Goal: Information Seeking & Learning: Learn about a topic

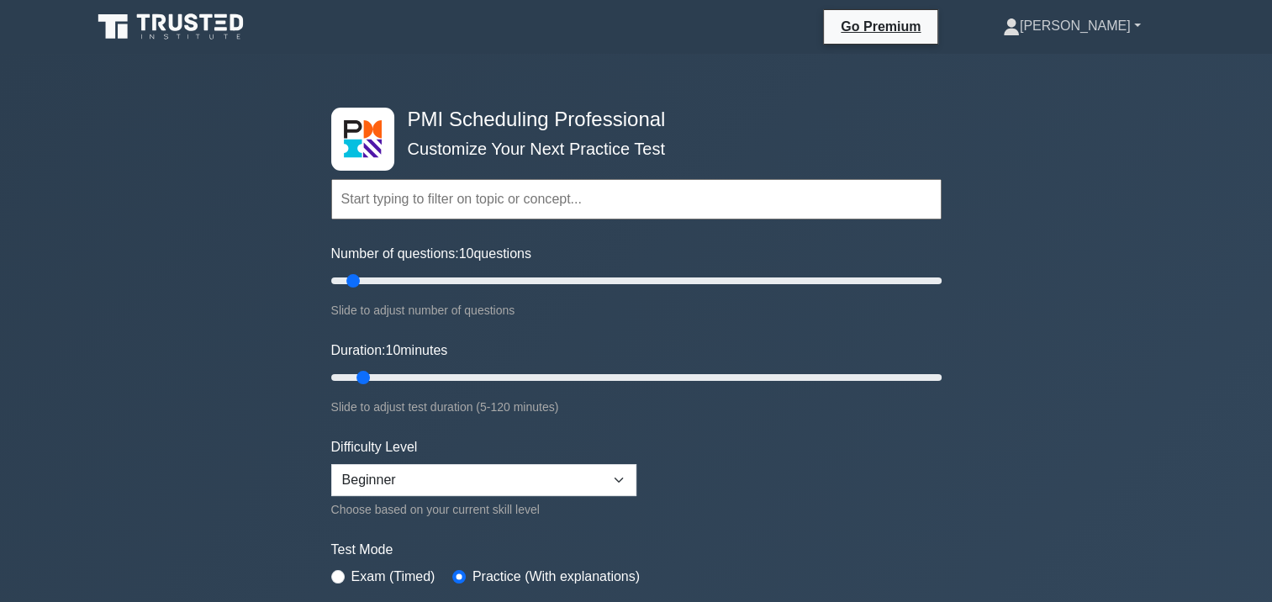
click at [1110, 29] on link "[PERSON_NAME]" at bounding box center [1072, 26] width 219 height 34
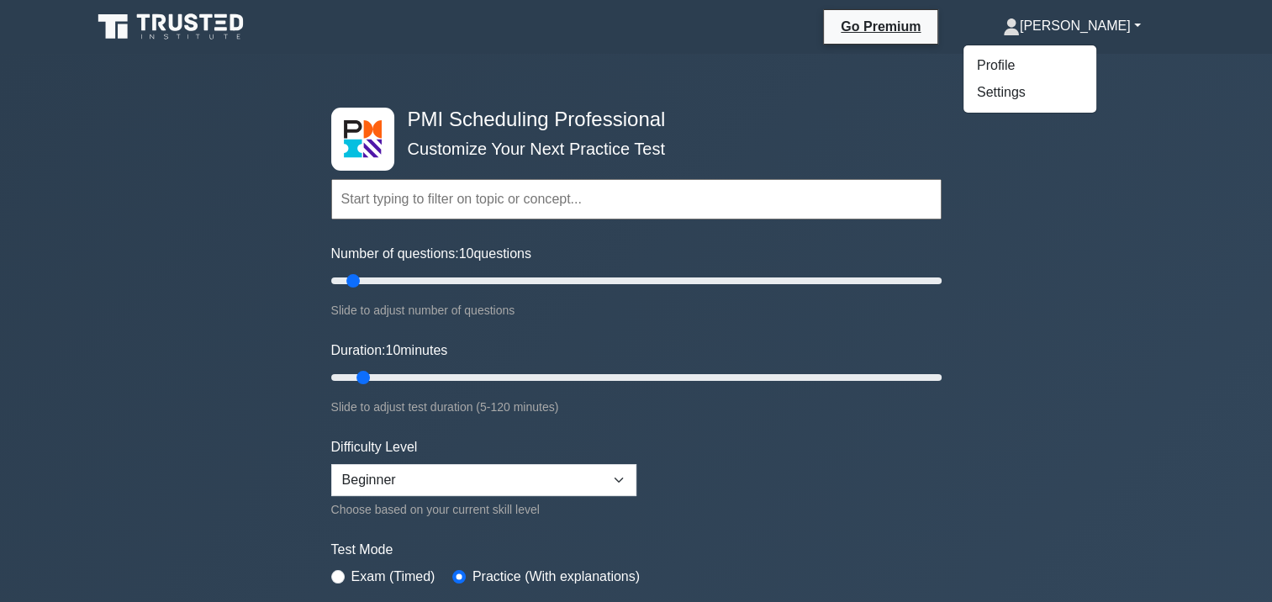
click at [677, 116] on h4 "PMI Scheduling Professional" at bounding box center [630, 120] width 458 height 24
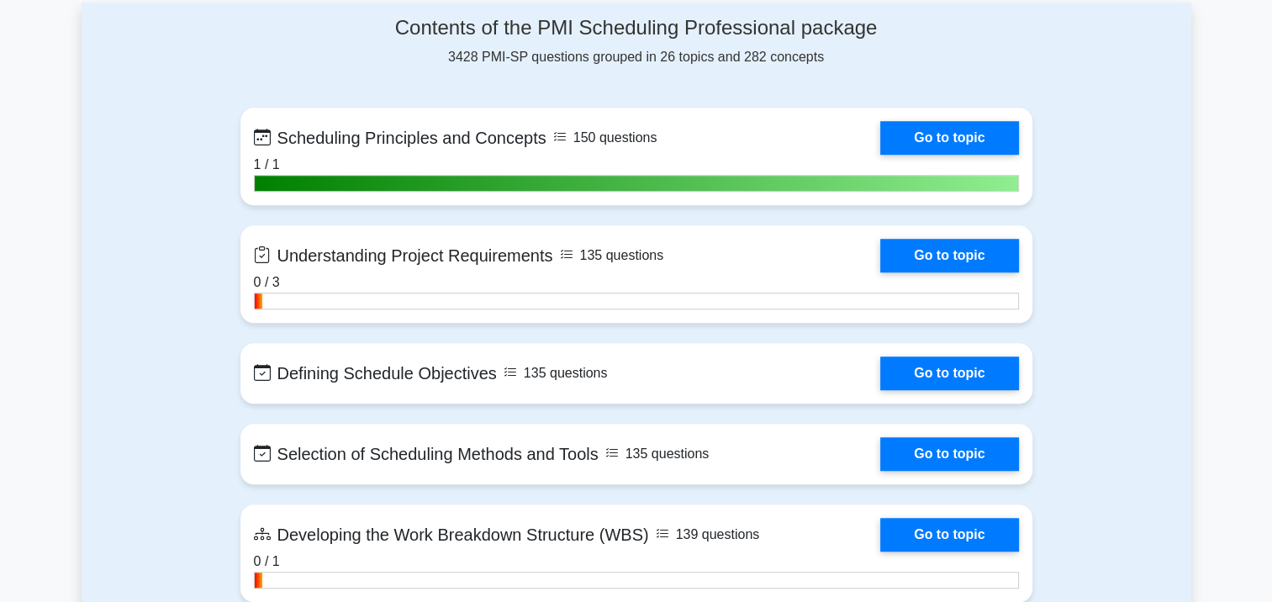
scroll to position [1093, 0]
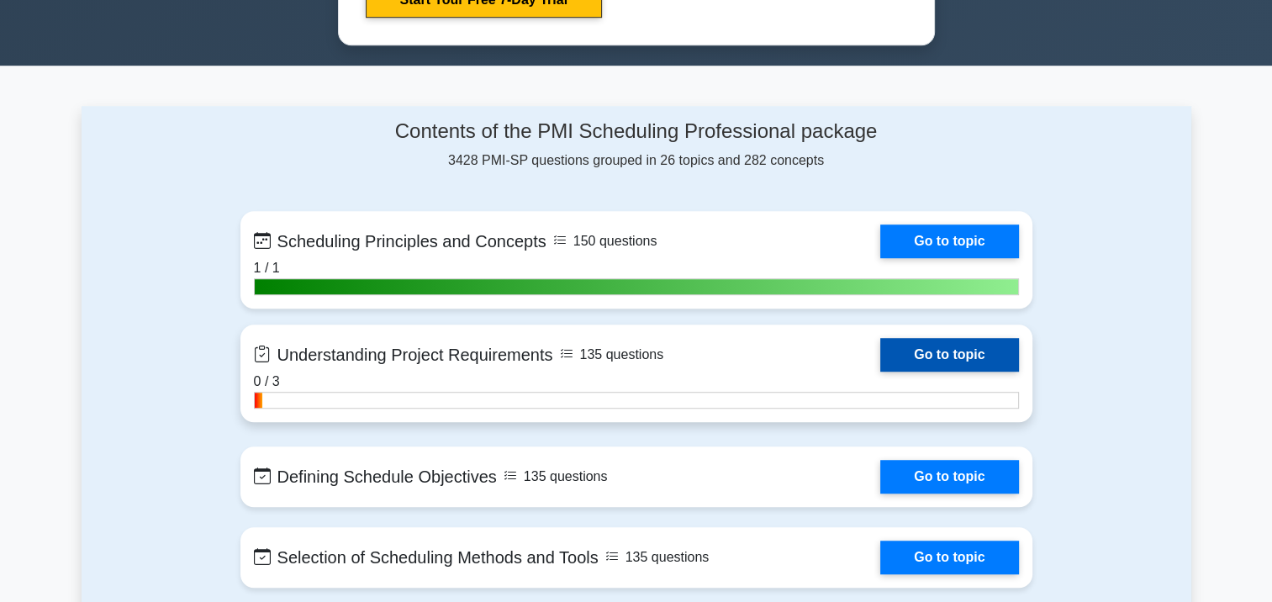
click at [938, 360] on link "Go to topic" at bounding box center [949, 355] width 138 height 34
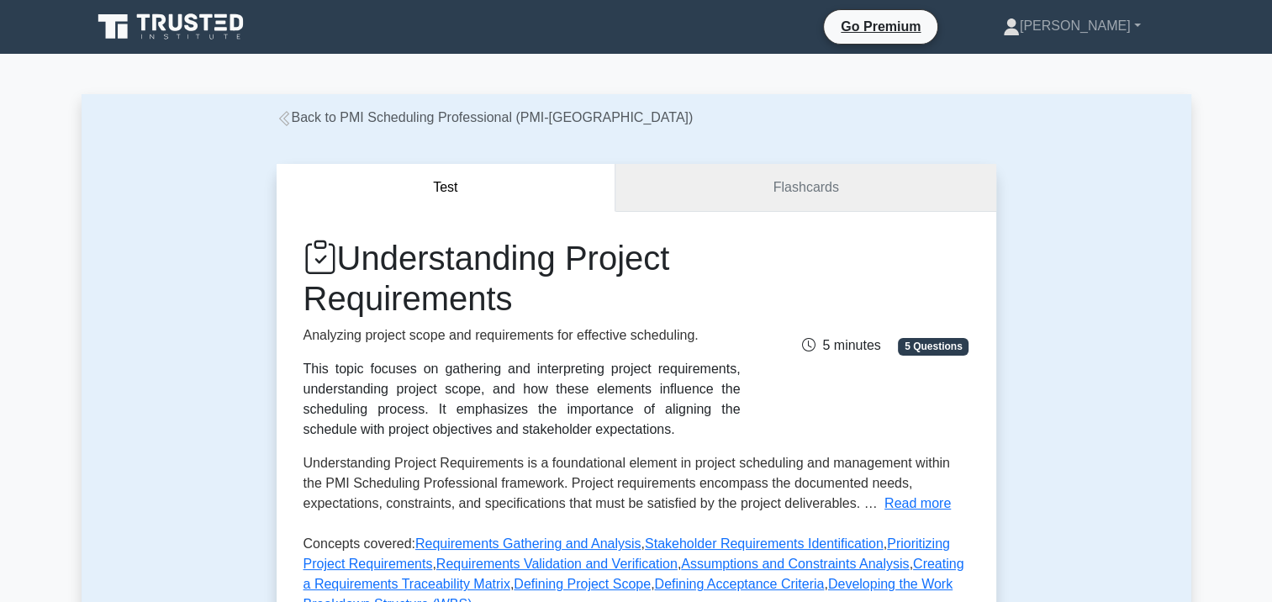
click at [787, 184] on link "Flashcards" at bounding box center [806, 188] width 380 height 48
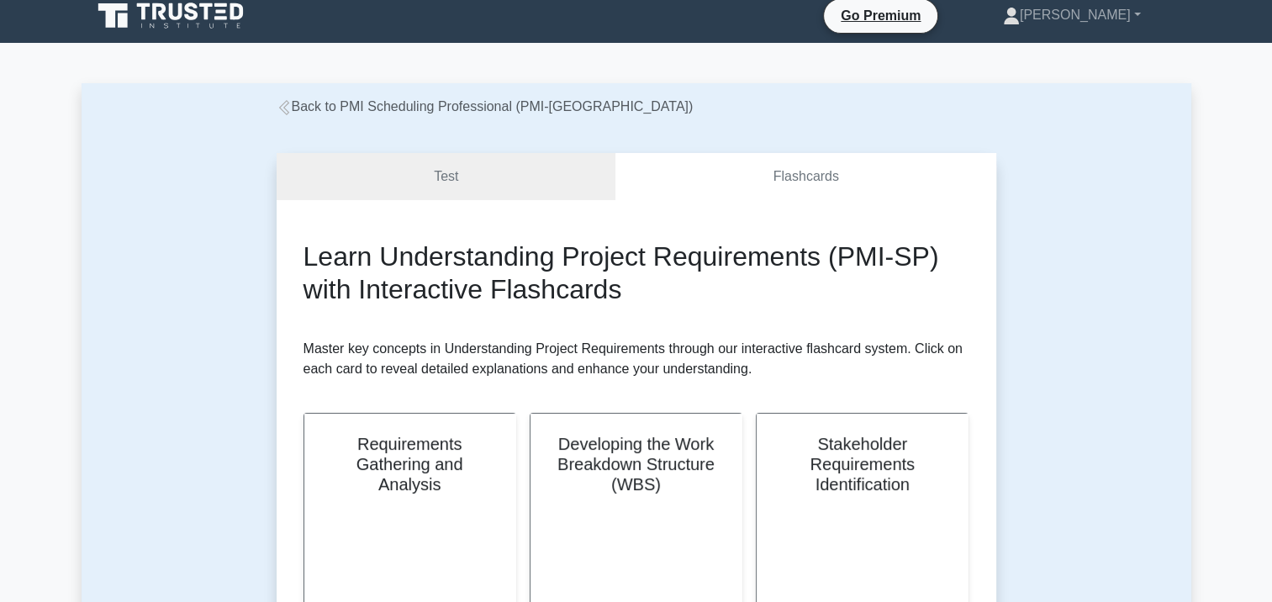
scroll to position [420, 0]
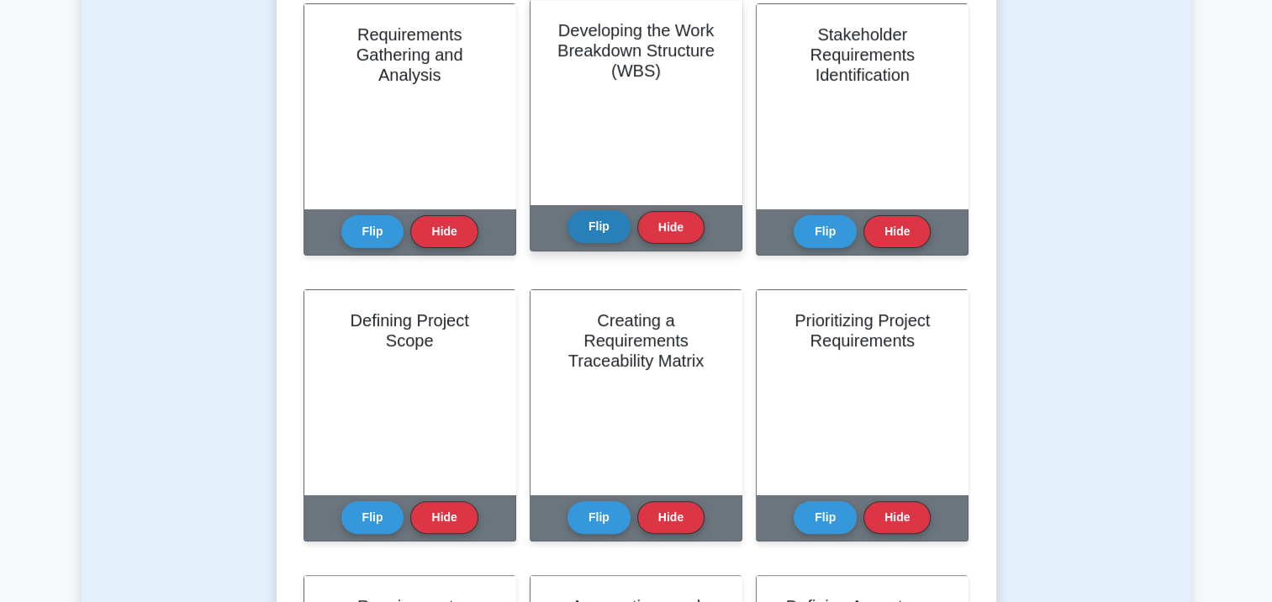
click at [610, 228] on button "Flip" at bounding box center [599, 226] width 63 height 33
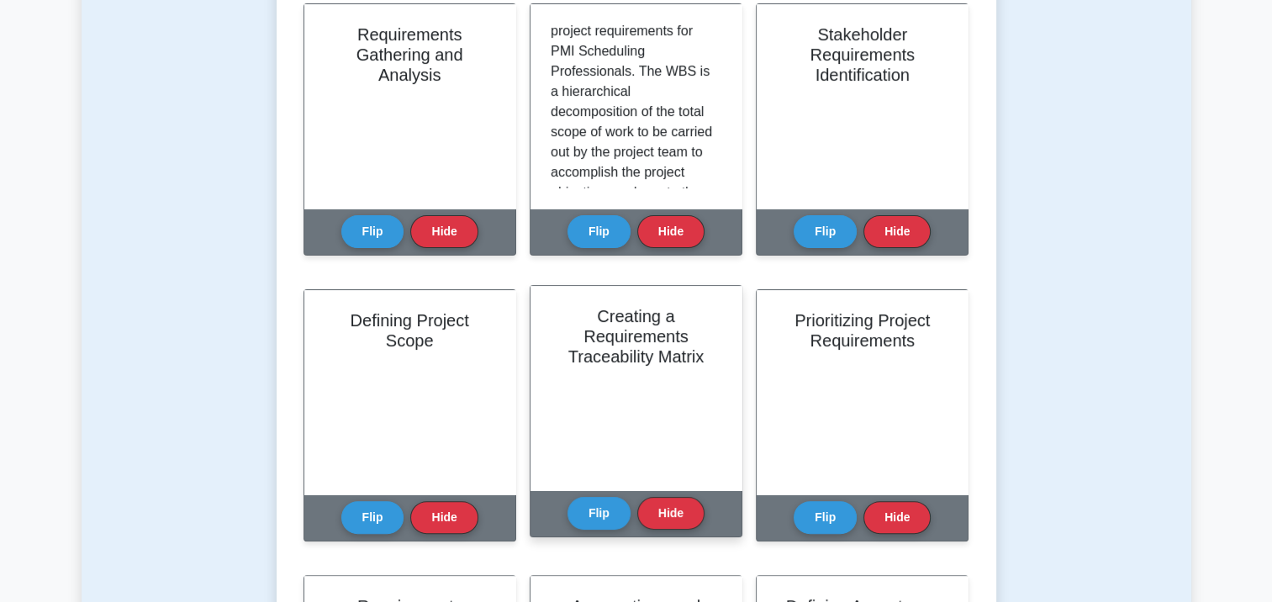
scroll to position [0, 0]
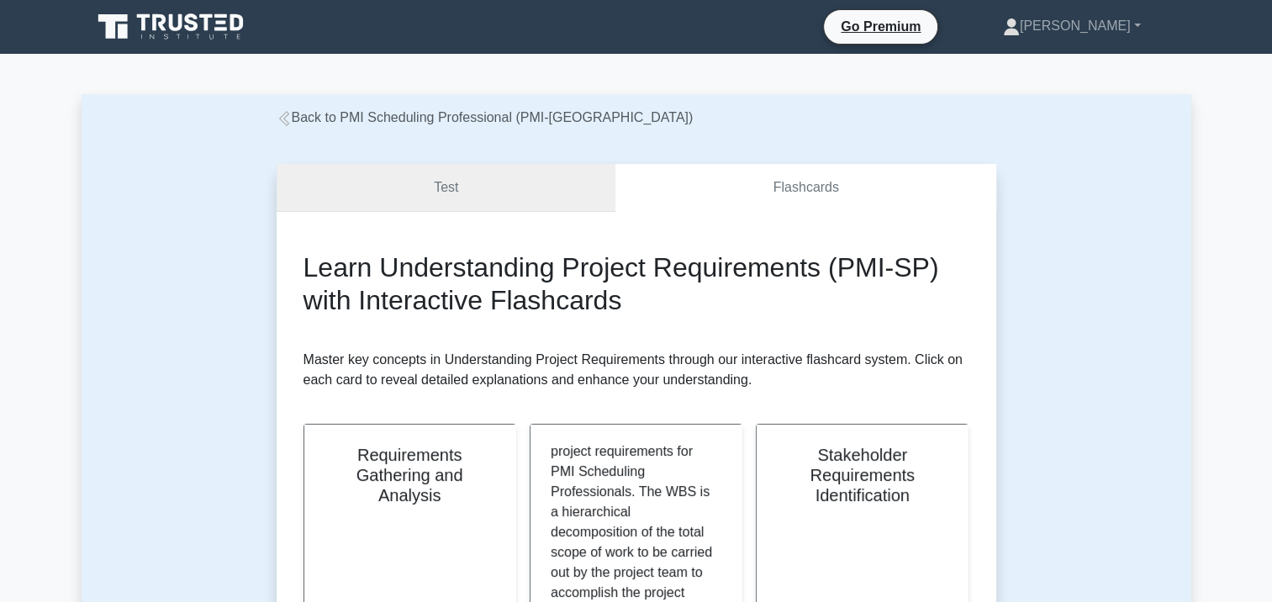
click at [447, 196] on link "Test" at bounding box center [447, 188] width 340 height 48
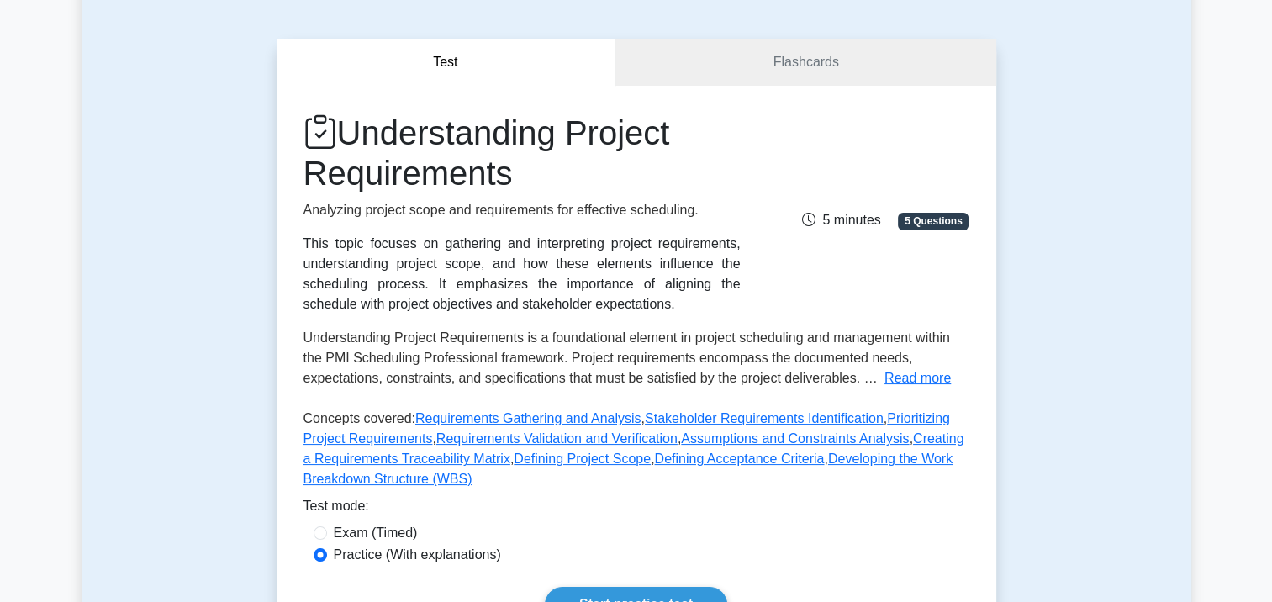
scroll to position [336, 0]
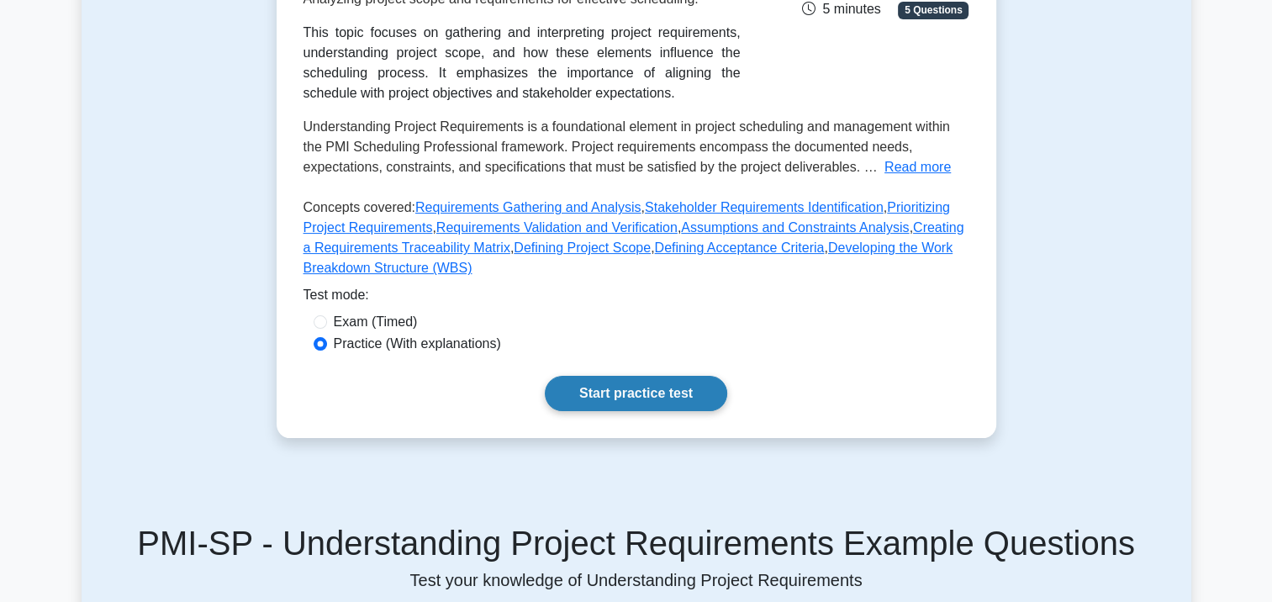
click at [605, 390] on link "Start practice test" at bounding box center [636, 393] width 182 height 35
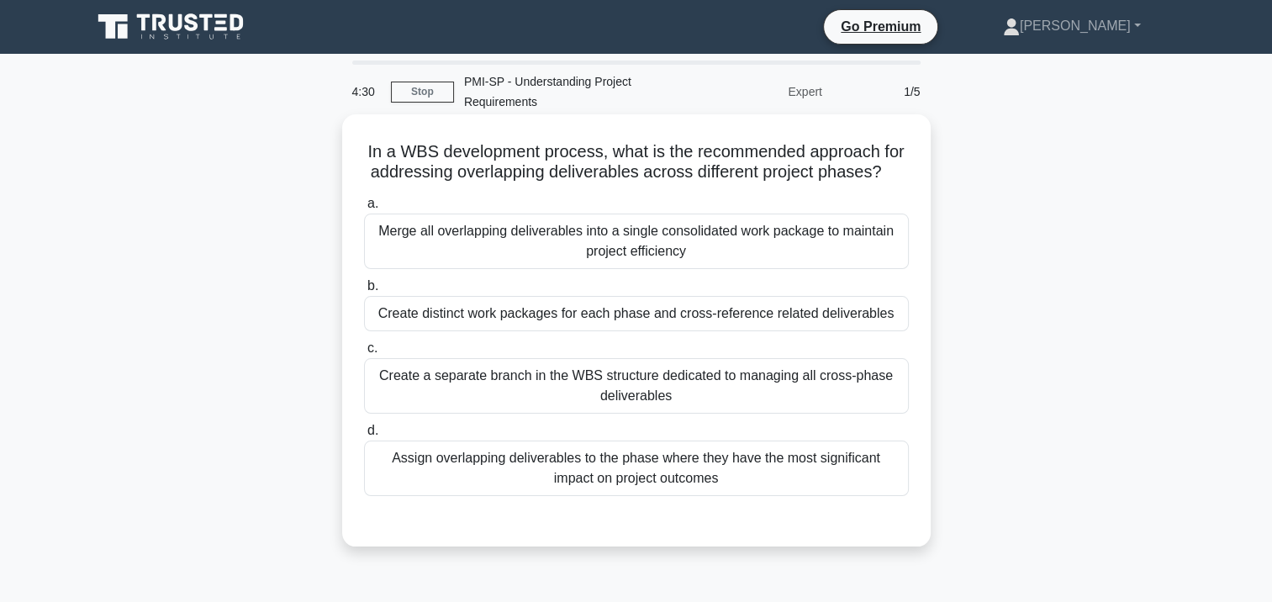
click at [604, 474] on div "Assign overlapping deliverables to the phase where they have the most significa…" at bounding box center [636, 468] width 545 height 55
click at [364, 436] on input "d. Assign overlapping deliverables to the phase where they have the most signif…" at bounding box center [364, 430] width 0 height 11
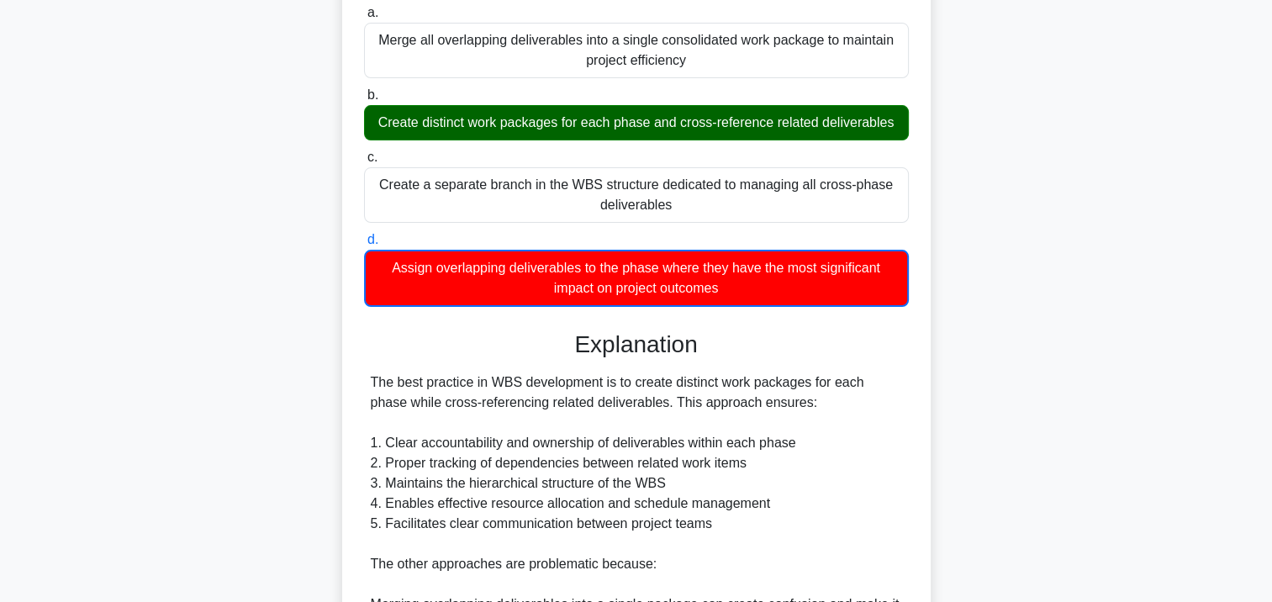
scroll to position [336, 0]
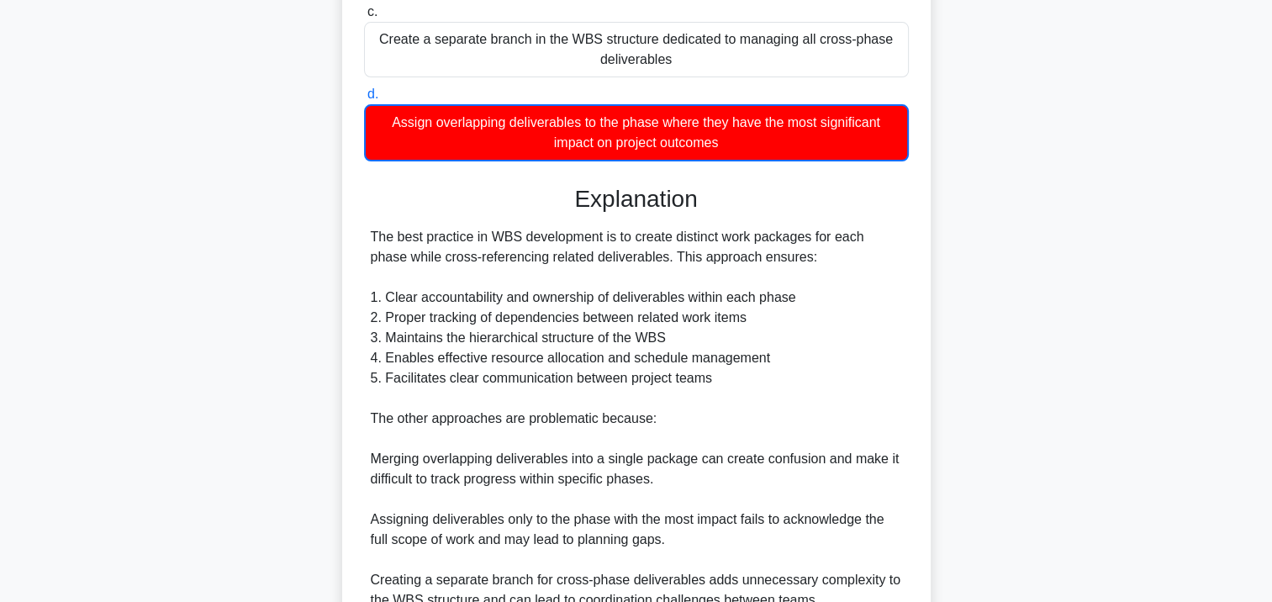
drag, startPoint x: 434, startPoint y: 260, endPoint x: 671, endPoint y: 252, distance: 237.2
click at [671, 252] on div "The best practice in WBS development is to create distinct work packages for ea…" at bounding box center [636, 418] width 531 height 383
drag, startPoint x: 385, startPoint y: 300, endPoint x: 579, endPoint y: 289, distance: 194.5
click at [579, 289] on div "The best practice in WBS development is to create distinct work packages for ea…" at bounding box center [636, 418] width 531 height 383
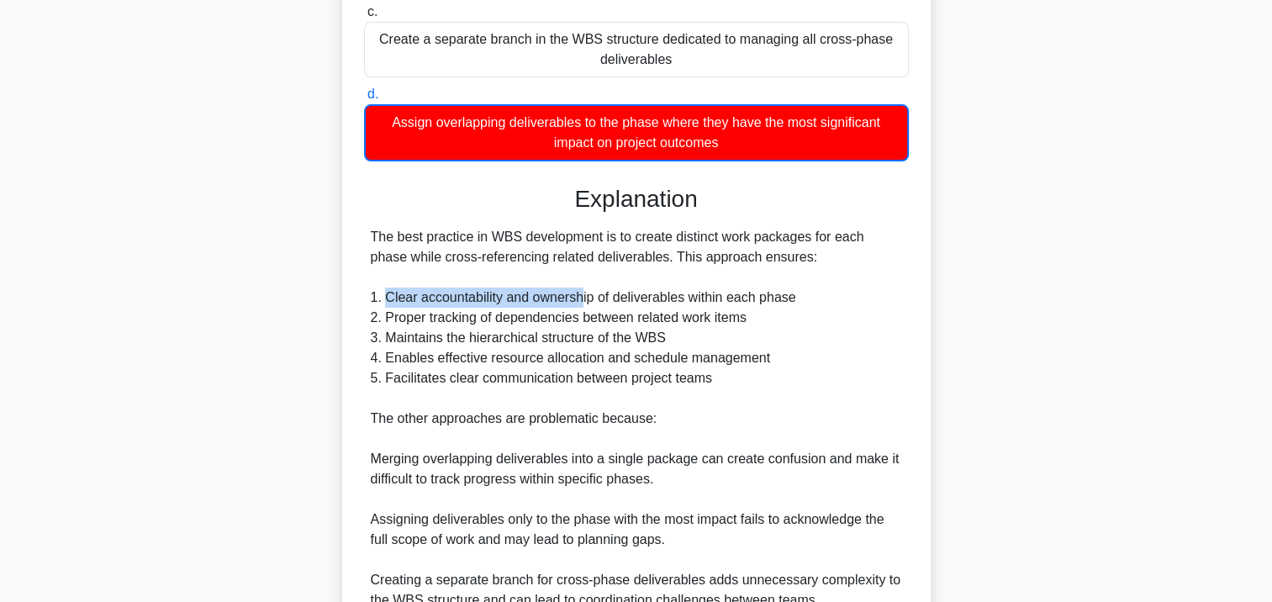
click at [579, 289] on div "The best practice in WBS development is to create distinct work packages for ea…" at bounding box center [636, 418] width 531 height 383
click at [798, 330] on div "The best practice in WBS development is to create distinct work packages for ea…" at bounding box center [636, 418] width 531 height 383
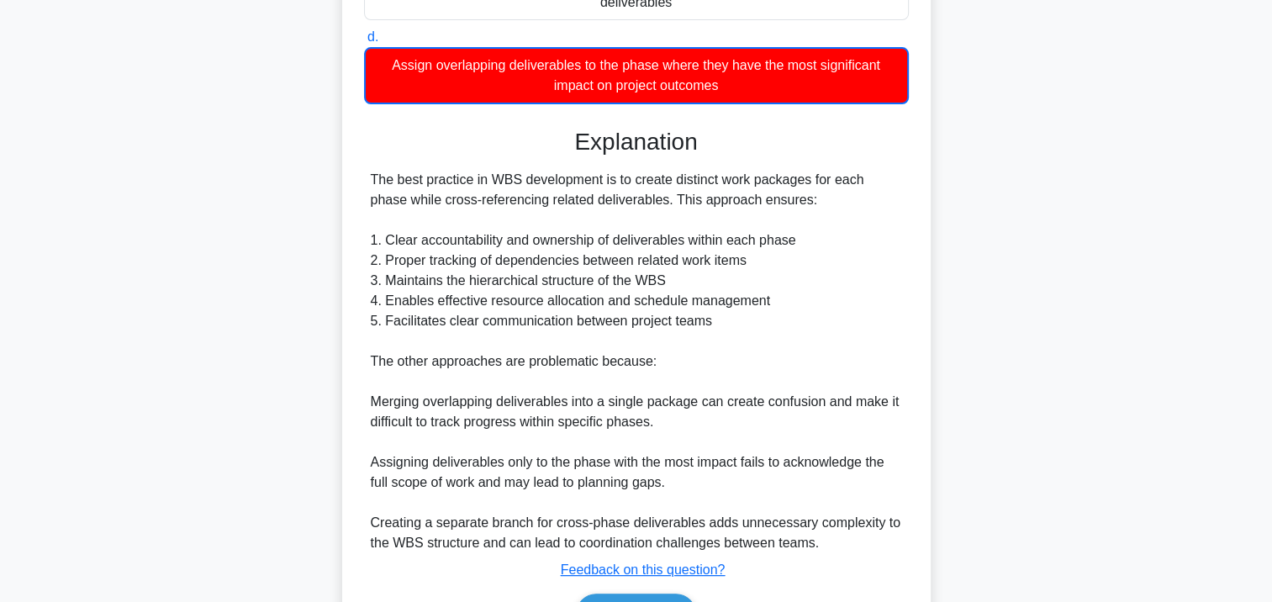
scroll to position [495, 0]
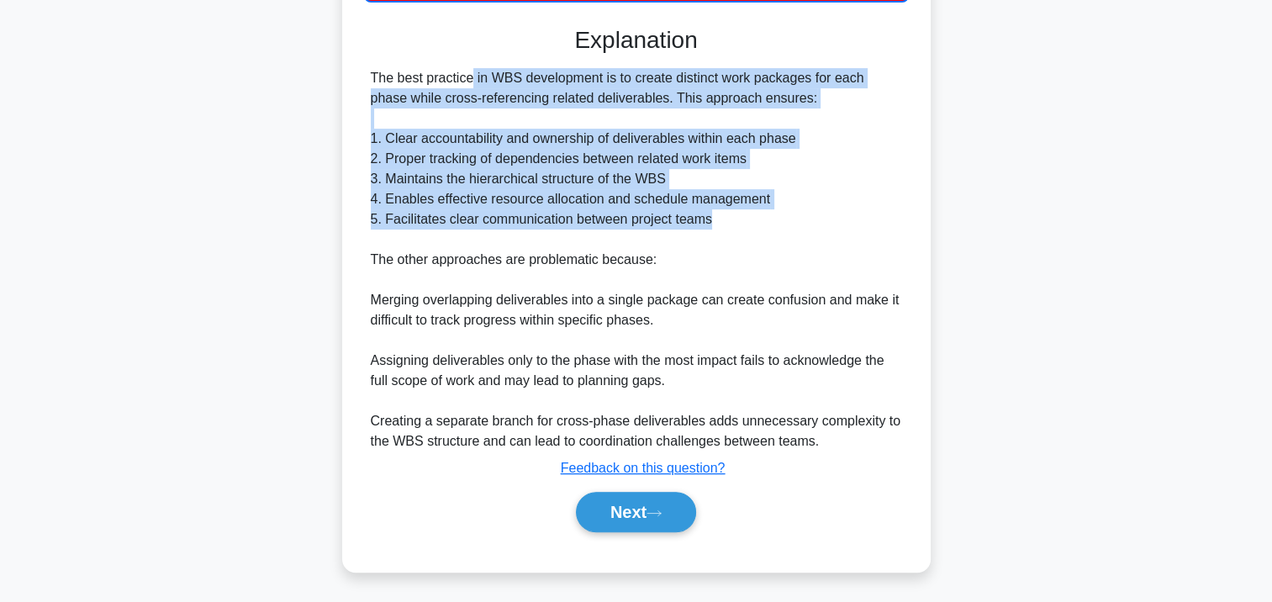
drag, startPoint x: 372, startPoint y: 74, endPoint x: 820, endPoint y: 210, distance: 468.4
click at [820, 210] on div "The best practice in WBS development is to create distinct work packages for ea…" at bounding box center [636, 259] width 531 height 383
drag, startPoint x: 820, startPoint y: 210, endPoint x: 457, endPoint y: 180, distance: 363.7
drag, startPoint x: 457, startPoint y: 180, endPoint x: 426, endPoint y: 161, distance: 36.2
click at [426, 161] on div "The best practice in WBS development is to create distinct work packages for ea…" at bounding box center [636, 259] width 531 height 383
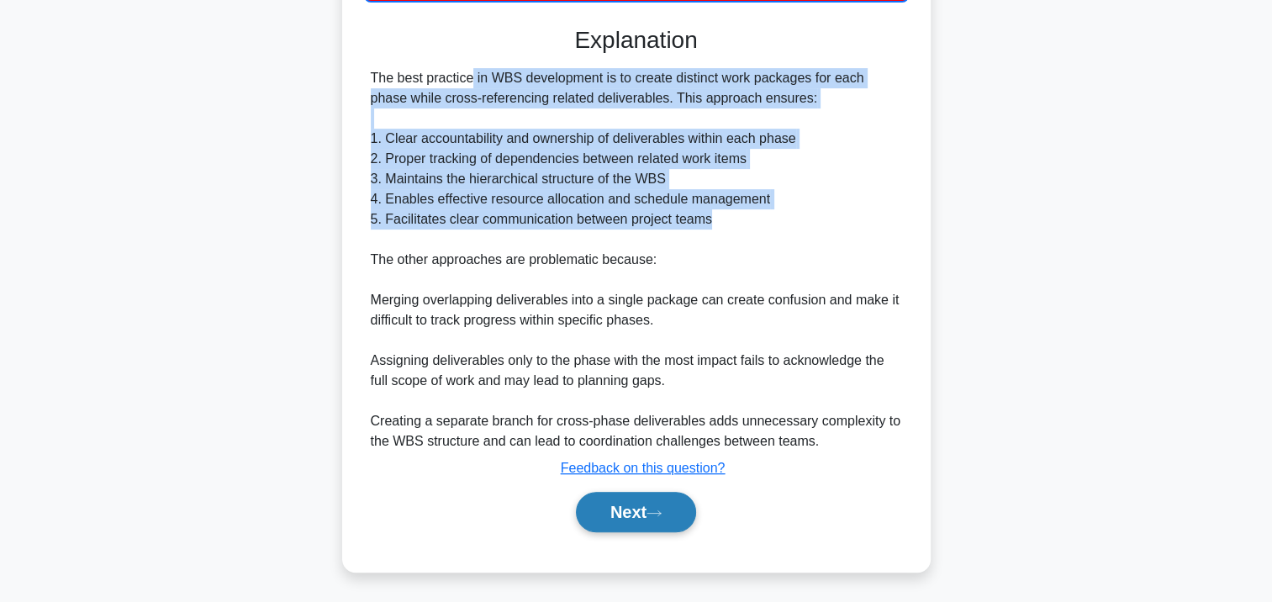
click at [618, 510] on button "Next" at bounding box center [636, 512] width 120 height 40
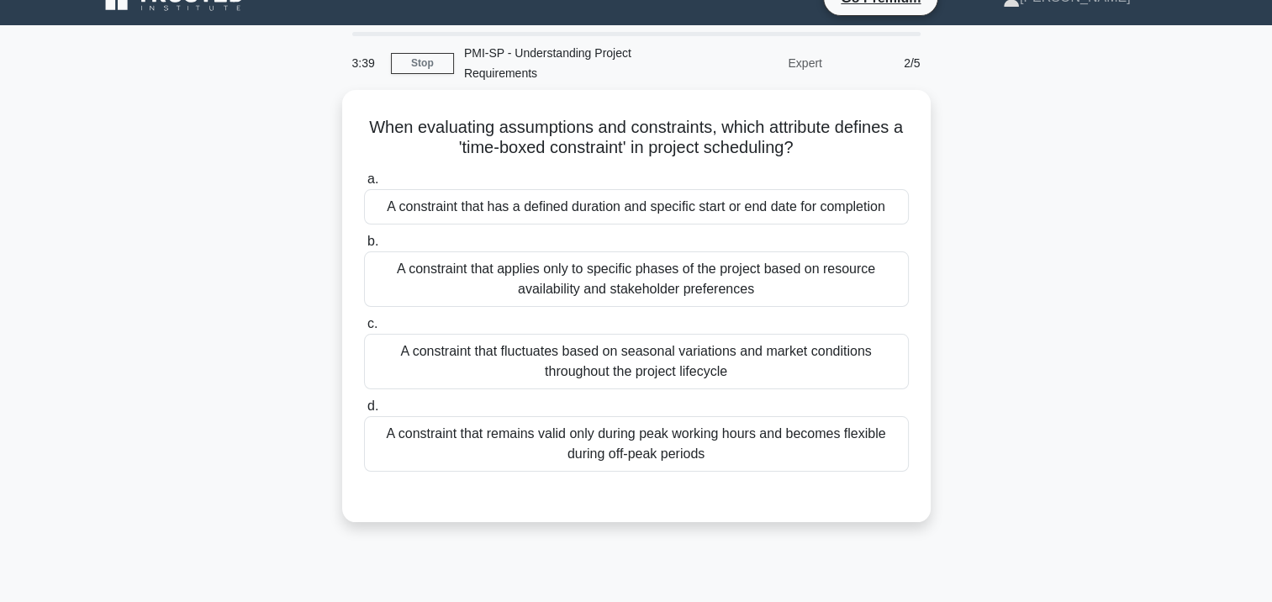
scroll to position [0, 0]
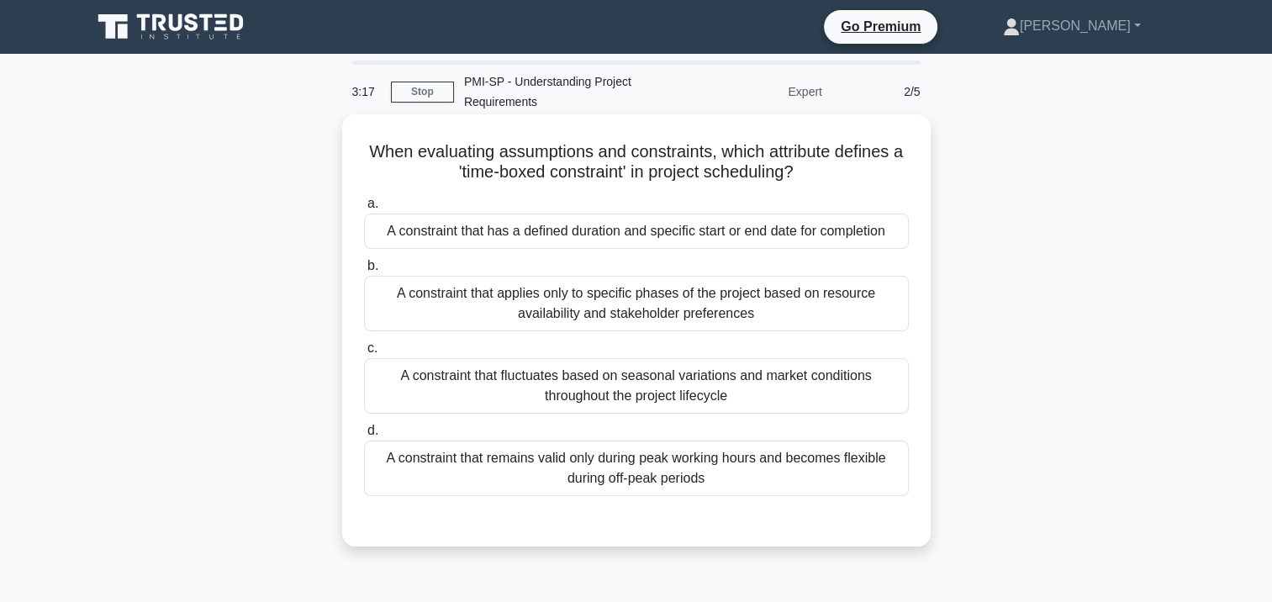
click at [716, 239] on div "A constraint that has a defined duration and specific start or end date for com…" at bounding box center [636, 231] width 545 height 35
click at [364, 209] on input "a. A constraint that has a defined duration and specific start or end date for …" at bounding box center [364, 203] width 0 height 11
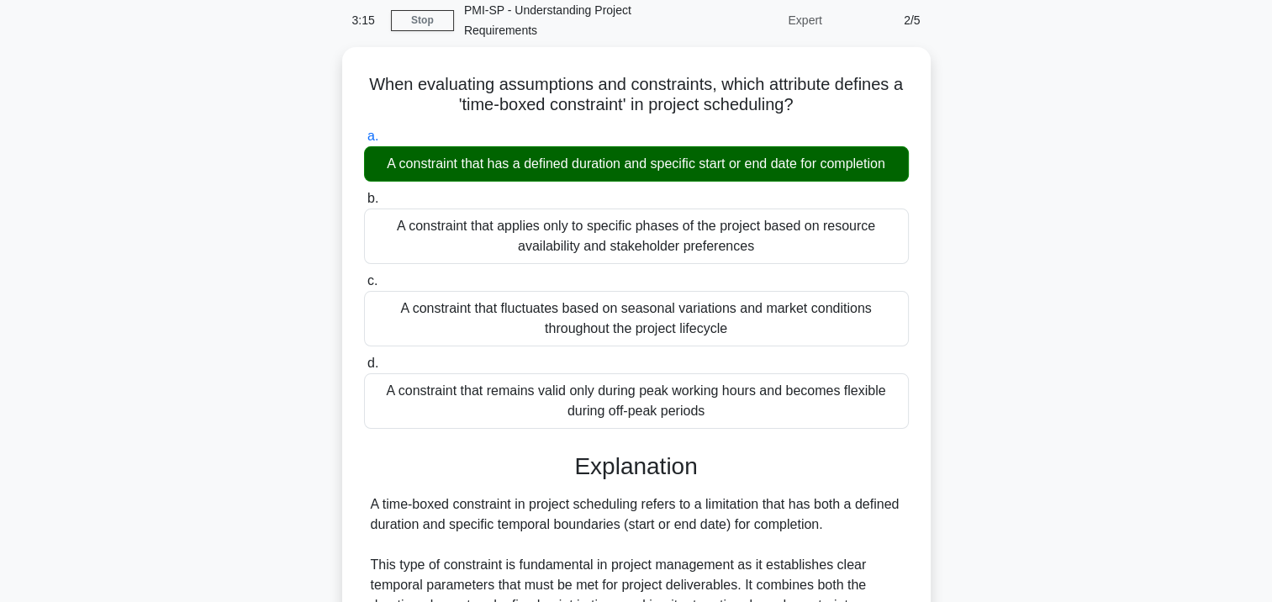
scroll to position [252, 0]
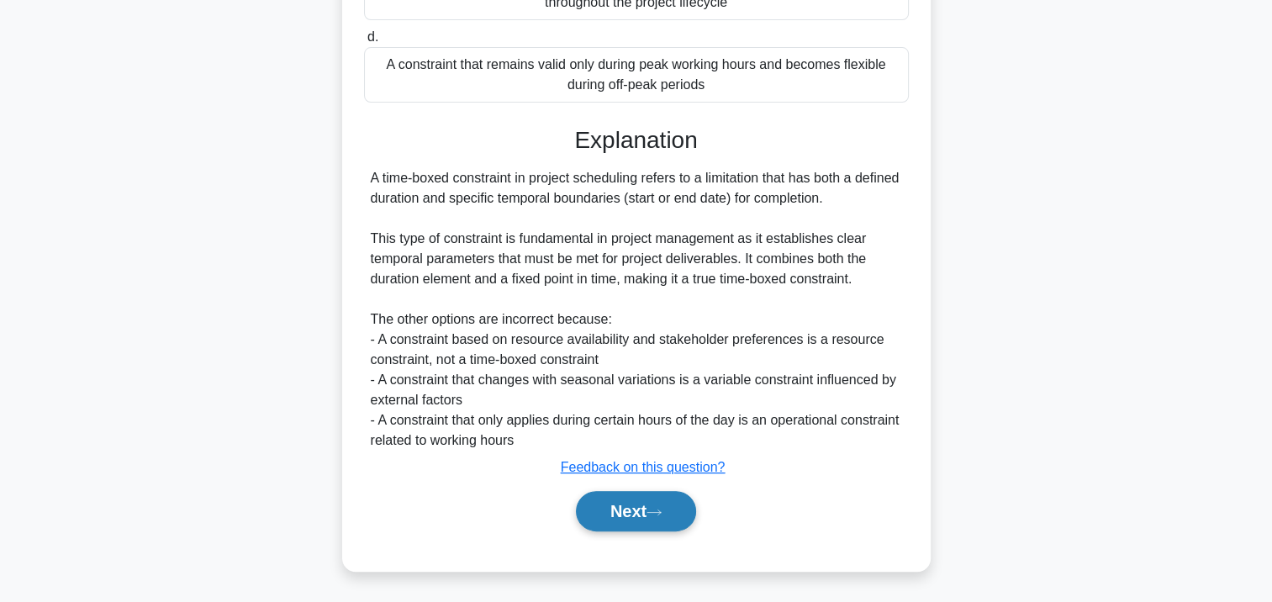
click at [634, 516] on button "Next" at bounding box center [636, 511] width 120 height 40
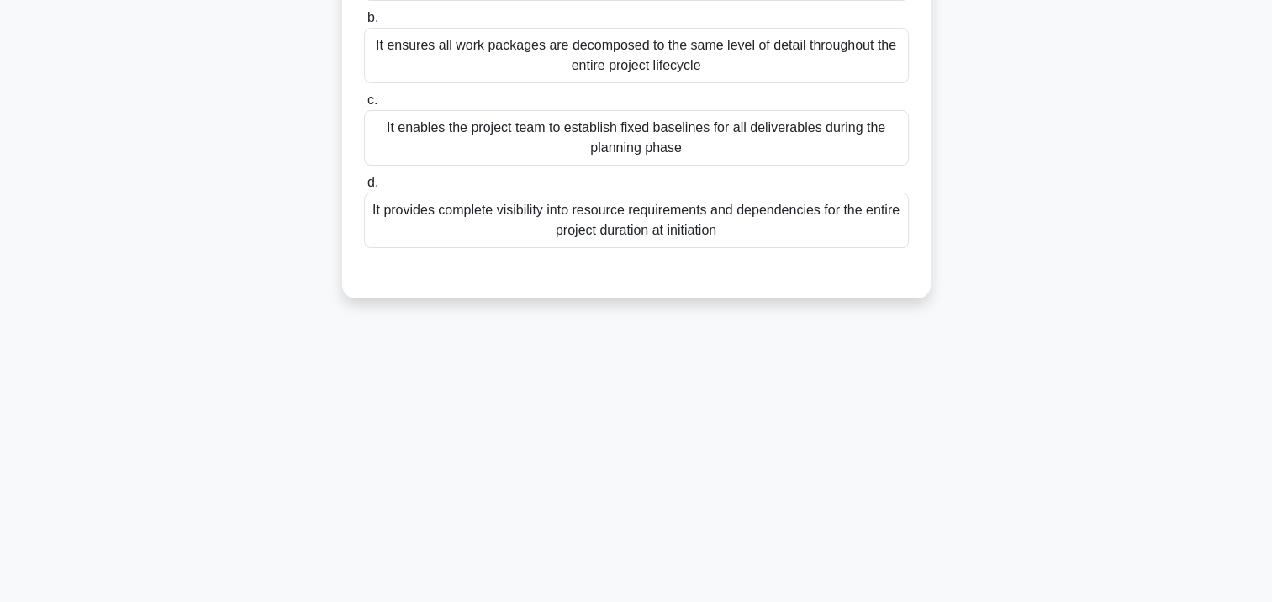
scroll to position [54, 0]
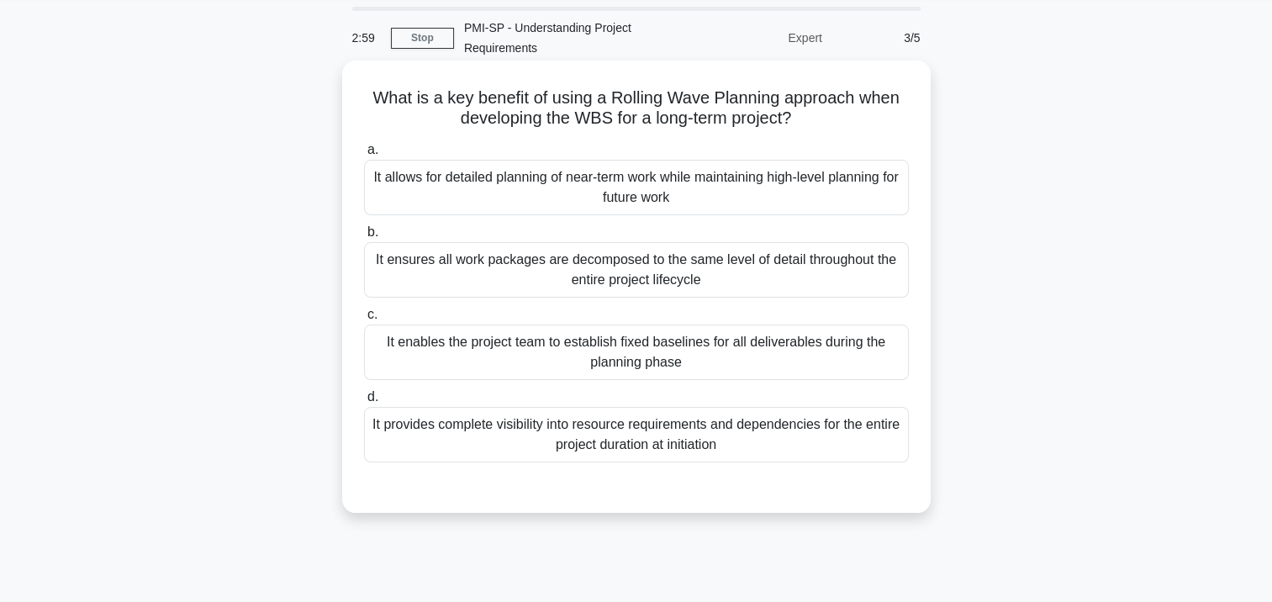
click at [721, 188] on div "It allows for detailed planning of near-term work while maintaining high-level …" at bounding box center [636, 187] width 545 height 55
click at [364, 156] on input "a. It allows for detailed planning of near-term work while maintaining high-lev…" at bounding box center [364, 150] width 0 height 11
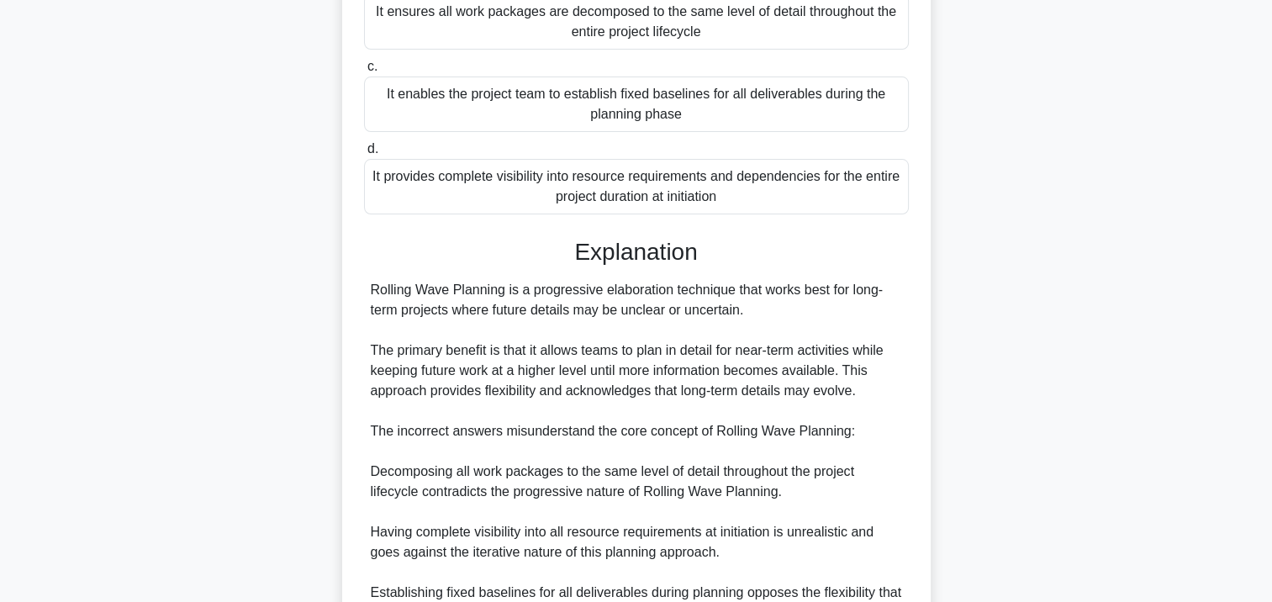
scroll to position [390, 0]
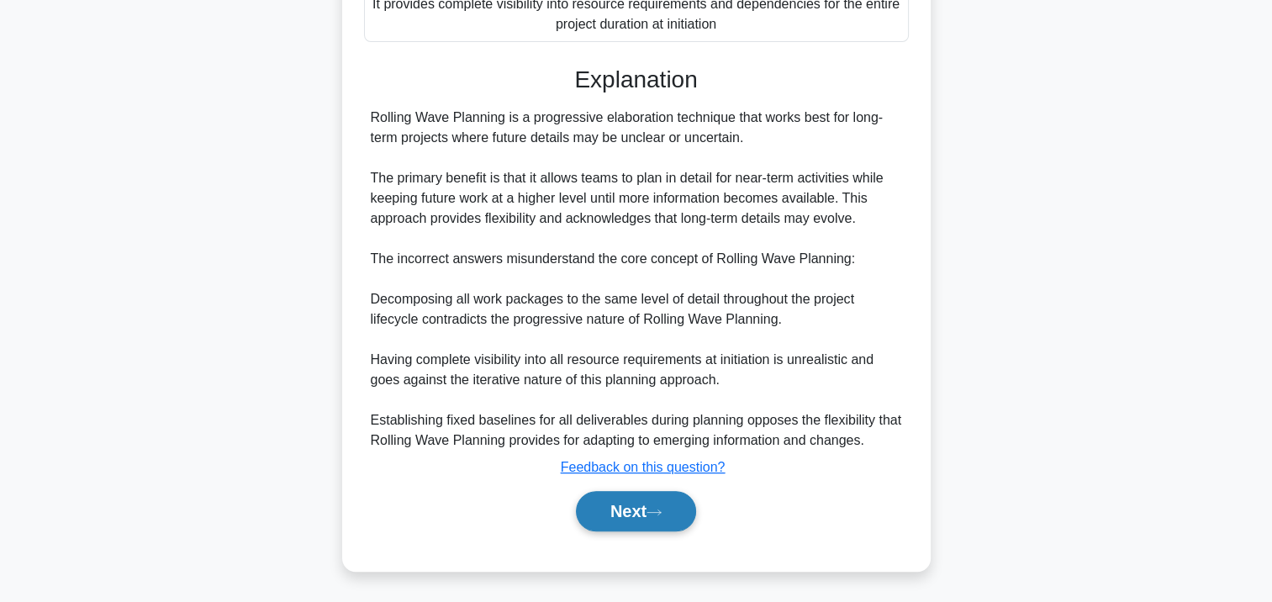
click at [642, 527] on button "Next" at bounding box center [636, 511] width 120 height 40
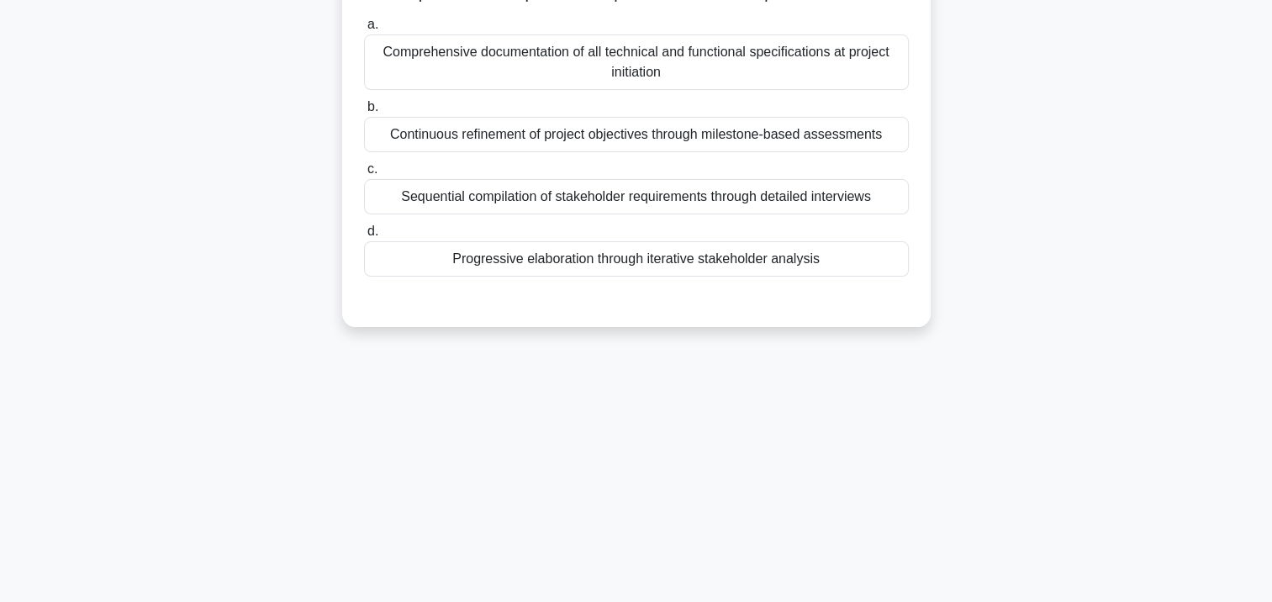
scroll to position [0, 0]
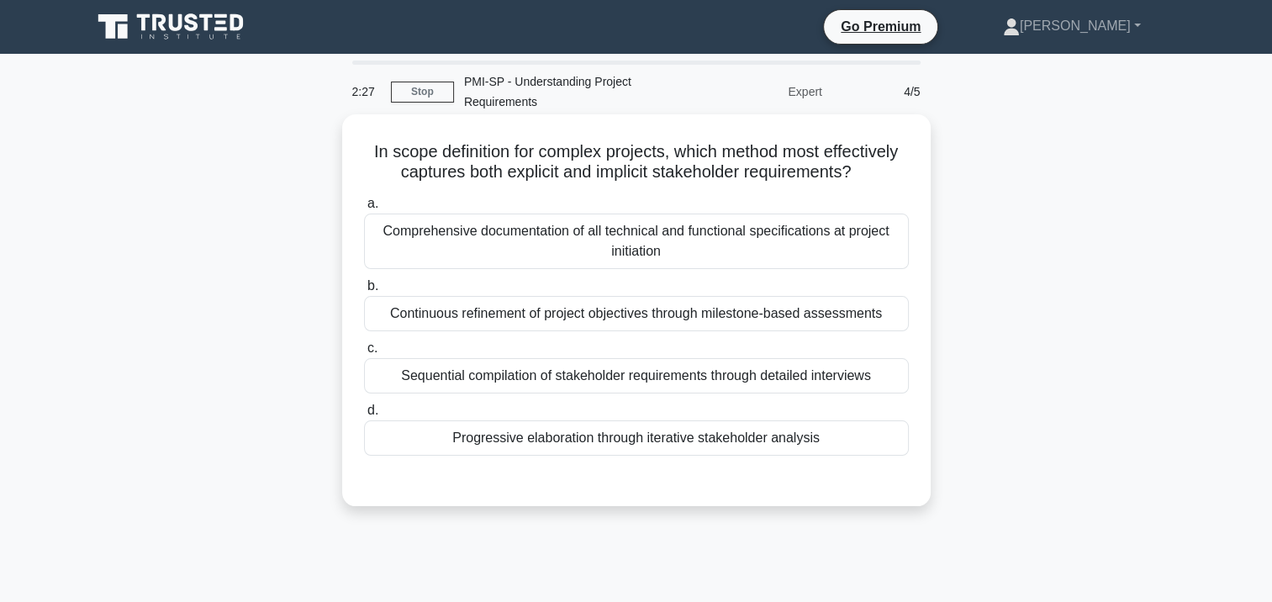
click at [681, 256] on div "Comprehensive documentation of all technical and functional specifications at p…" at bounding box center [636, 241] width 545 height 55
click at [364, 209] on input "a. Comprehensive documentation of all technical and functional specifications a…" at bounding box center [364, 203] width 0 height 11
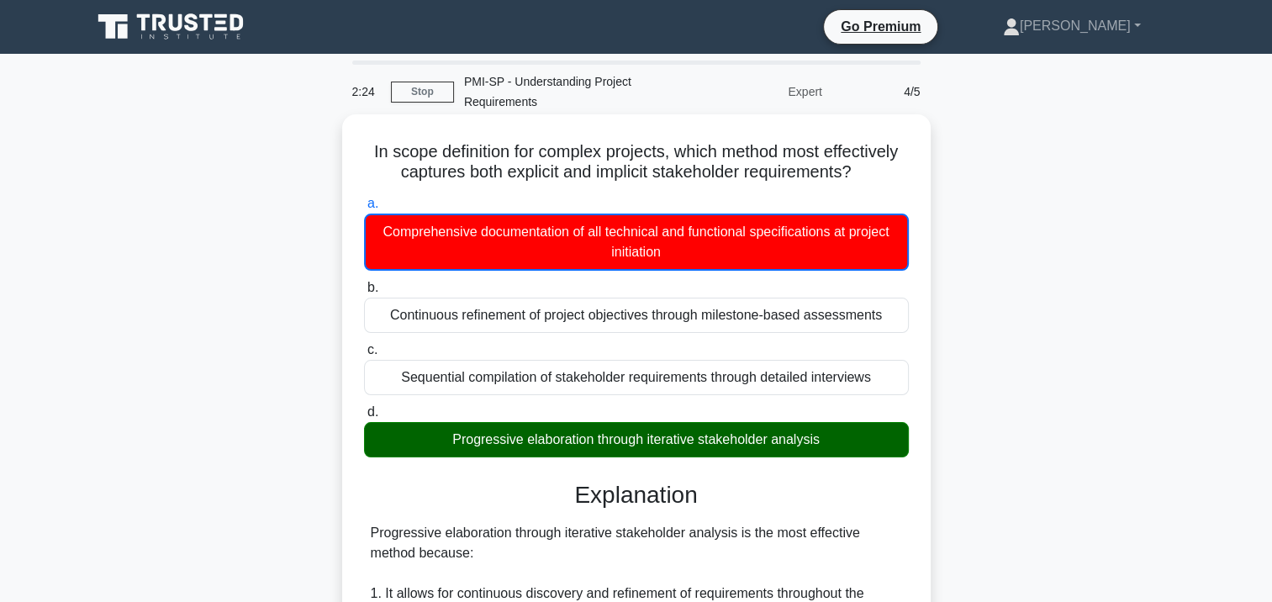
drag, startPoint x: 753, startPoint y: 444, endPoint x: 859, endPoint y: 443, distance: 105.1
click at [859, 443] on div "Progressive elaboration through iterative stakeholder analysis" at bounding box center [636, 439] width 545 height 35
click at [364, 418] on input "d. Progressive elaboration through iterative stakeholder analysis" at bounding box center [364, 412] width 0 height 11
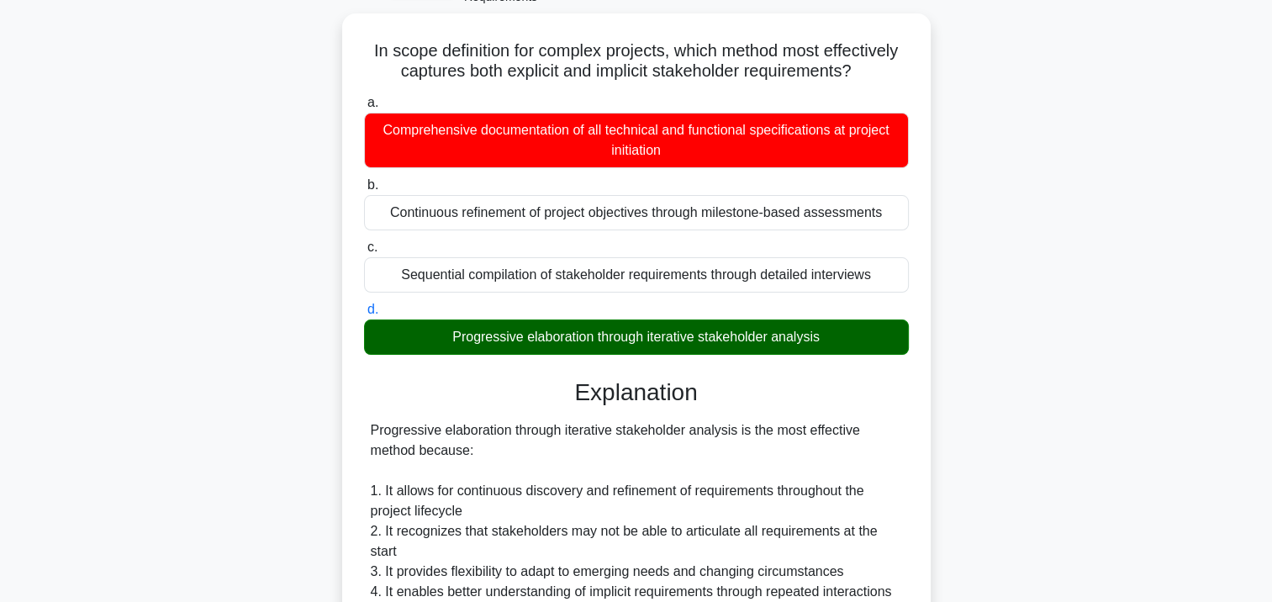
scroll to position [336, 0]
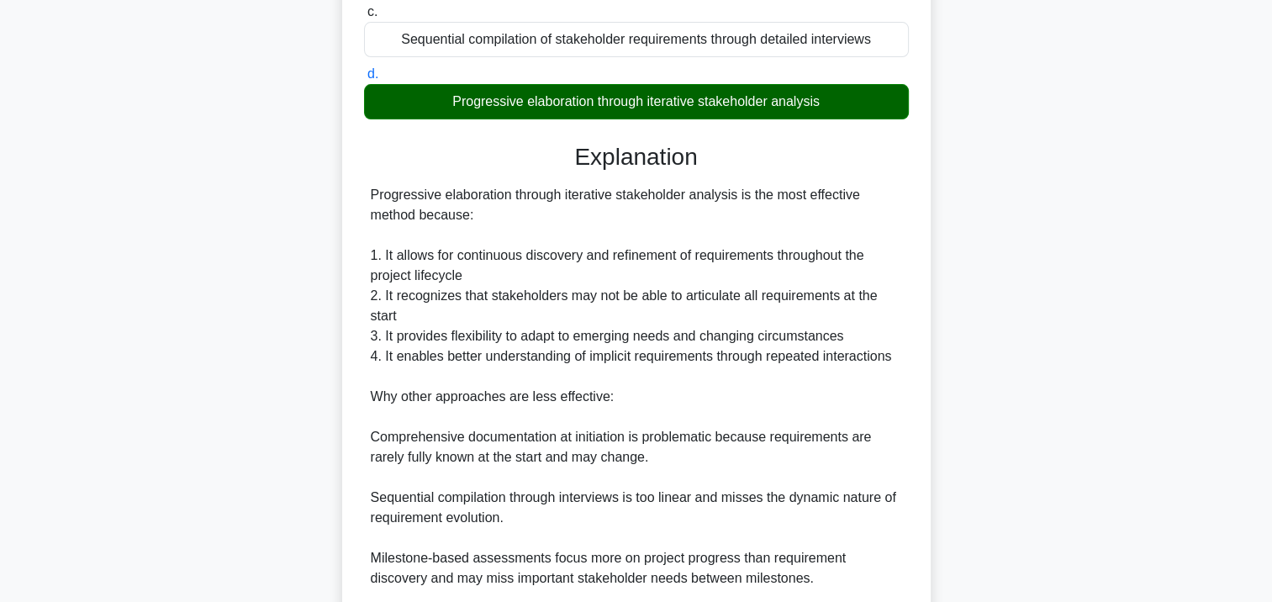
click at [572, 351] on div "Progressive elaboration through iterative stakeholder analysis is the most effe…" at bounding box center [636, 417] width 531 height 464
drag, startPoint x: 372, startPoint y: 193, endPoint x: 526, endPoint y: 218, distance: 155.8
click at [526, 218] on div "Progressive elaboration through iterative stakeholder analysis is the most effe…" at bounding box center [636, 417] width 531 height 464
drag, startPoint x: 526, startPoint y: 218, endPoint x: 453, endPoint y: 270, distance: 89.1
click at [453, 270] on div "Progressive elaboration through iterative stakeholder analysis is the most effe…" at bounding box center [636, 417] width 531 height 464
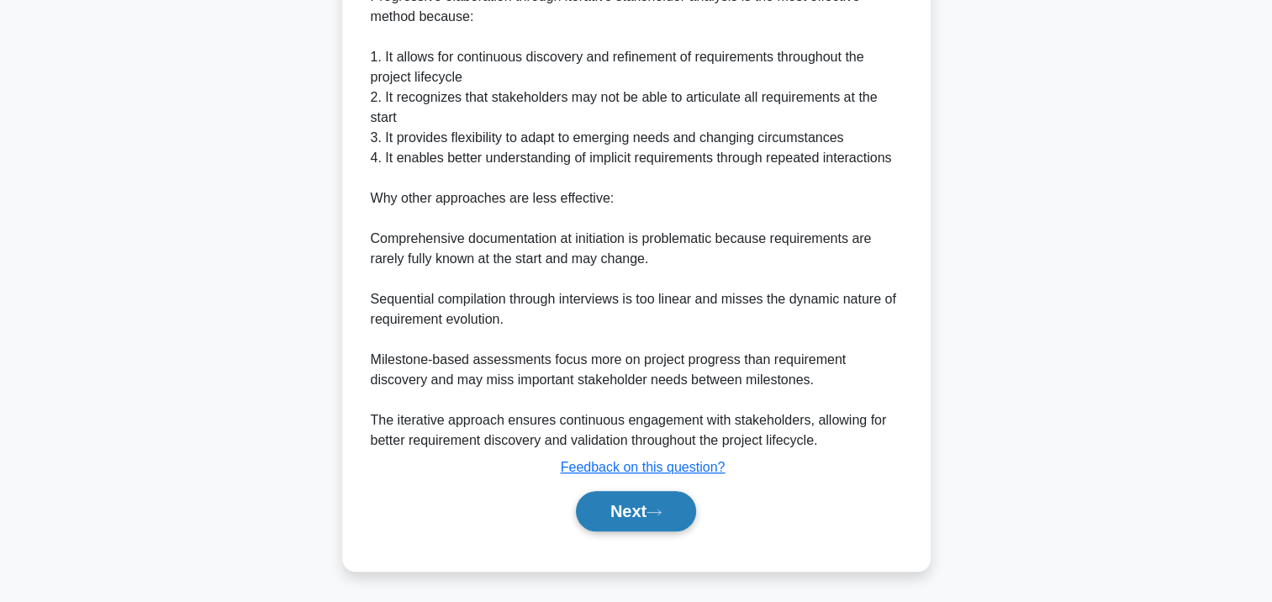
click at [621, 497] on button "Next" at bounding box center [636, 511] width 120 height 40
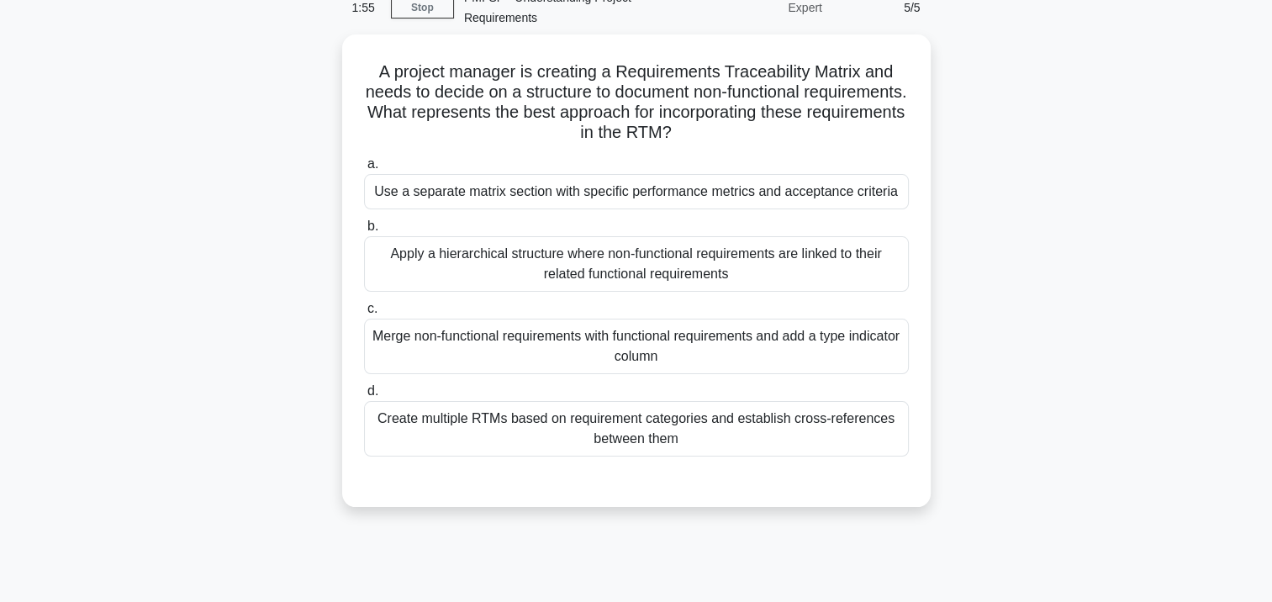
scroll to position [0, 0]
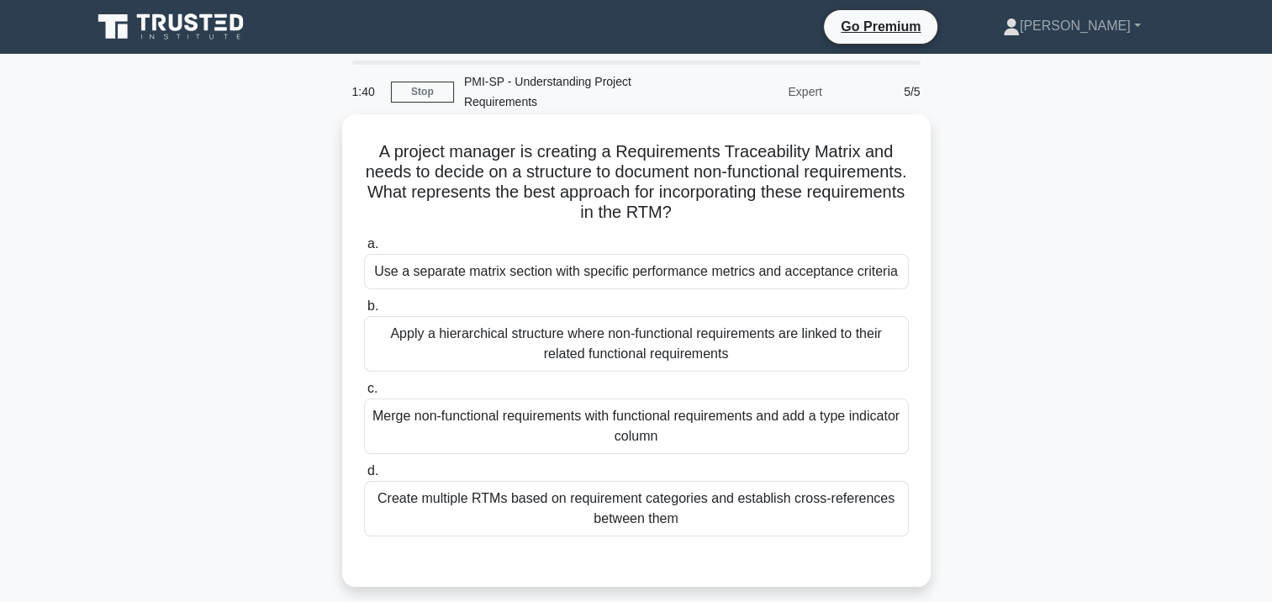
click at [459, 346] on div "Apply a hierarchical structure where non-functional requirements are linked to …" at bounding box center [636, 343] width 545 height 55
click at [364, 312] on input "b. Apply a hierarchical structure where non-functional requirements are linked …" at bounding box center [364, 306] width 0 height 11
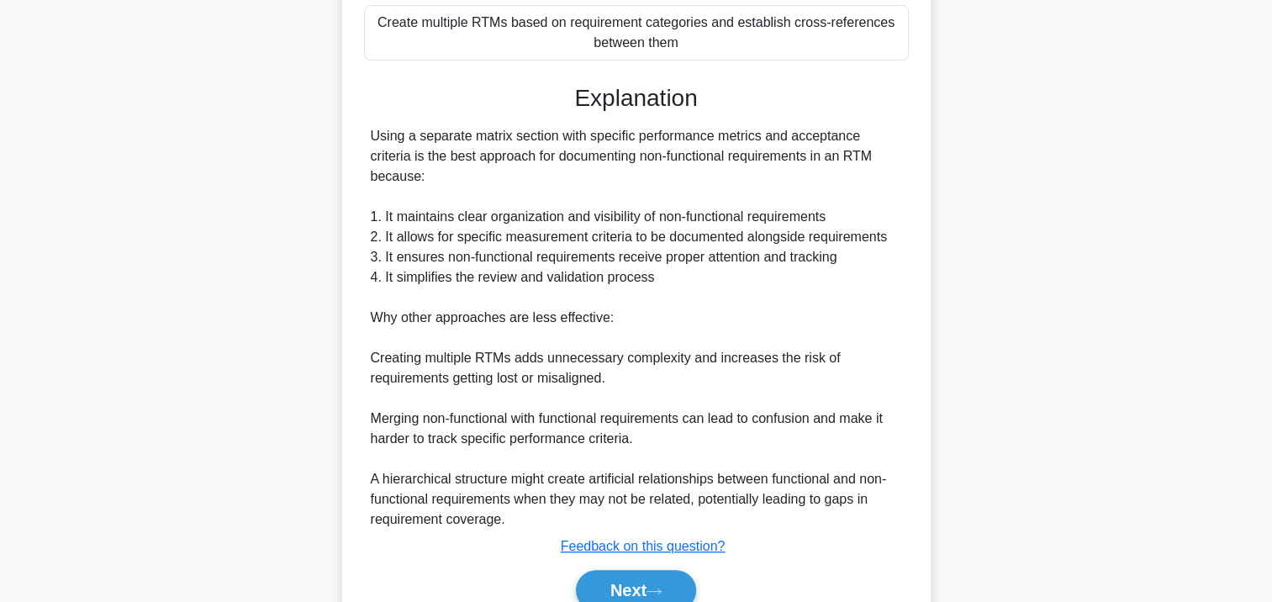
scroll to position [556, 0]
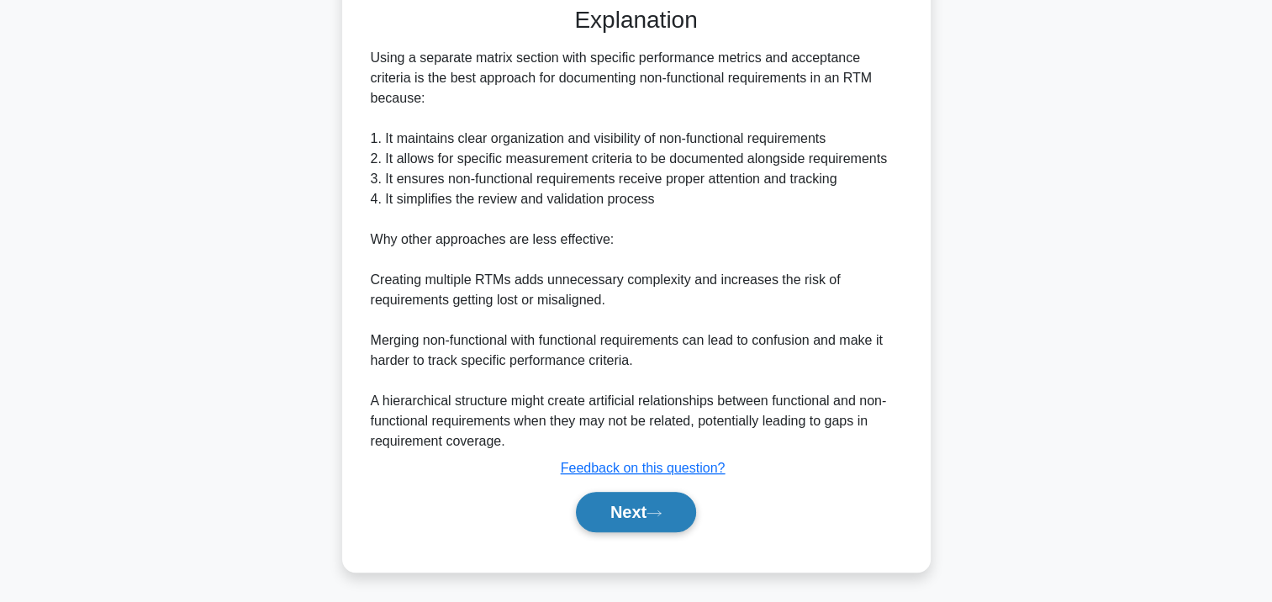
click at [661, 510] on icon at bounding box center [654, 513] width 15 height 9
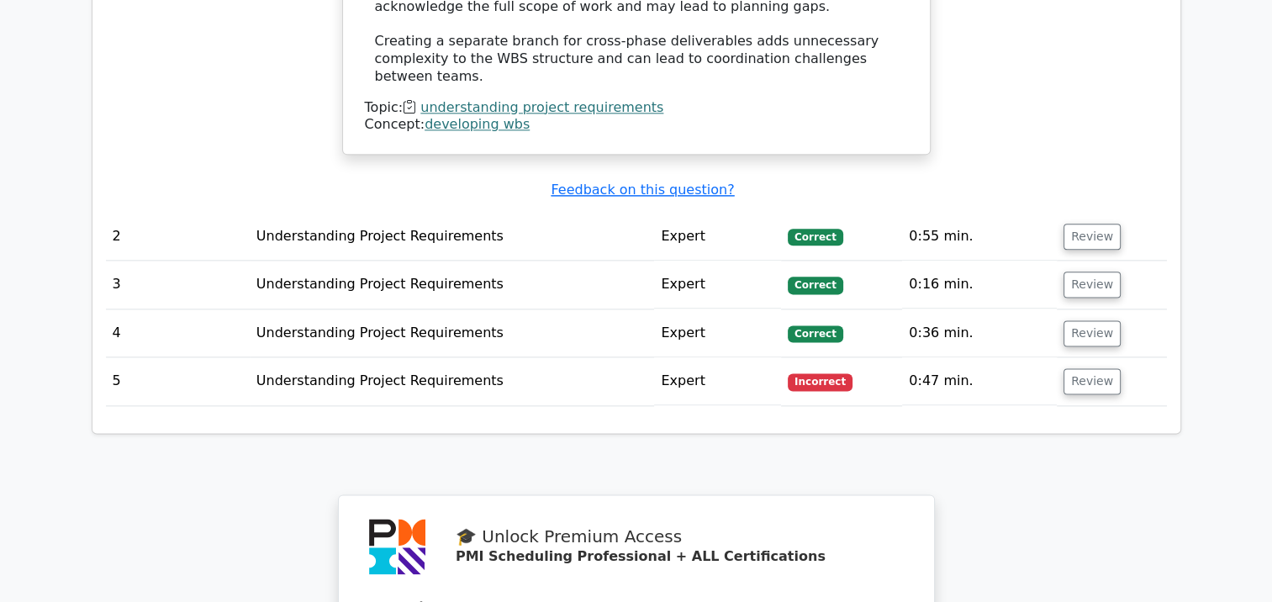
scroll to position [2523, 0]
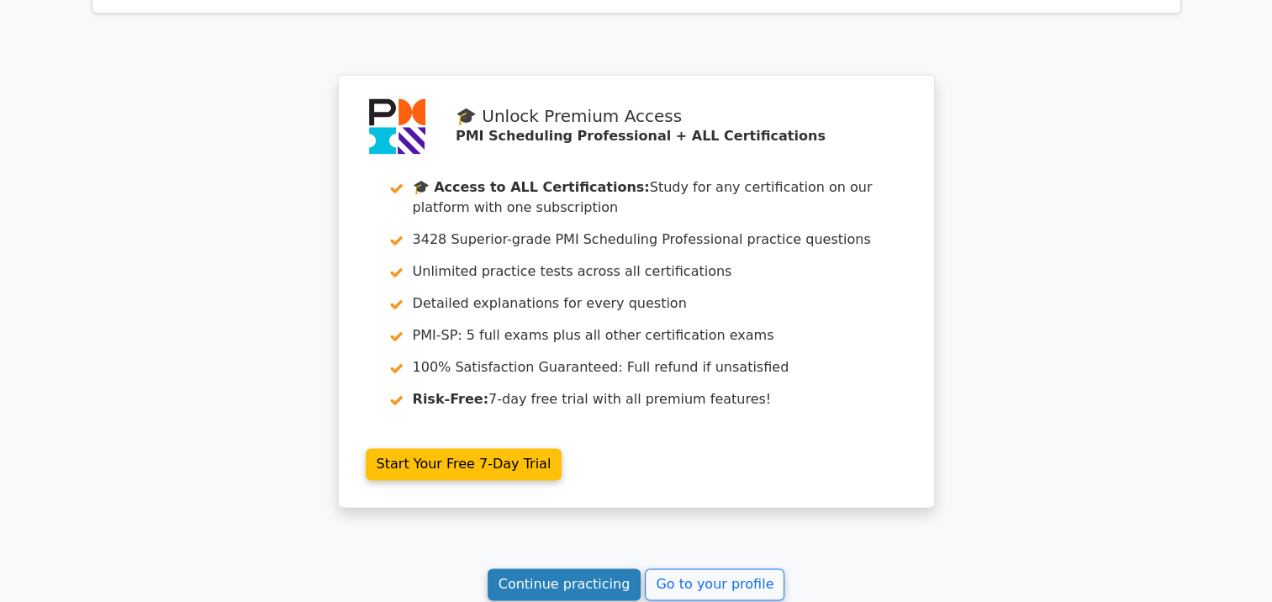
click at [595, 568] on link "Continue practicing" at bounding box center [565, 584] width 154 height 32
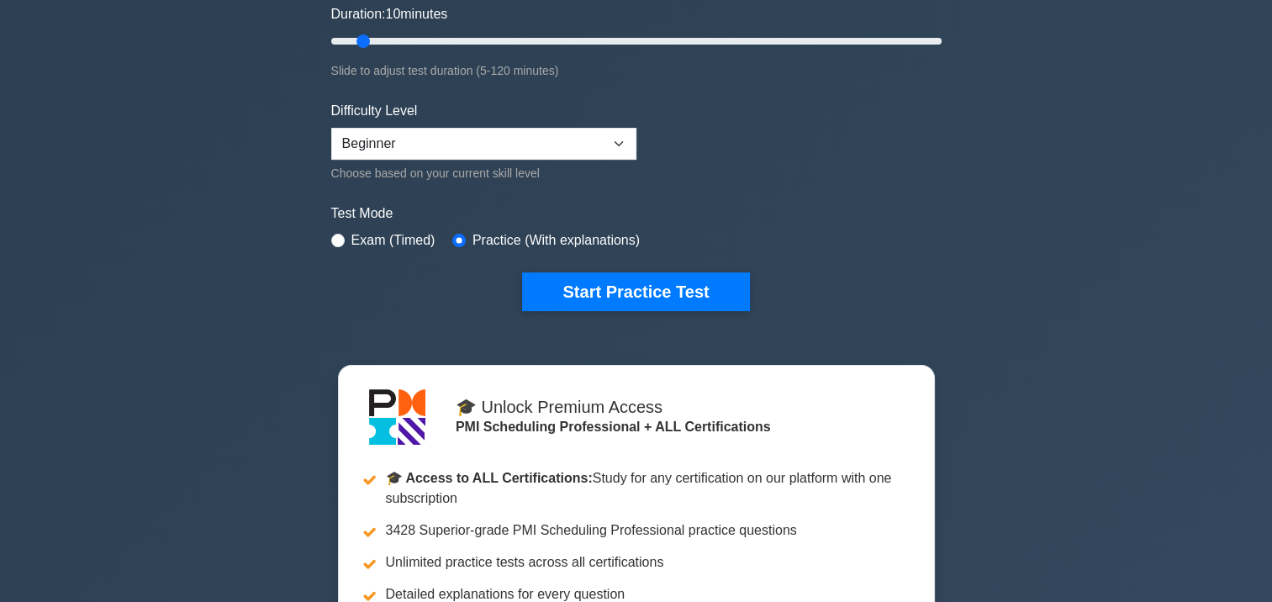
scroll to position [168, 0]
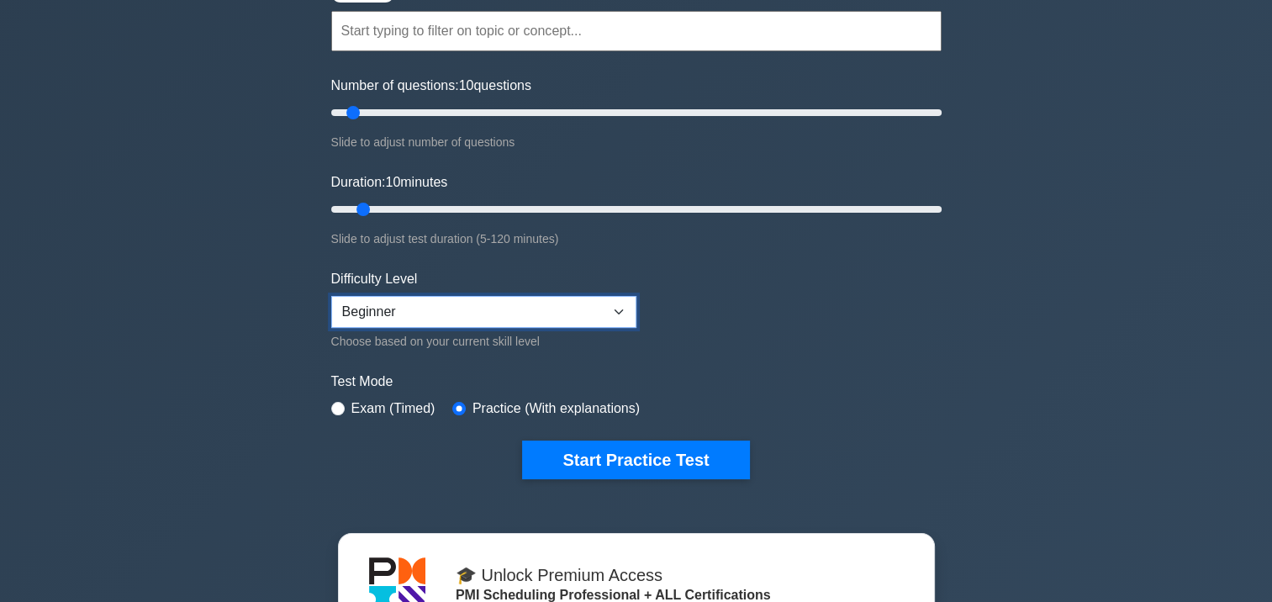
click at [420, 306] on select "Beginner Intermediate Expert" at bounding box center [483, 312] width 305 height 32
click at [331, 296] on select "Beginner Intermediate Expert" at bounding box center [483, 312] width 305 height 32
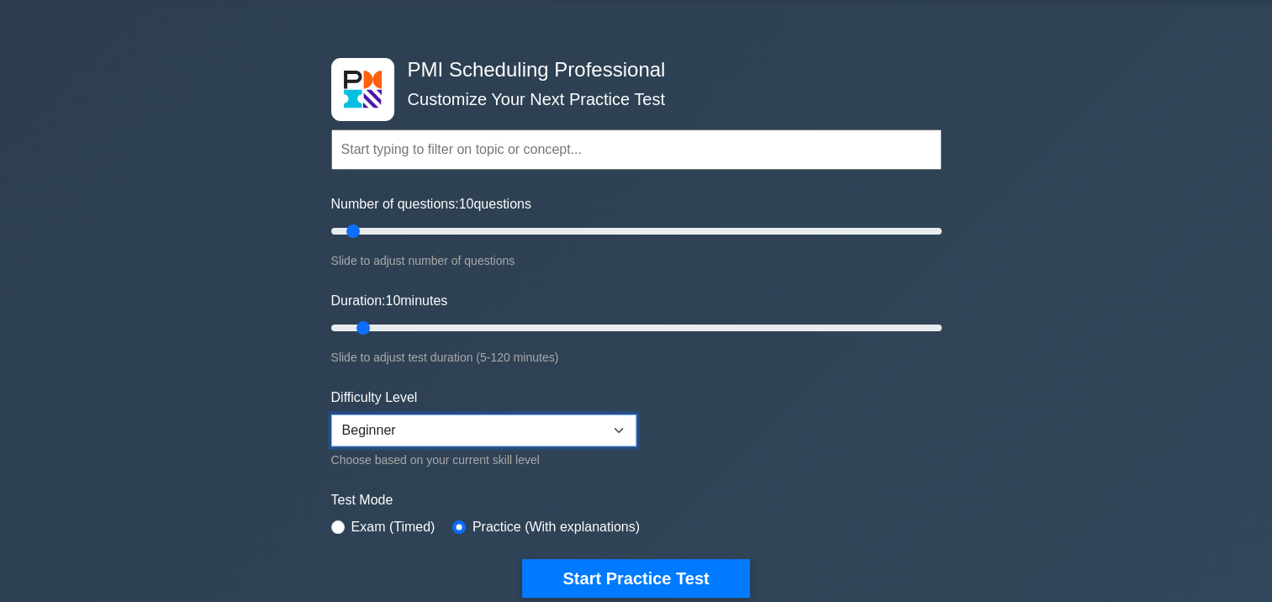
scroll to position [0, 0]
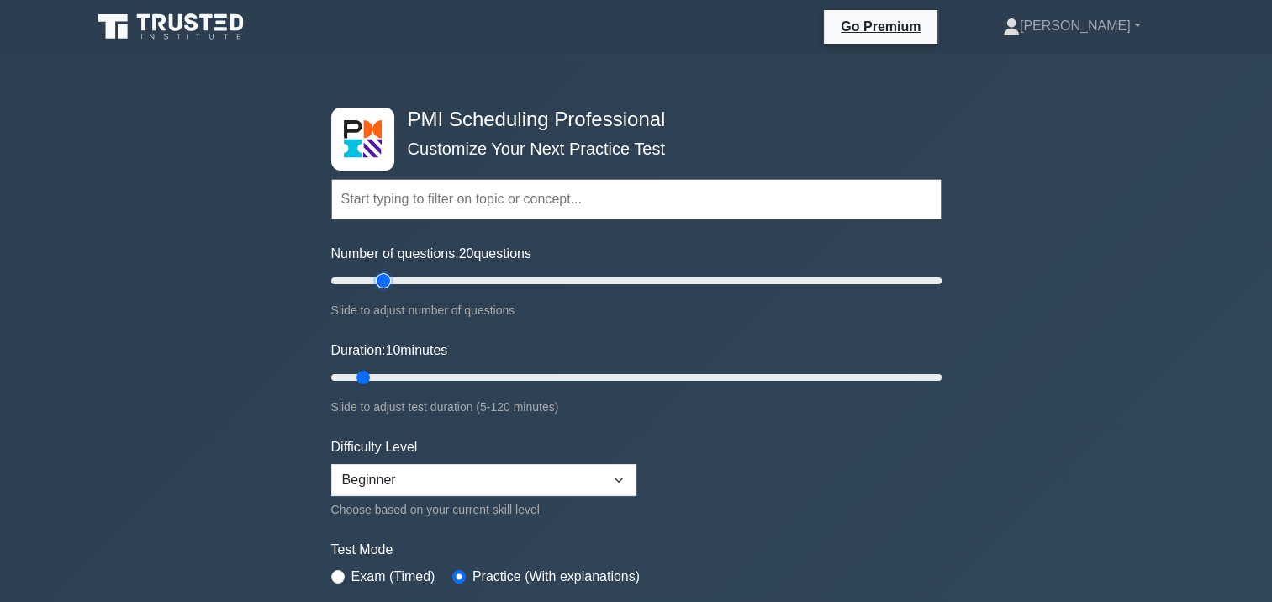
type input "20"
click at [385, 277] on input "Number of questions: 20 questions" at bounding box center [636, 281] width 610 height 20
click at [410, 199] on input "text" at bounding box center [636, 199] width 610 height 40
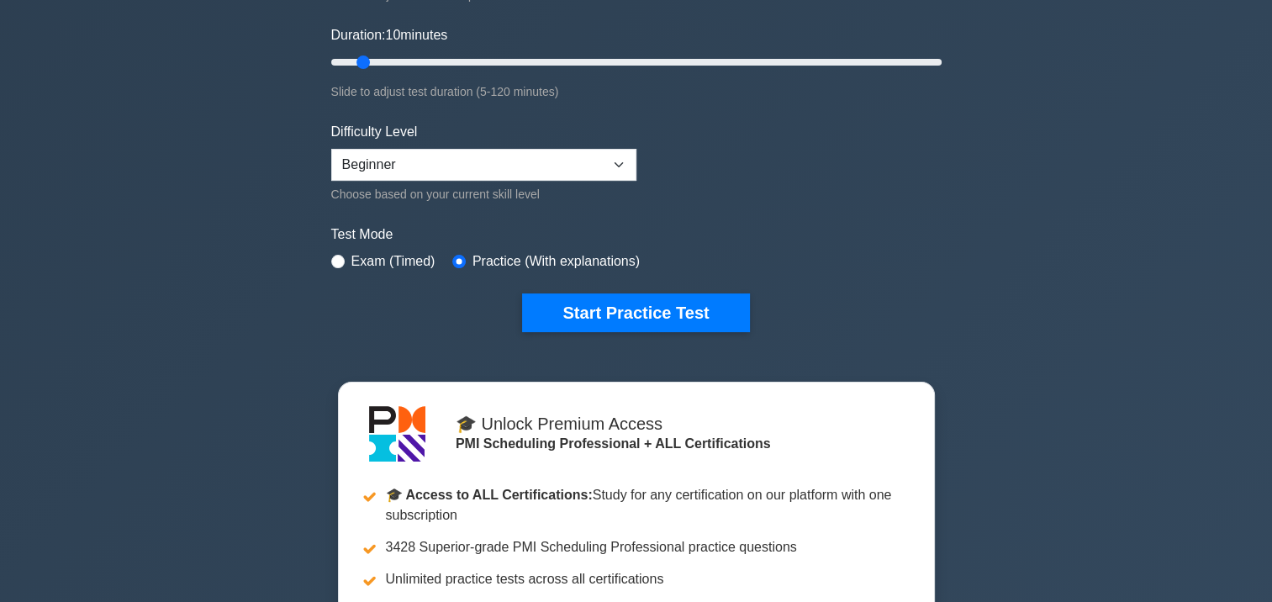
scroll to position [336, 0]
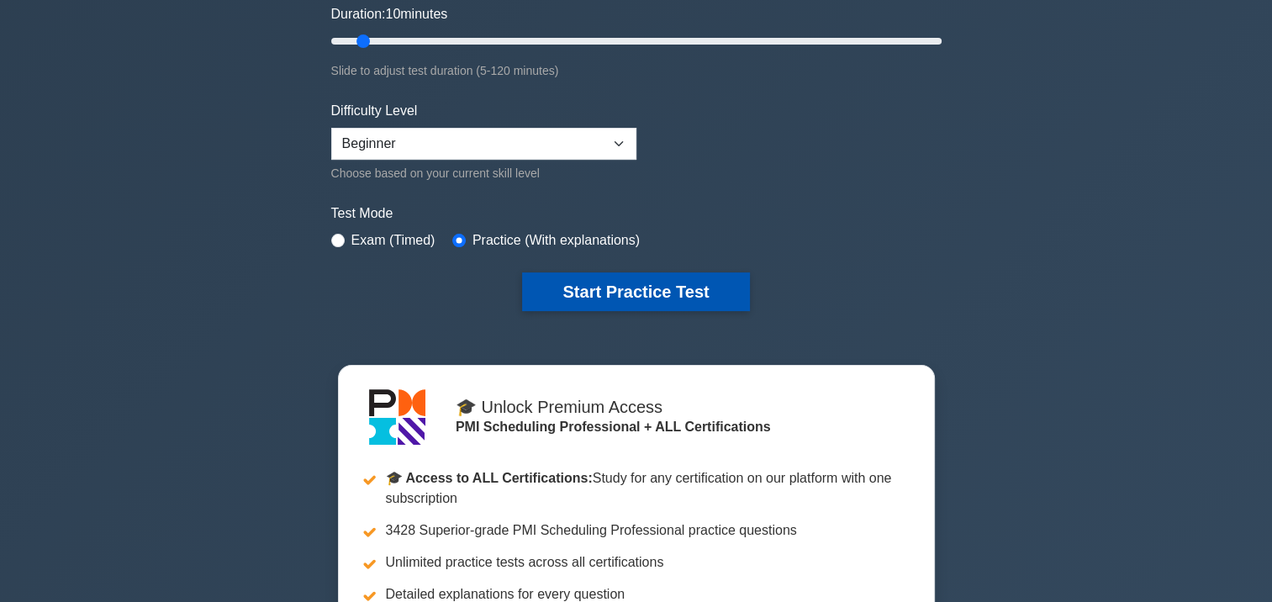
click at [614, 287] on button "Start Practice Test" at bounding box center [635, 291] width 227 height 39
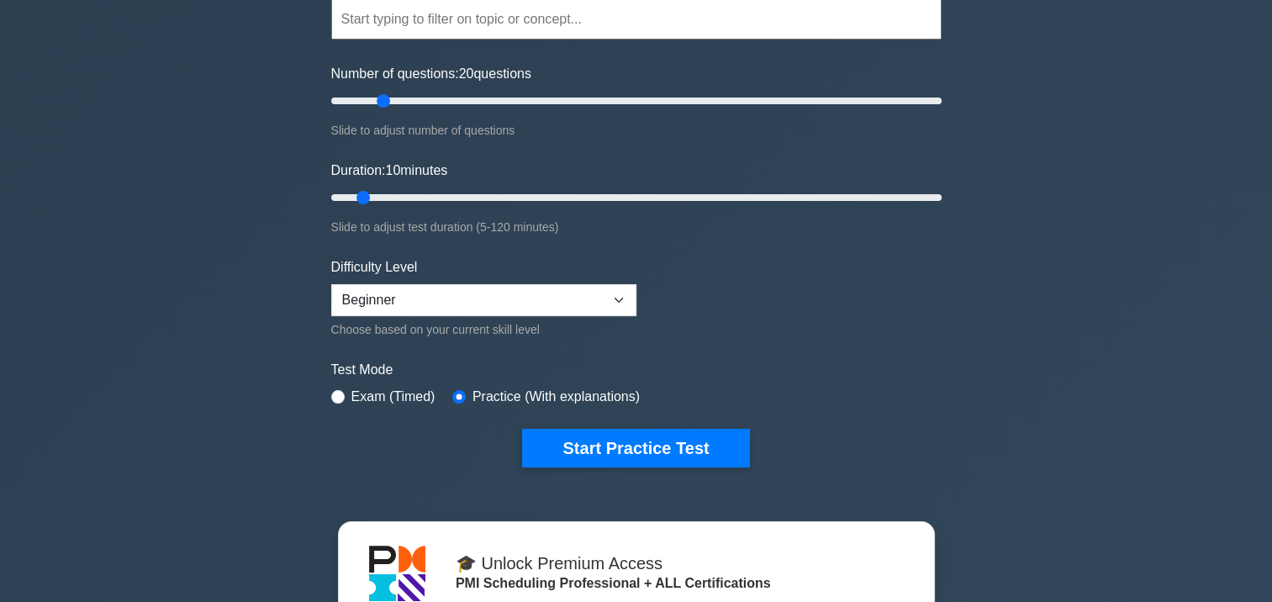
scroll to position [84, 0]
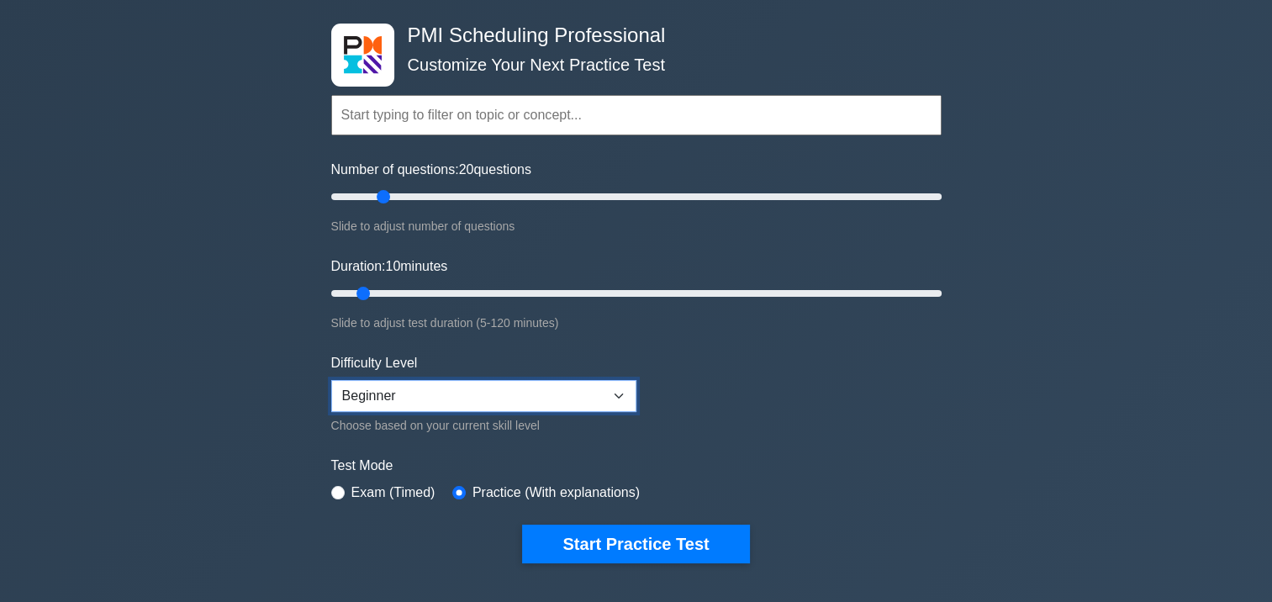
click at [374, 399] on select "Beginner Intermediate Expert" at bounding box center [483, 396] width 305 height 32
click at [696, 313] on div "Slide to adjust test duration (5-120 minutes)" at bounding box center [636, 323] width 610 height 20
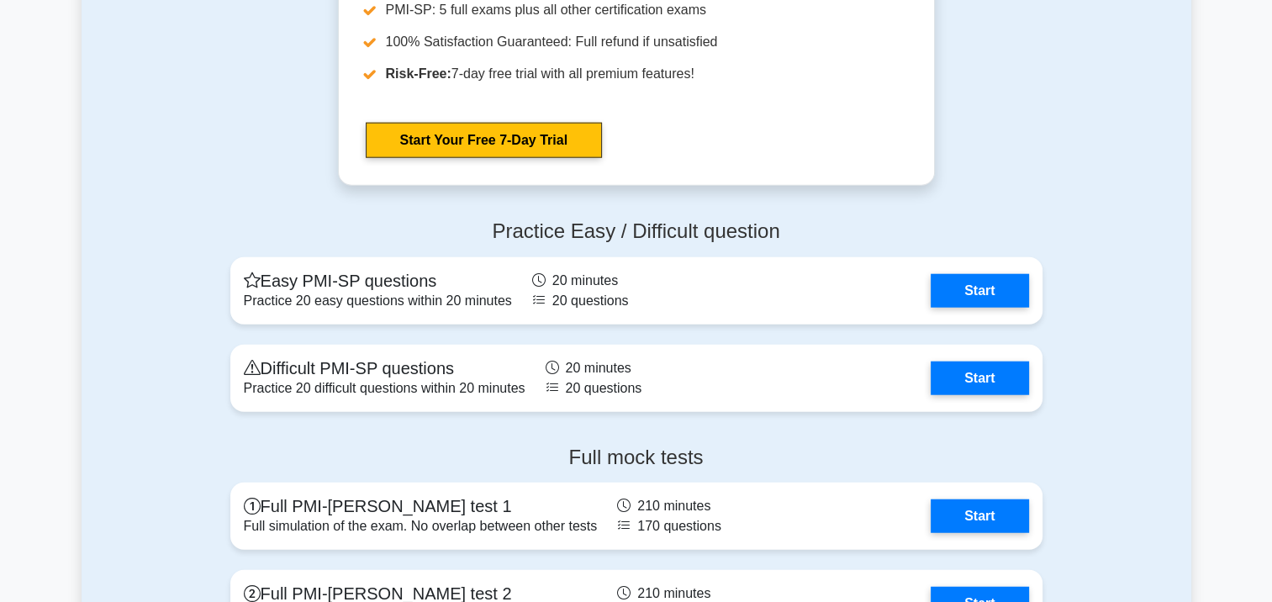
scroll to position [4373, 0]
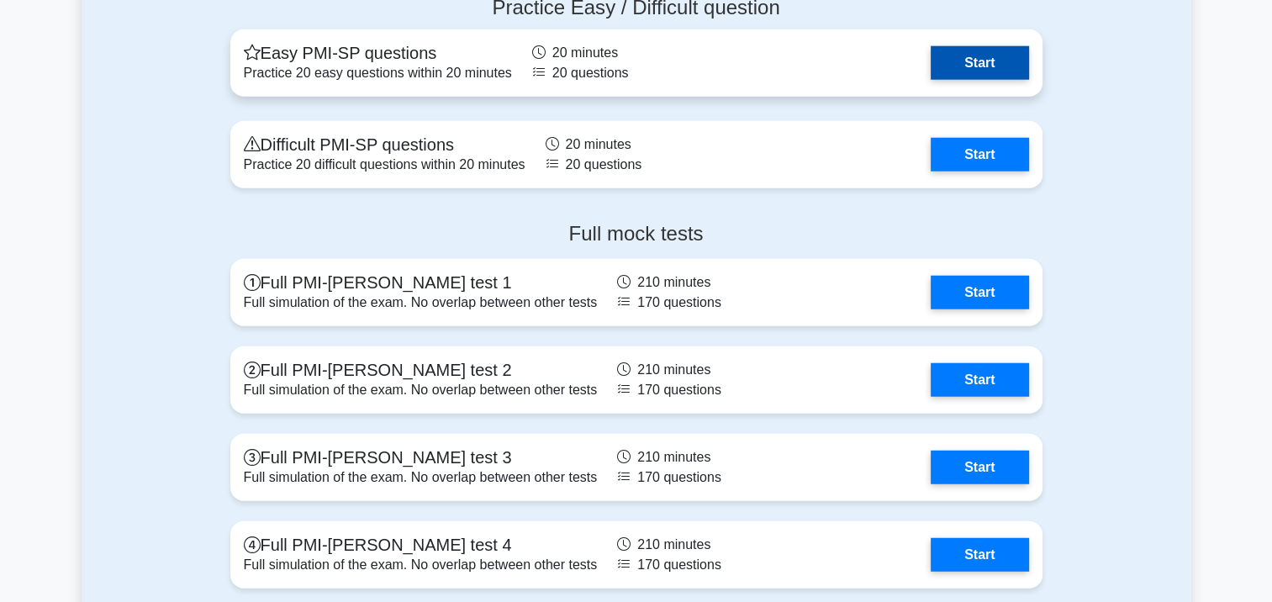
click at [963, 62] on link "Start" at bounding box center [980, 63] width 98 height 34
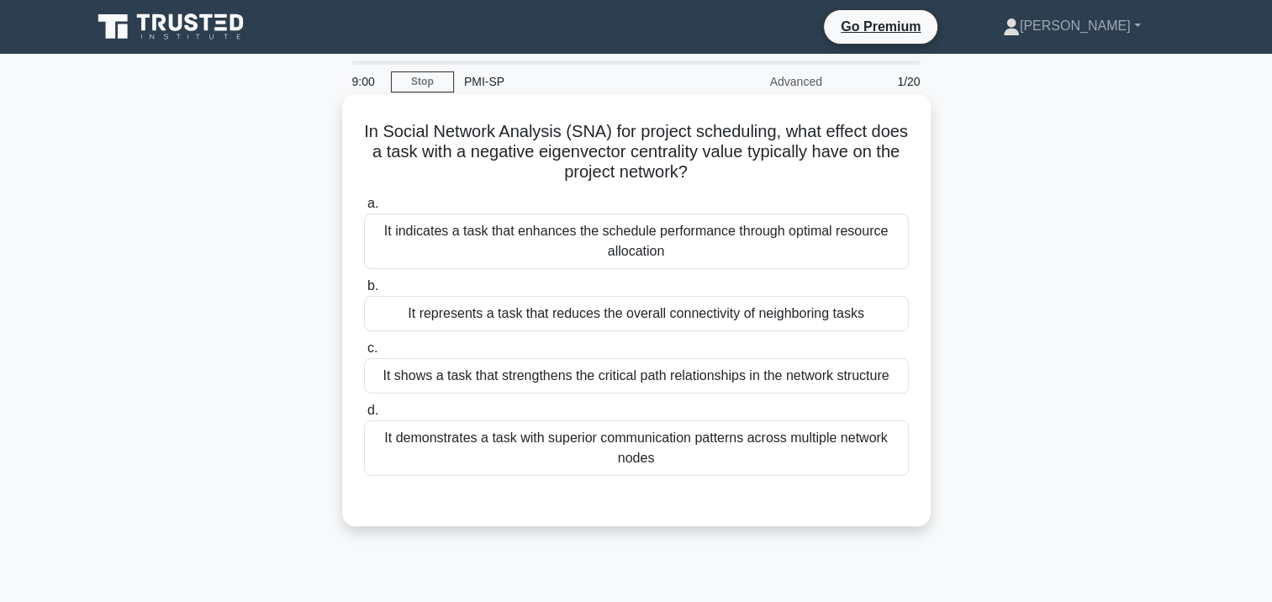
click at [764, 372] on div "It shows a task that strengthens the critical path relationships in the network…" at bounding box center [636, 375] width 545 height 35
click at [364, 354] on input "c. It shows a task that strengthens the critical path relationships in the netw…" at bounding box center [364, 348] width 0 height 11
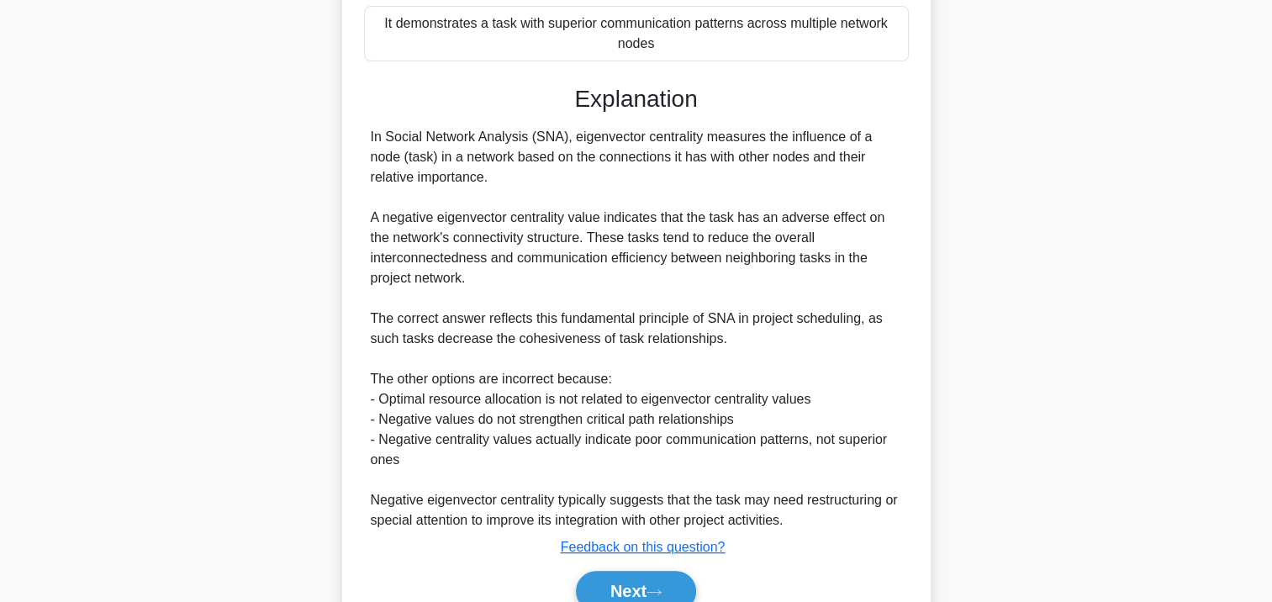
scroll to position [495, 0]
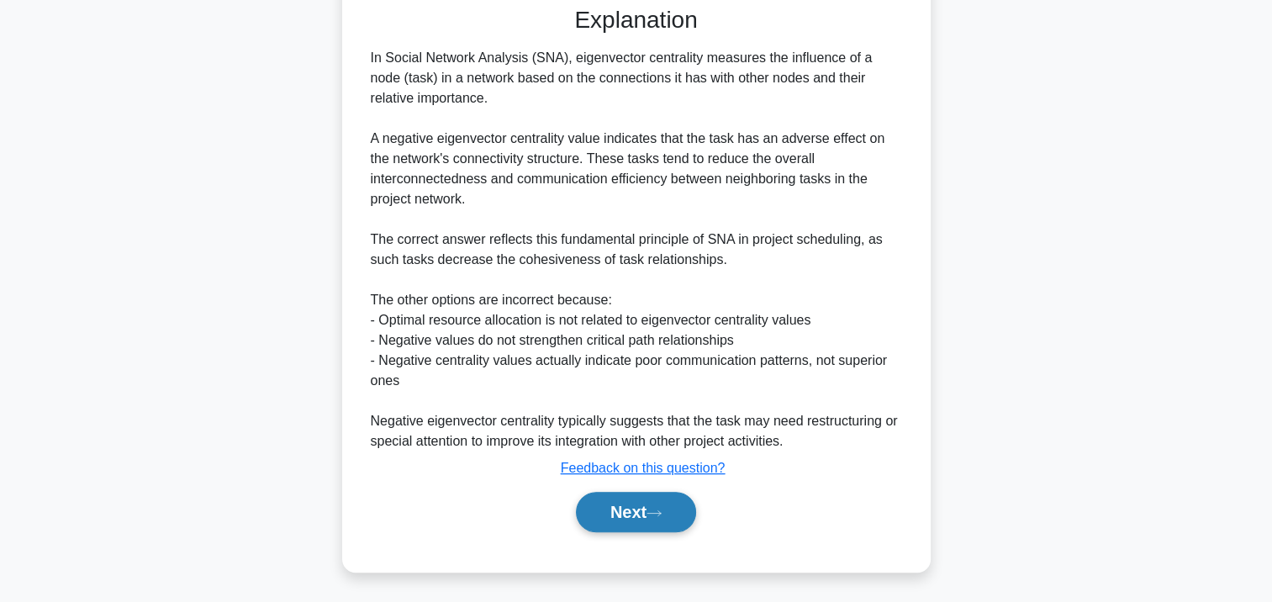
click at [649, 510] on button "Next" at bounding box center [636, 512] width 120 height 40
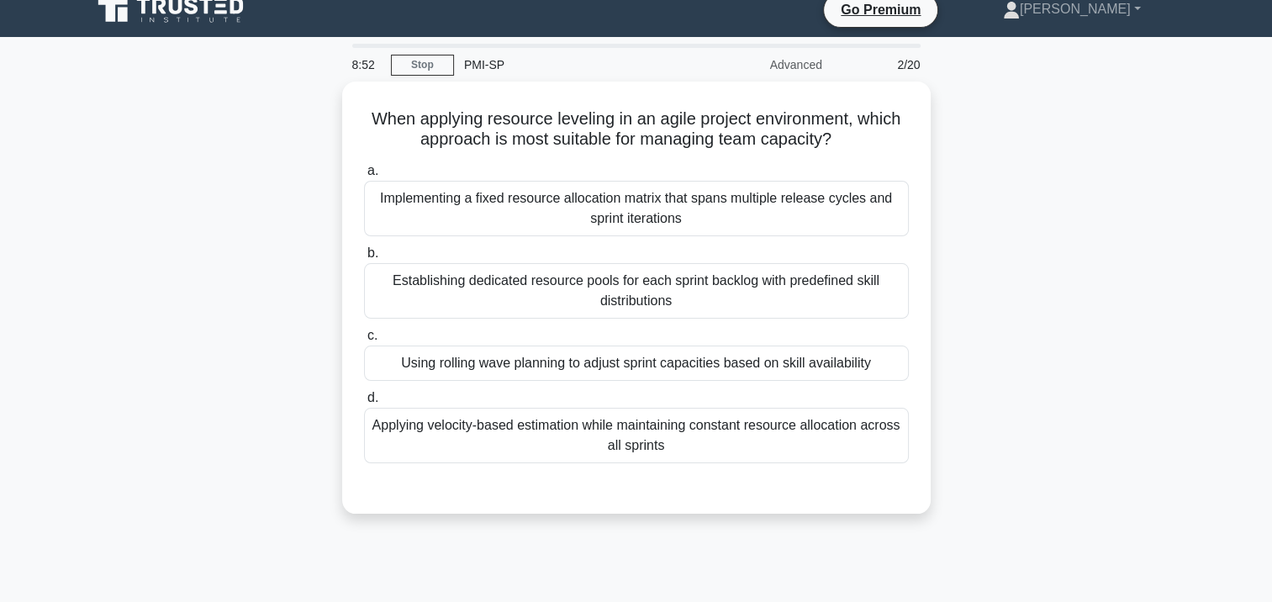
scroll to position [0, 0]
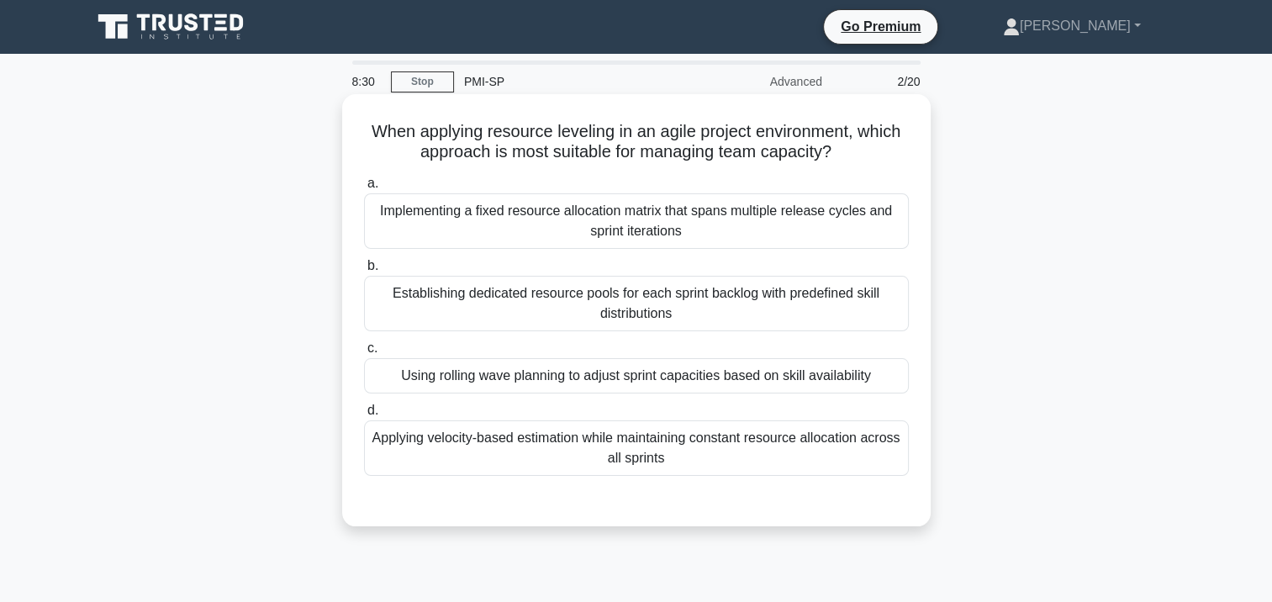
click at [730, 377] on div "Using rolling wave planning to adjust sprint capacities based on skill availabi…" at bounding box center [636, 375] width 545 height 35
click at [364, 354] on input "c. Using rolling wave planning to adjust sprint capacities based on skill avail…" at bounding box center [364, 348] width 0 height 11
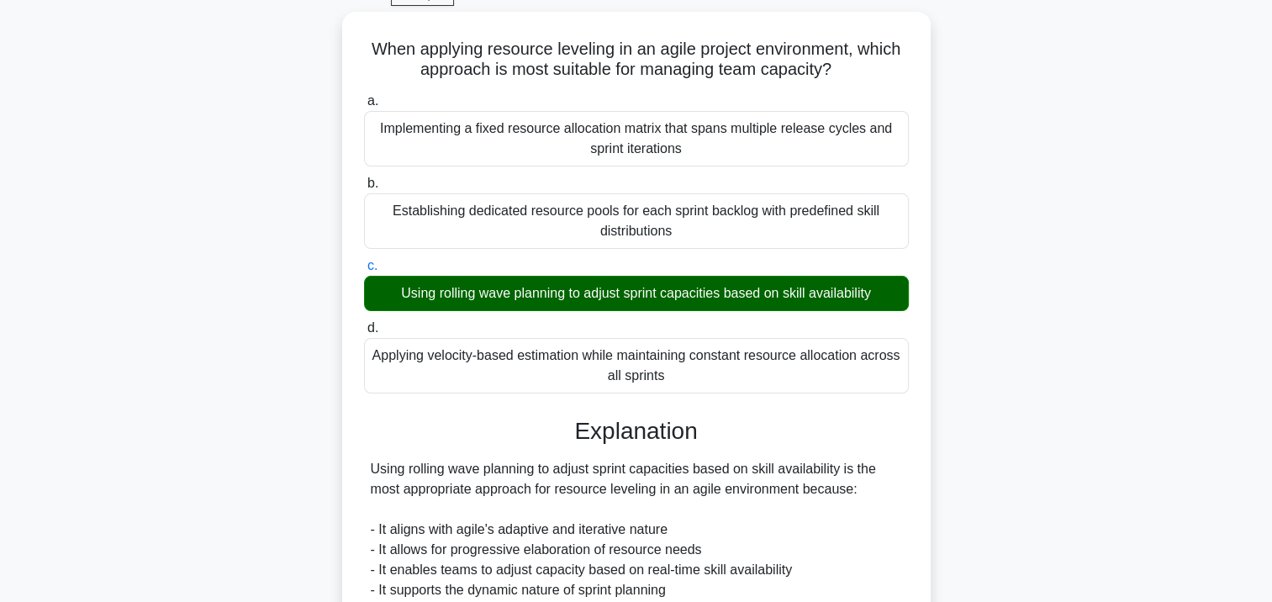
scroll to position [252, 0]
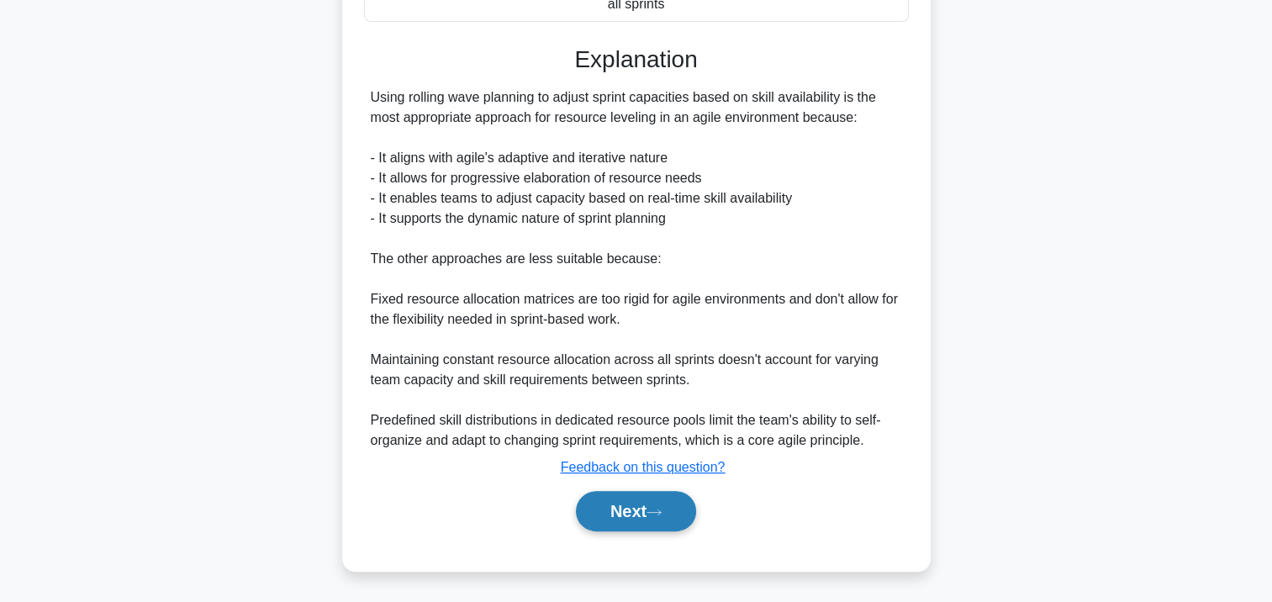
click at [637, 516] on button "Next" at bounding box center [636, 511] width 120 height 40
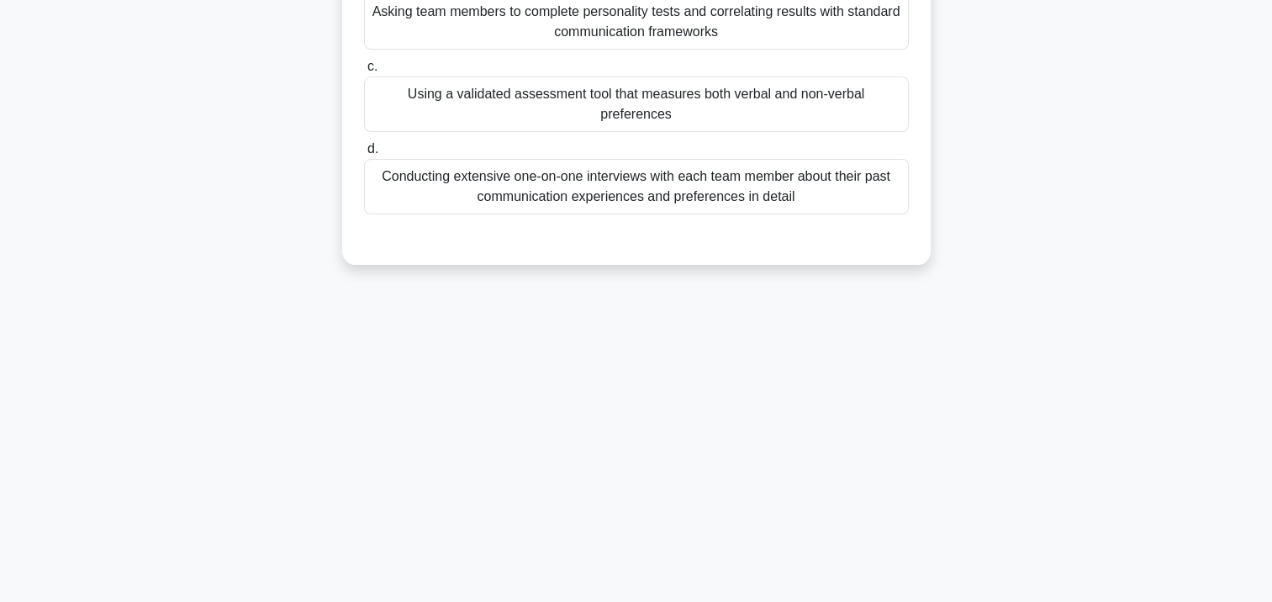
scroll to position [54, 0]
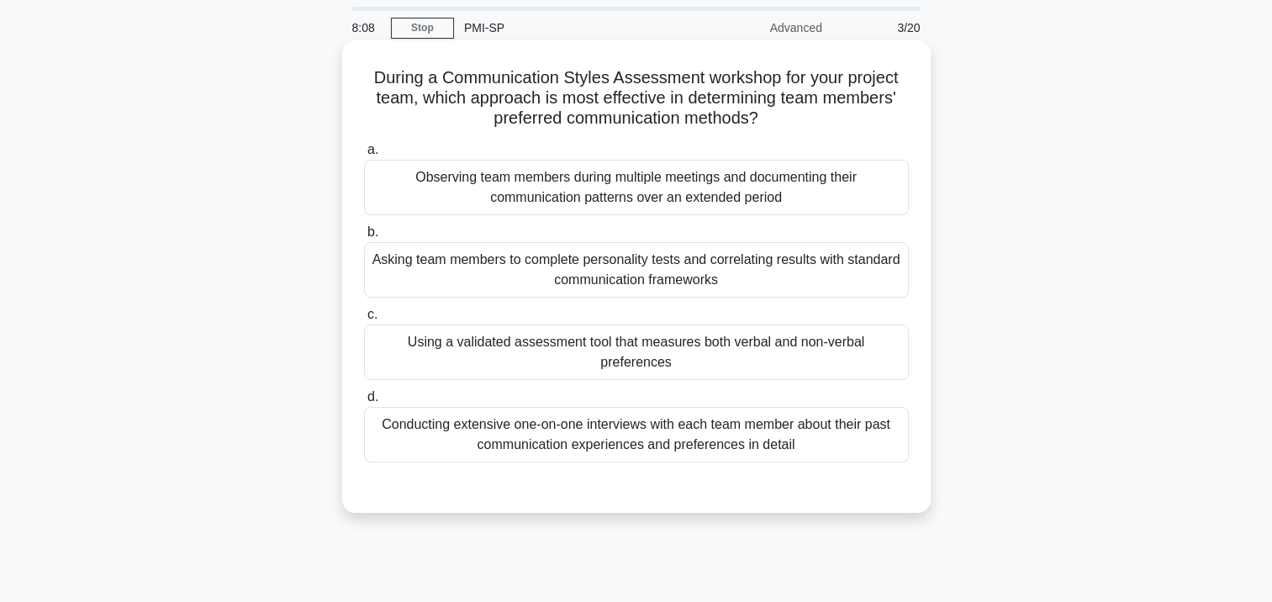
click at [704, 191] on div "Observing team members during multiple meetings and documenting their communica…" at bounding box center [636, 187] width 545 height 55
click at [364, 156] on input "a. Observing team members during multiple meetings and documenting their commun…" at bounding box center [364, 150] width 0 height 11
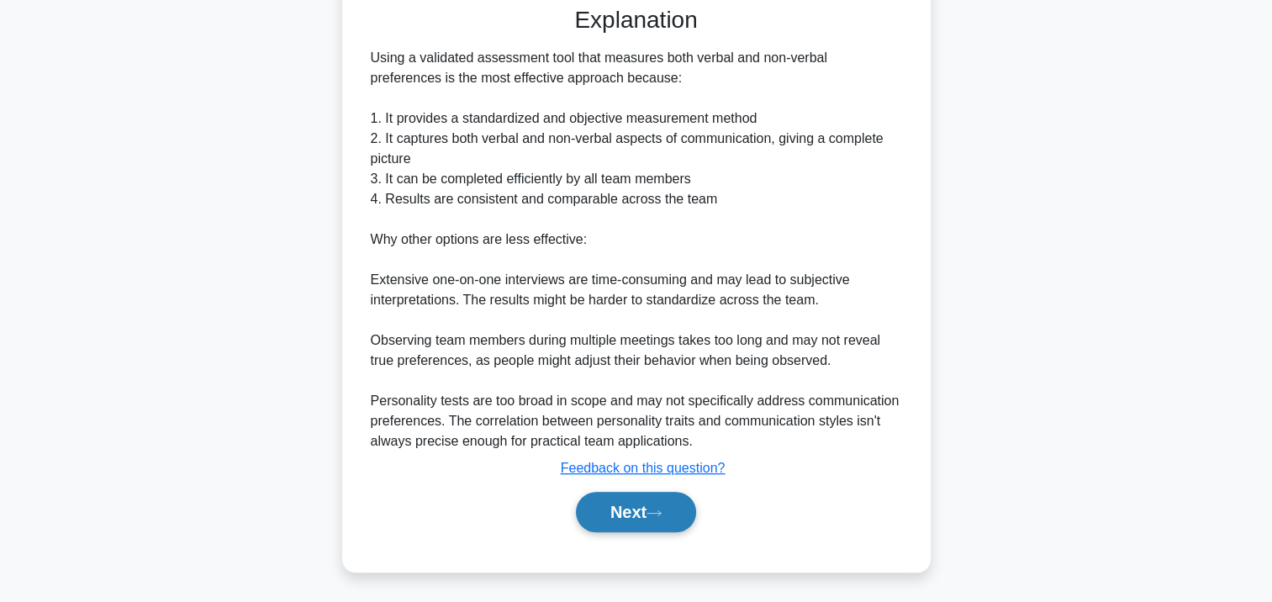
click at [682, 509] on button "Next" at bounding box center [636, 512] width 120 height 40
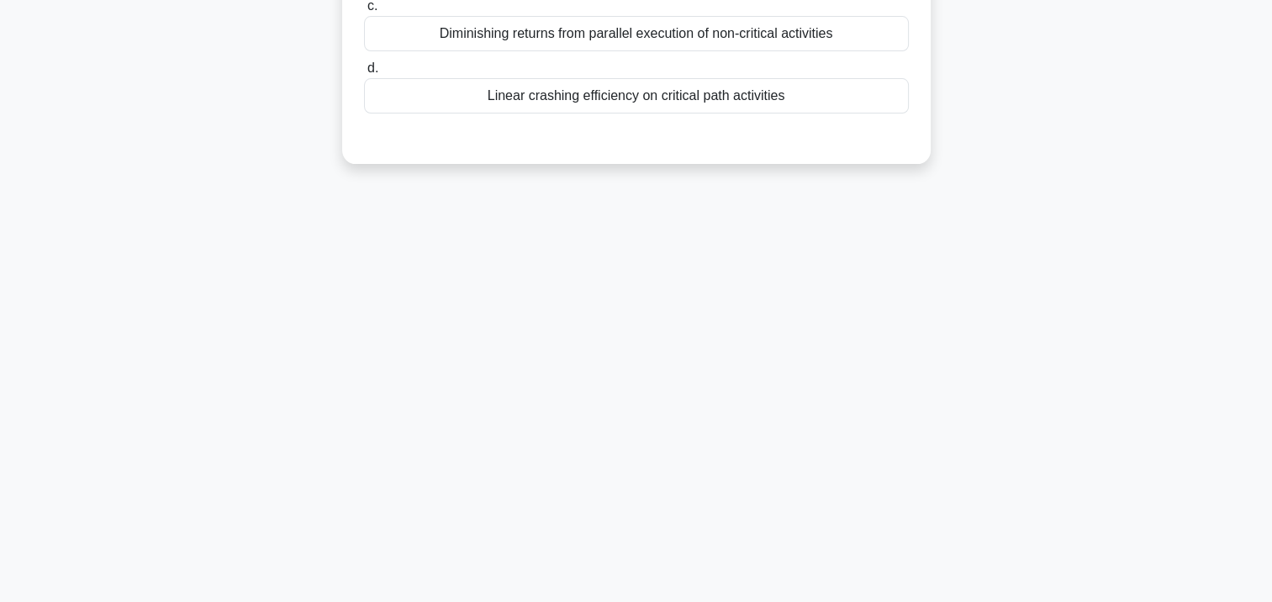
scroll to position [0, 0]
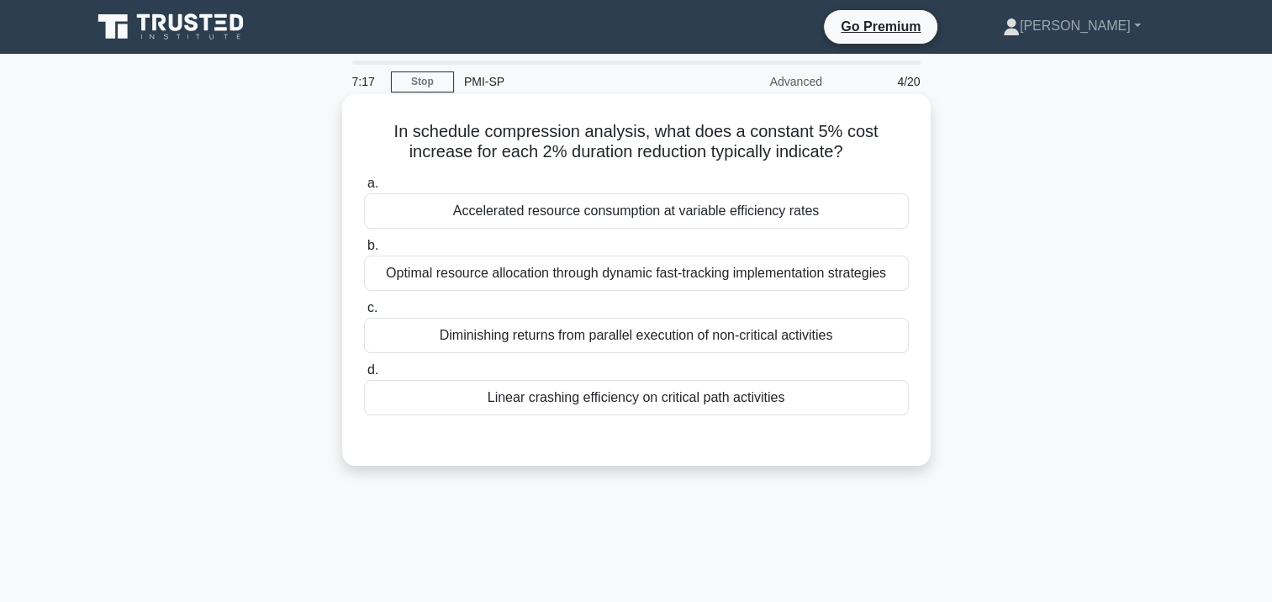
click at [589, 280] on div "Optimal resource allocation through dynamic fast-tracking implementation strate…" at bounding box center [636, 273] width 545 height 35
click at [364, 251] on input "b. Optimal resource allocation through dynamic fast-tracking implementation str…" at bounding box center [364, 245] width 0 height 11
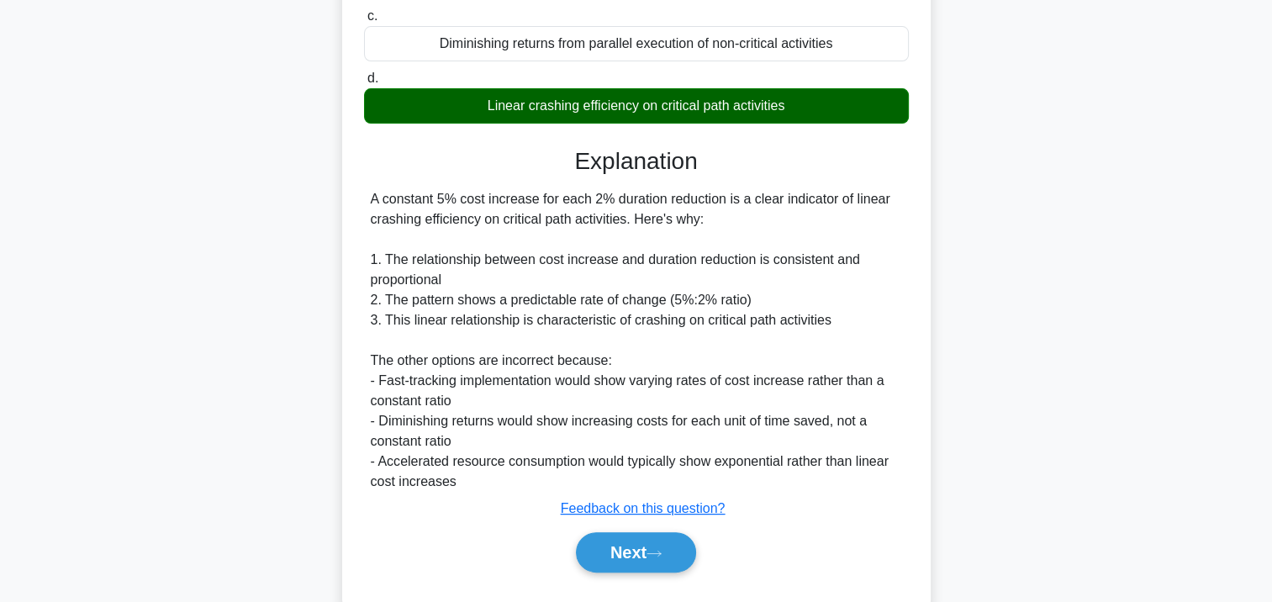
scroll to position [334, 0]
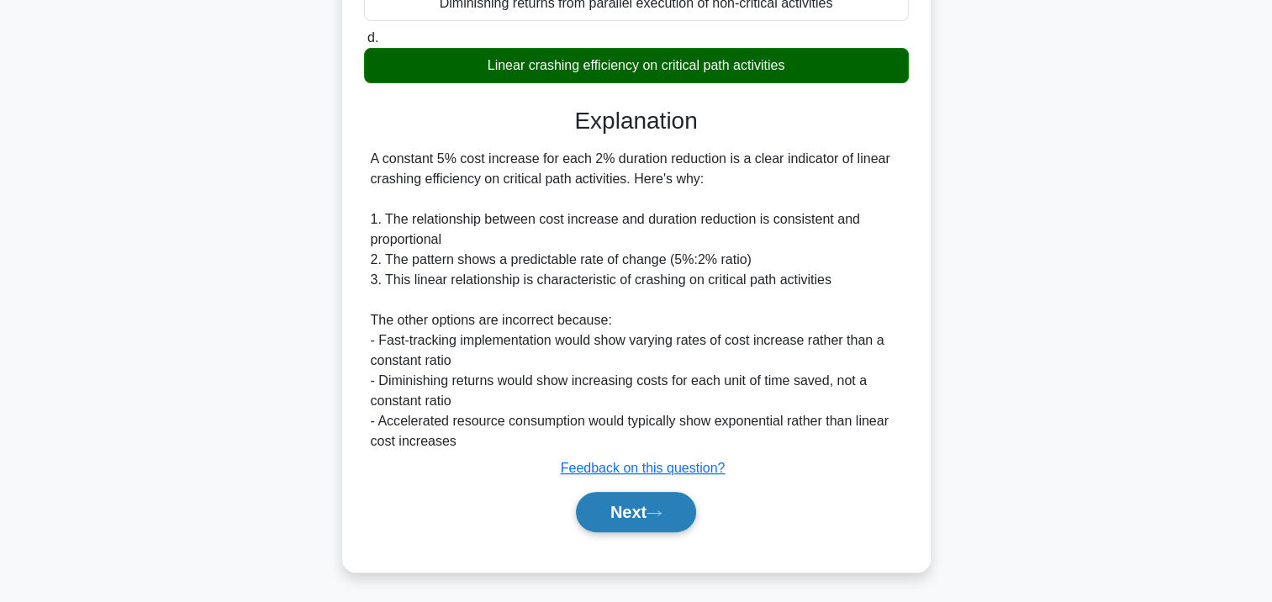
click at [621, 508] on button "Next" at bounding box center [636, 512] width 120 height 40
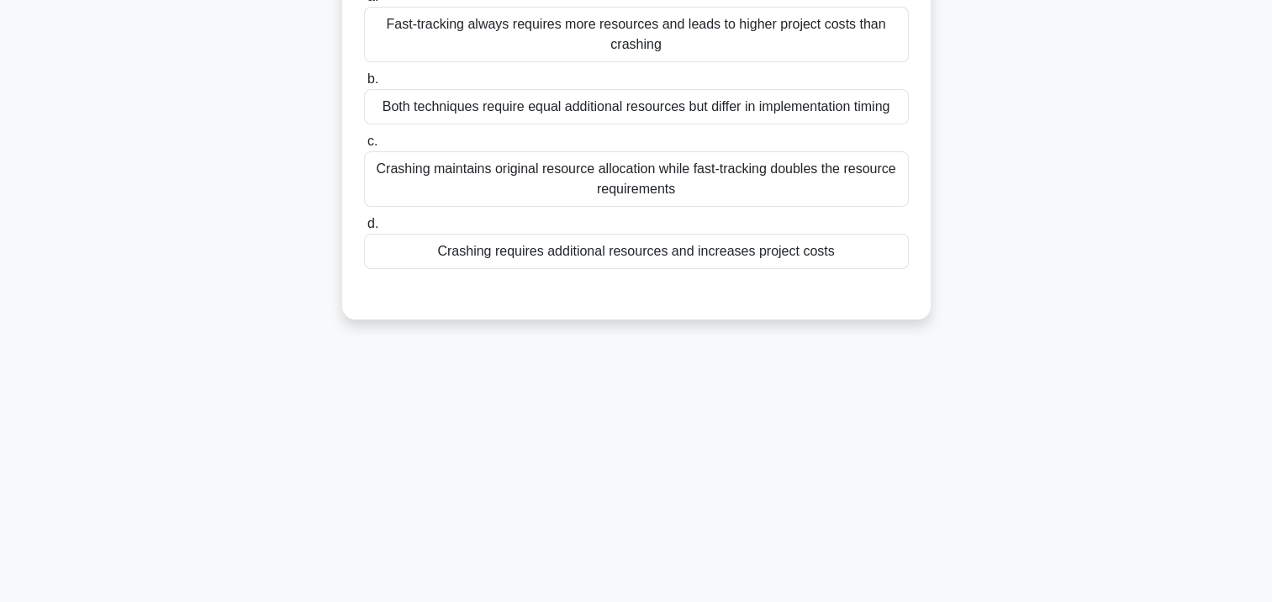
scroll to position [0, 0]
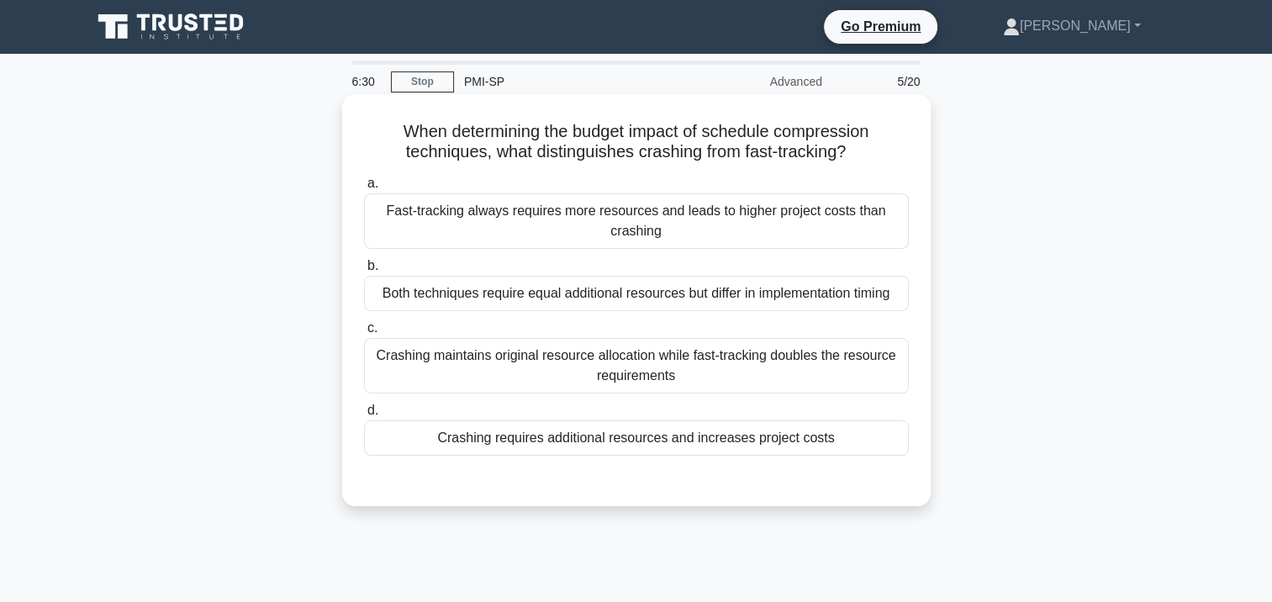
click at [708, 293] on div "Both techniques require equal additional resources but differ in implementation…" at bounding box center [636, 293] width 545 height 35
click at [364, 272] on input "b. Both techniques require equal additional resources but differ in implementat…" at bounding box center [364, 266] width 0 height 11
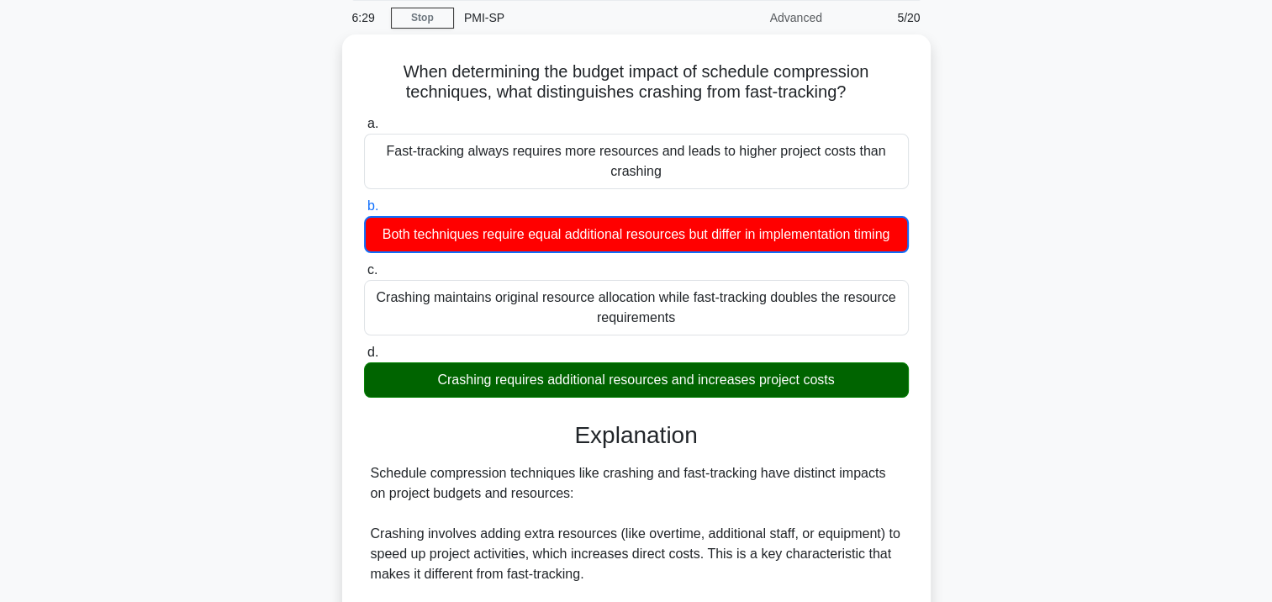
scroll to position [252, 0]
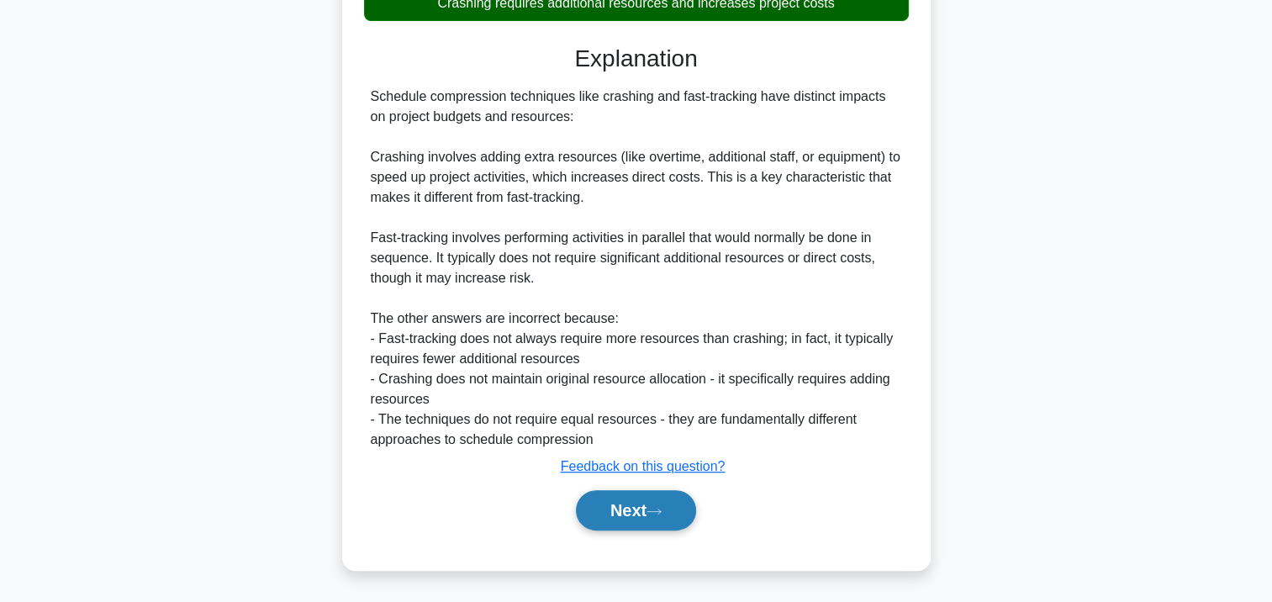
click at [625, 515] on button "Next" at bounding box center [636, 510] width 120 height 40
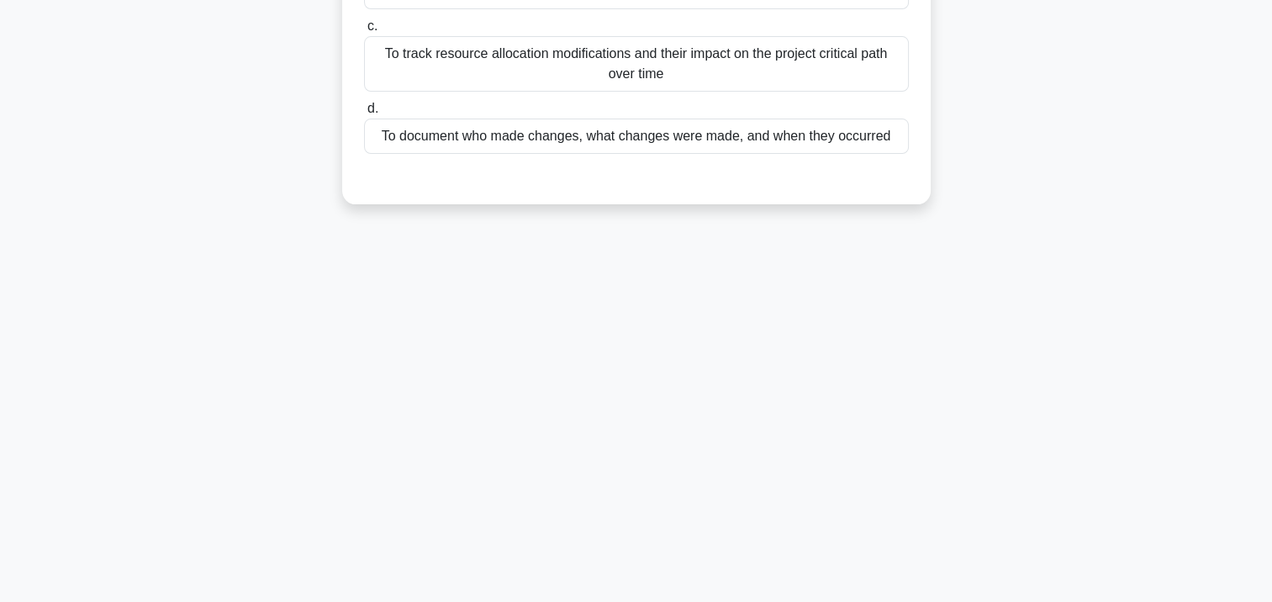
scroll to position [0, 0]
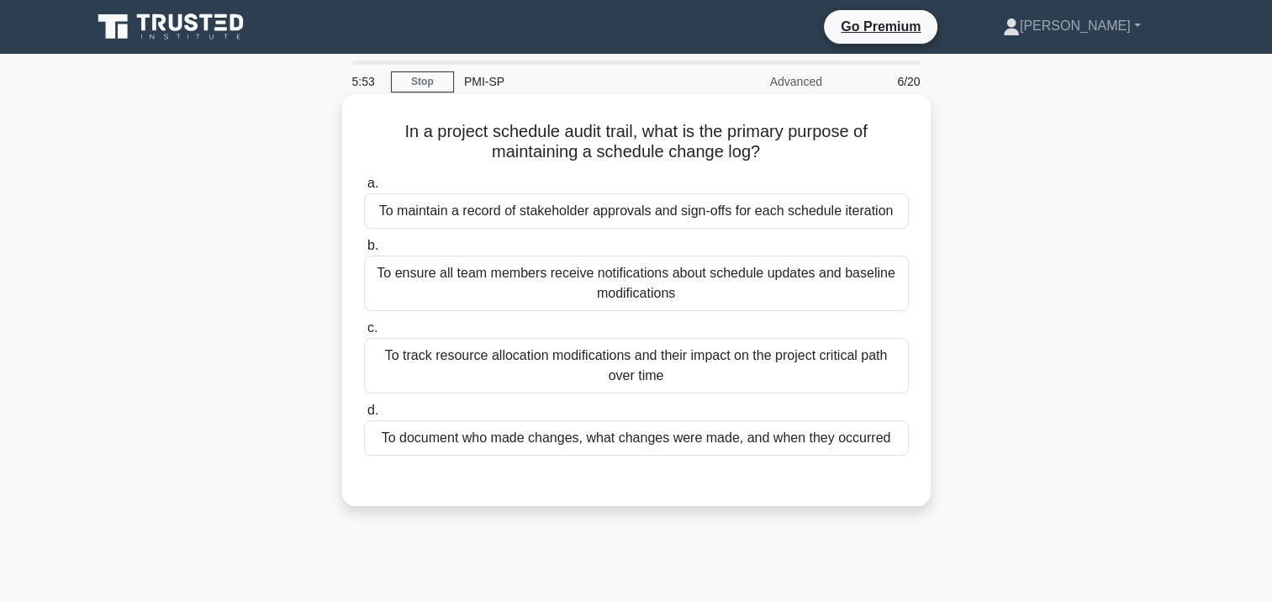
click at [629, 214] on div "To maintain a record of stakeholder approvals and sign-offs for each schedule i…" at bounding box center [636, 210] width 545 height 35
click at [364, 189] on input "a. To maintain a record of stakeholder approvals and sign-offs for each schedul…" at bounding box center [364, 183] width 0 height 11
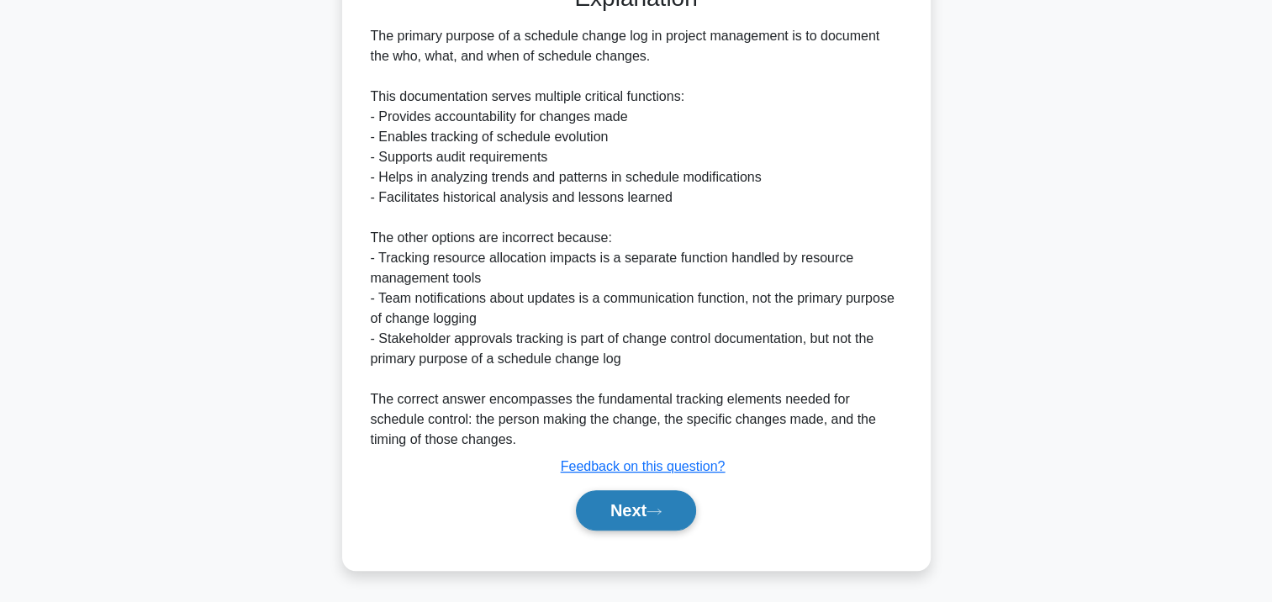
click at [632, 496] on button "Next" at bounding box center [636, 510] width 120 height 40
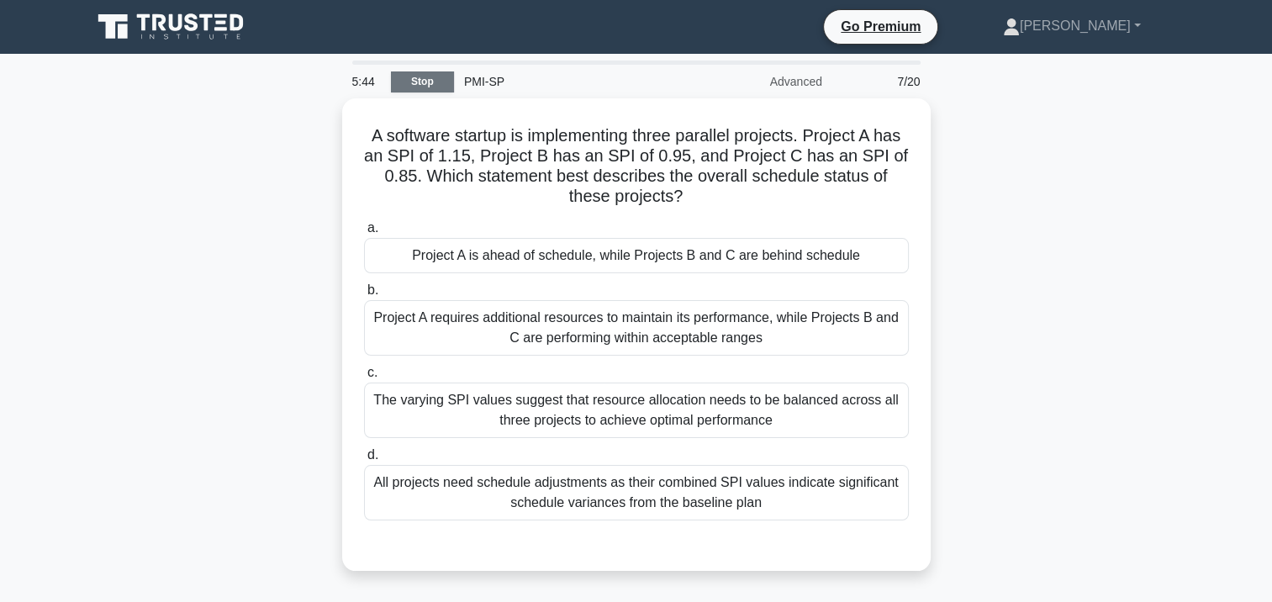
click at [420, 84] on link "Stop" at bounding box center [422, 81] width 63 height 21
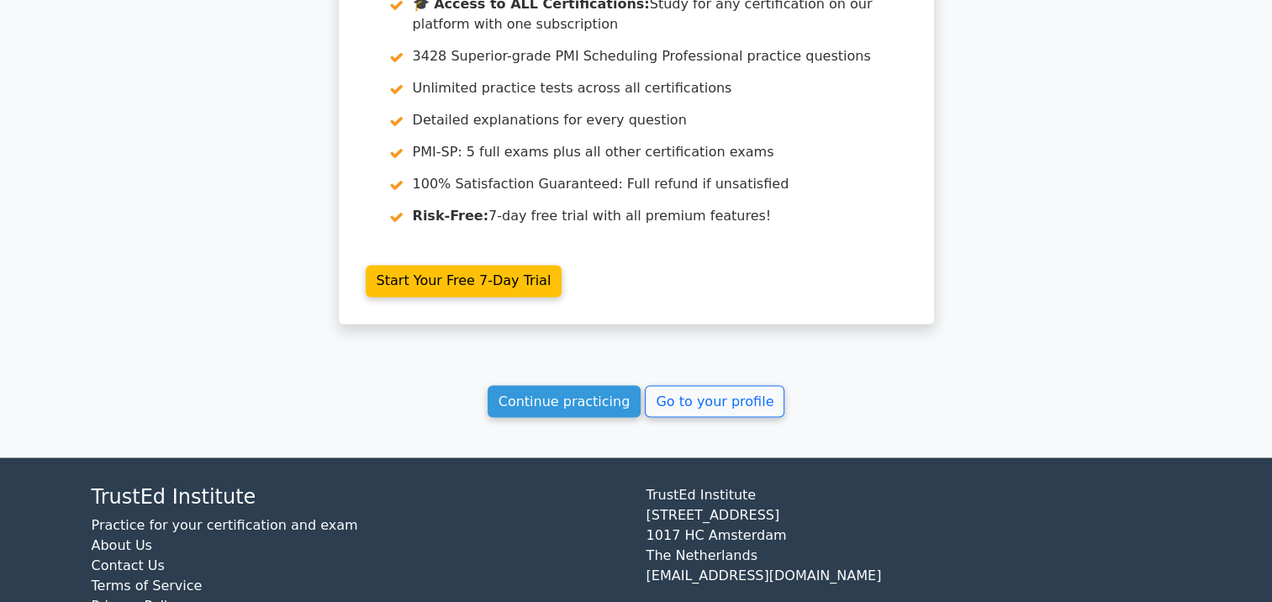
scroll to position [2846, 0]
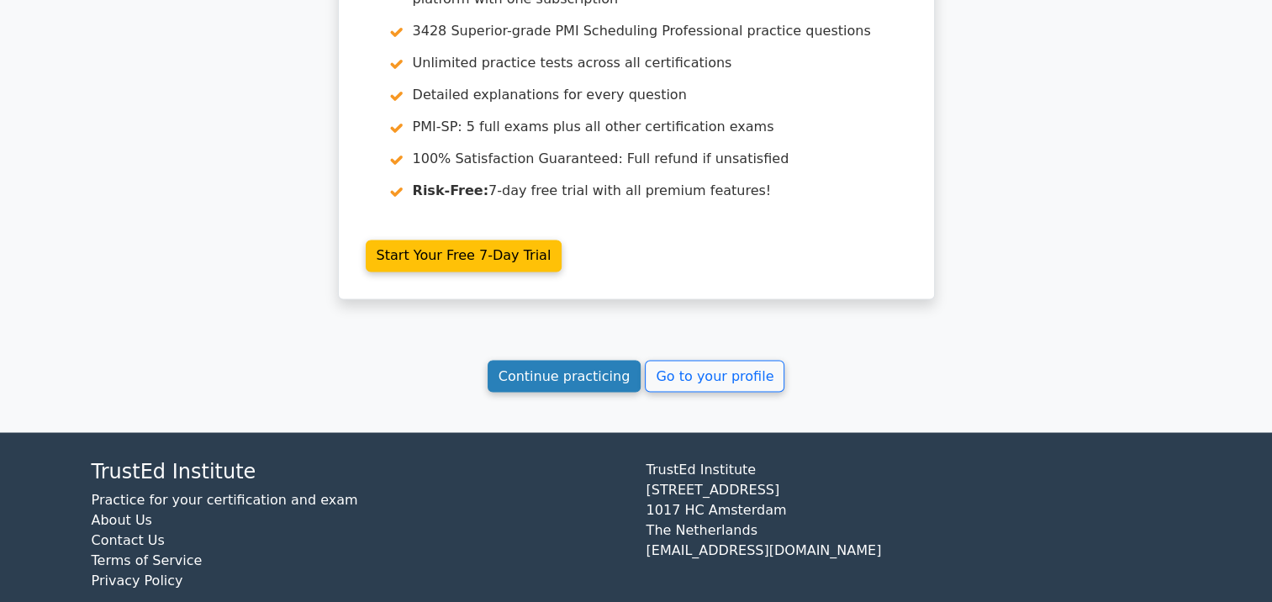
click at [595, 360] on link "Continue practicing" at bounding box center [565, 376] width 154 height 32
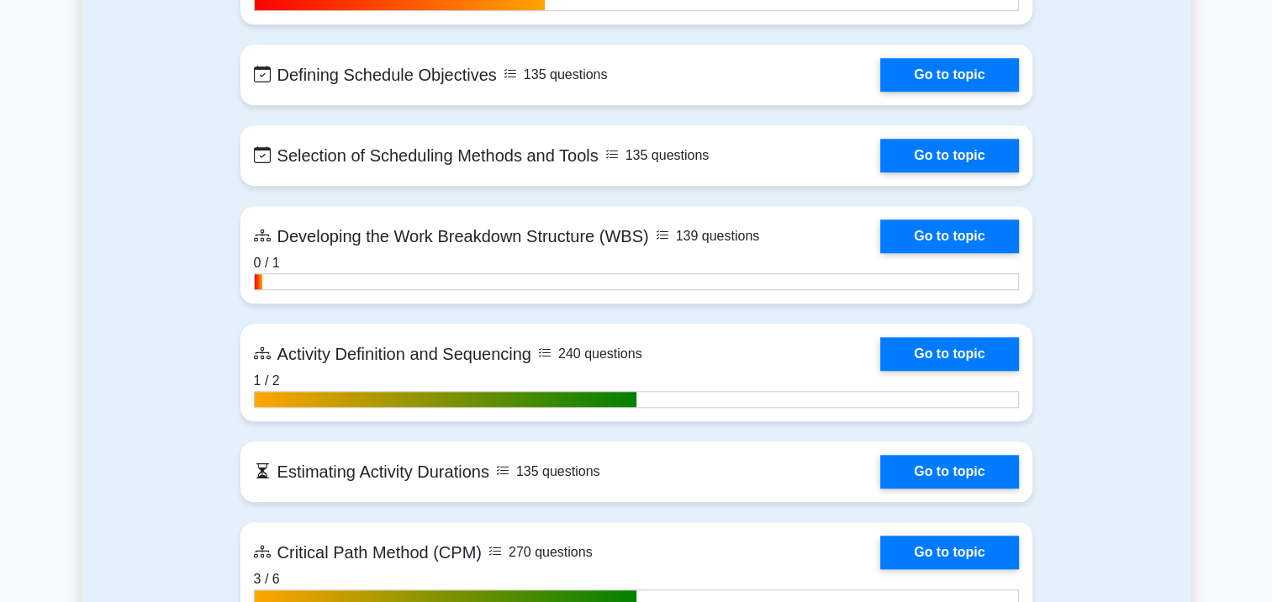
scroll to position [1261, 0]
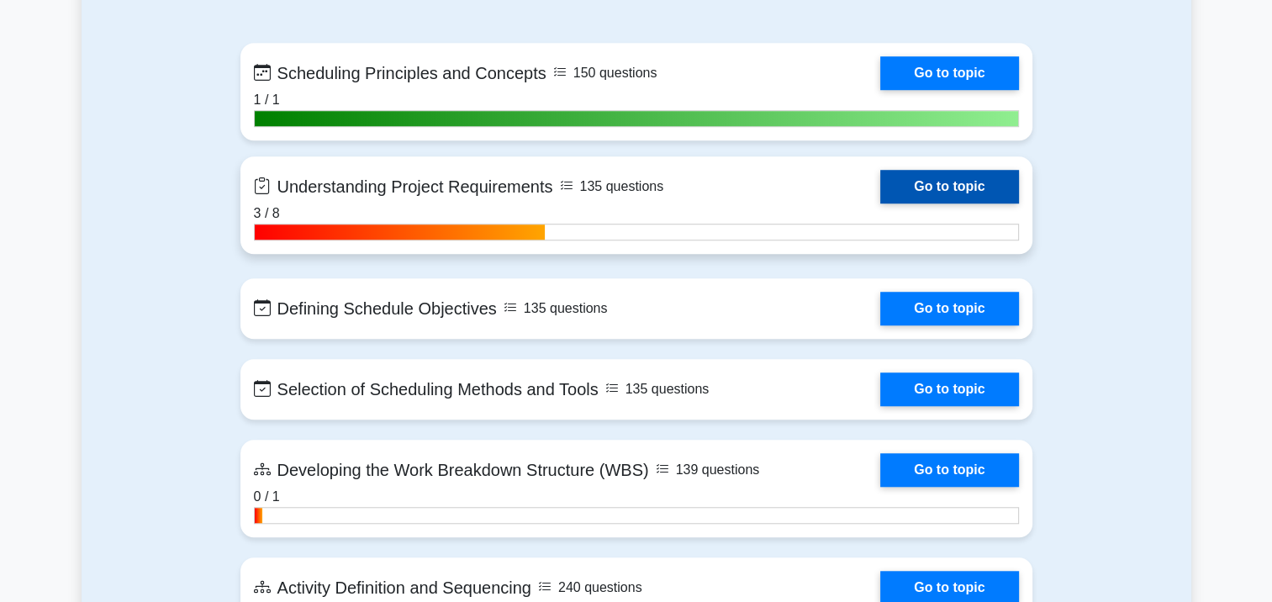
click at [942, 172] on link "Go to topic" at bounding box center [949, 187] width 138 height 34
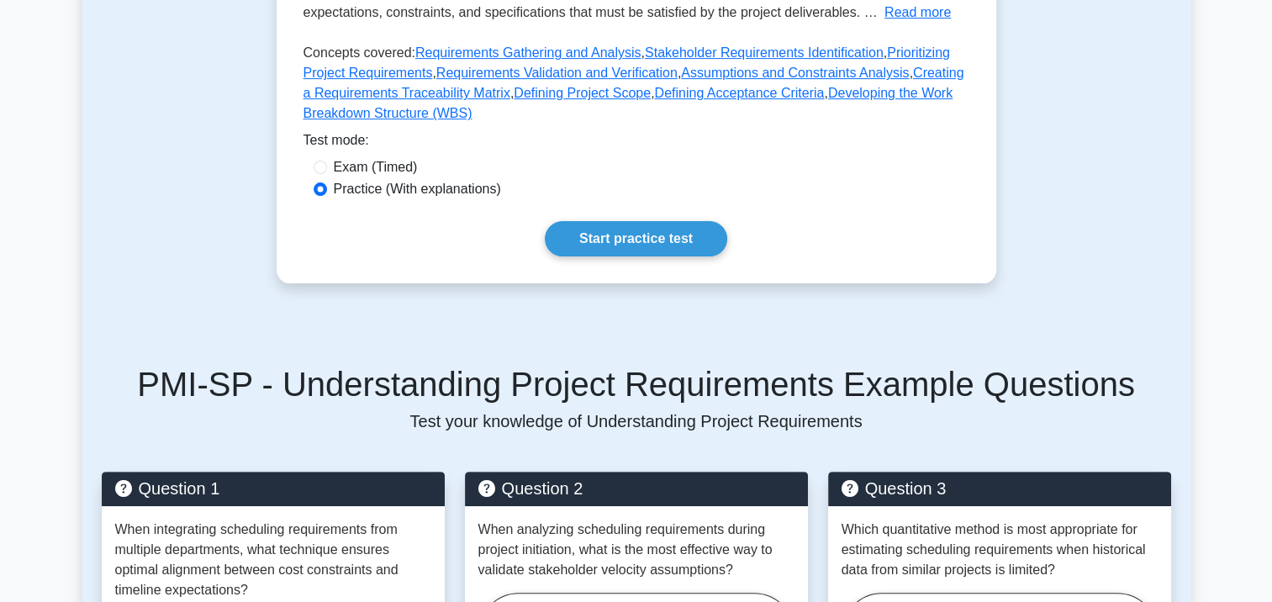
scroll to position [505, 0]
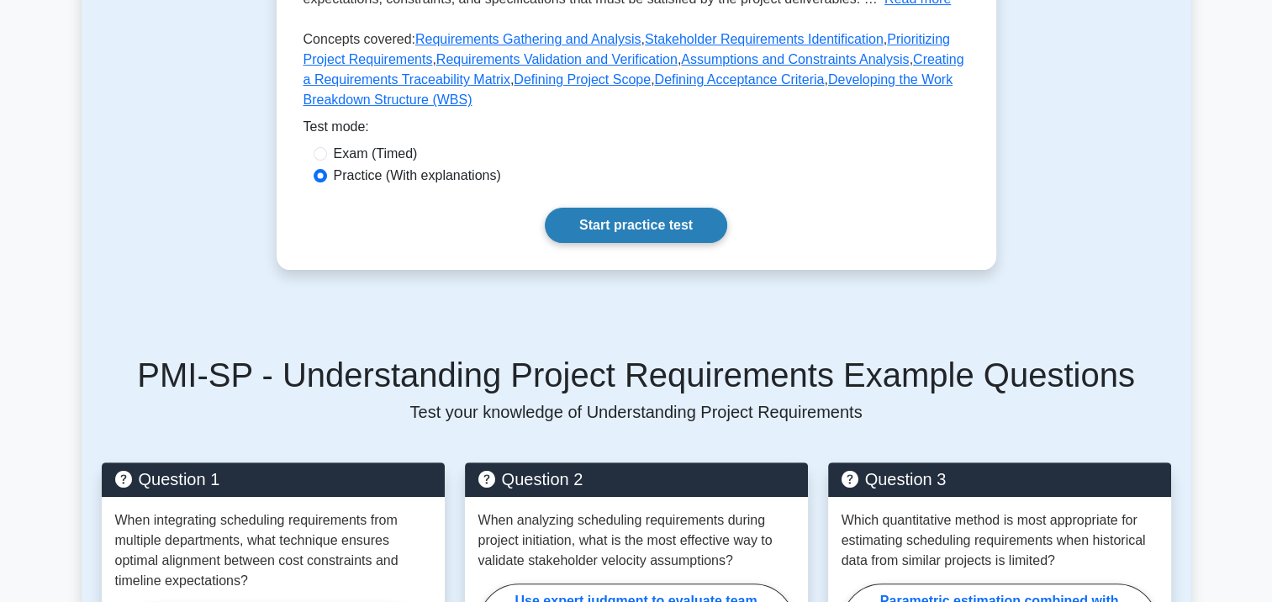
click at [610, 232] on link "Start practice test" at bounding box center [636, 225] width 182 height 35
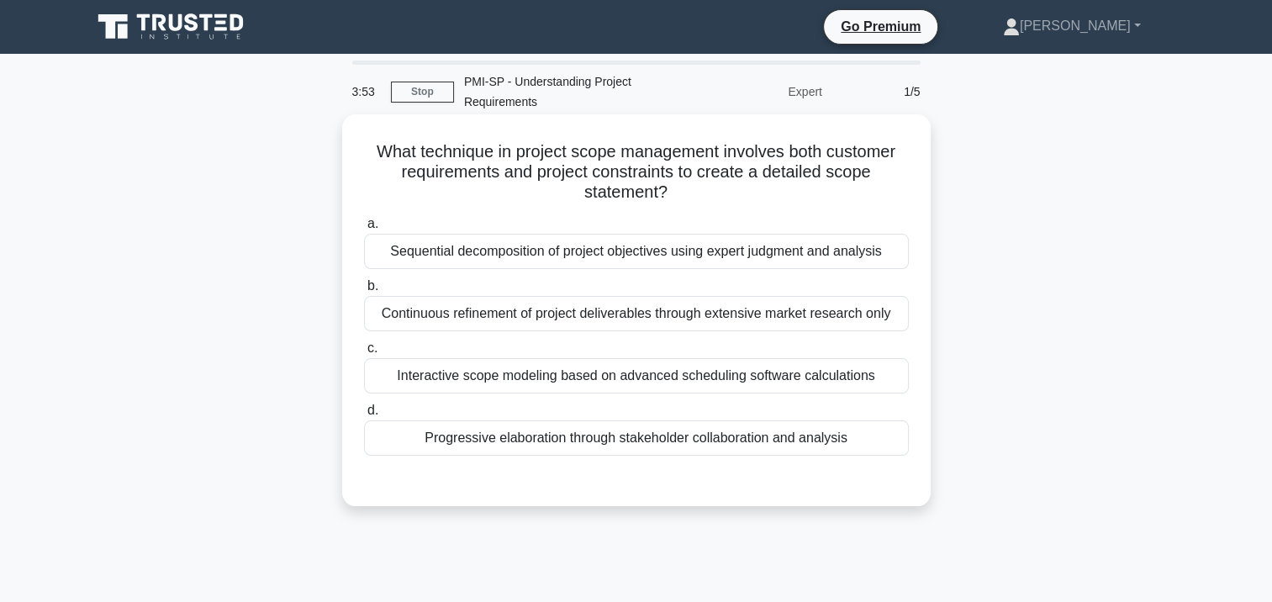
click at [762, 441] on div "Progressive elaboration through stakeholder collaboration and analysis" at bounding box center [636, 437] width 545 height 35
click at [364, 416] on input "d. Progressive elaboration through stakeholder collaboration and analysis" at bounding box center [364, 410] width 0 height 11
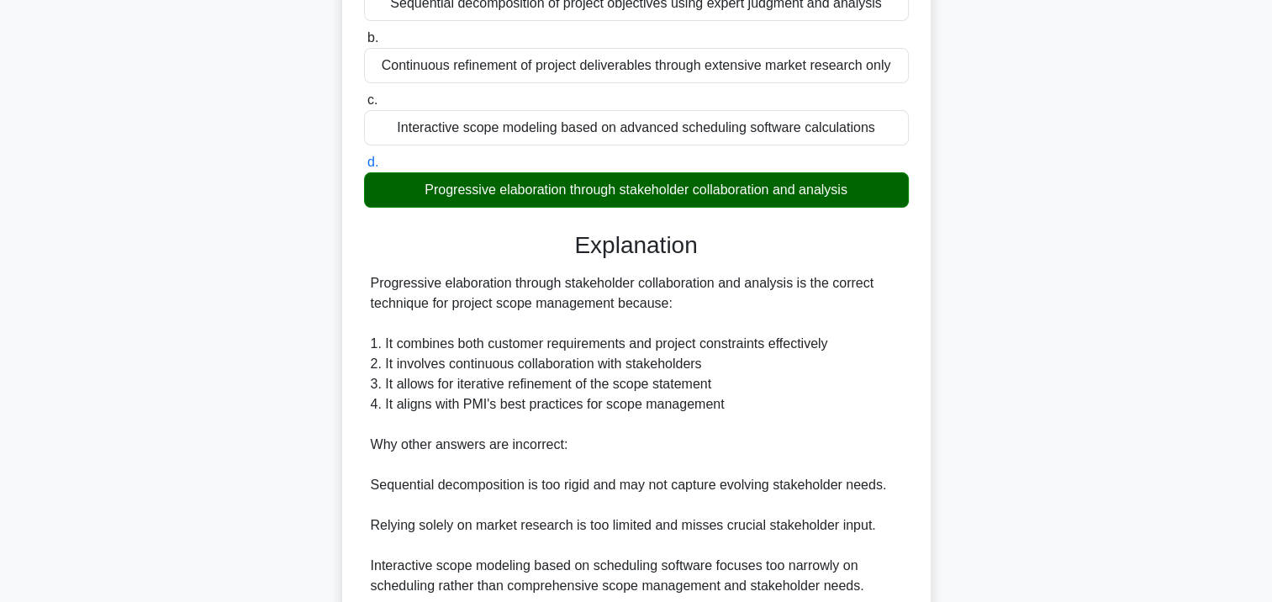
scroll to position [336, 0]
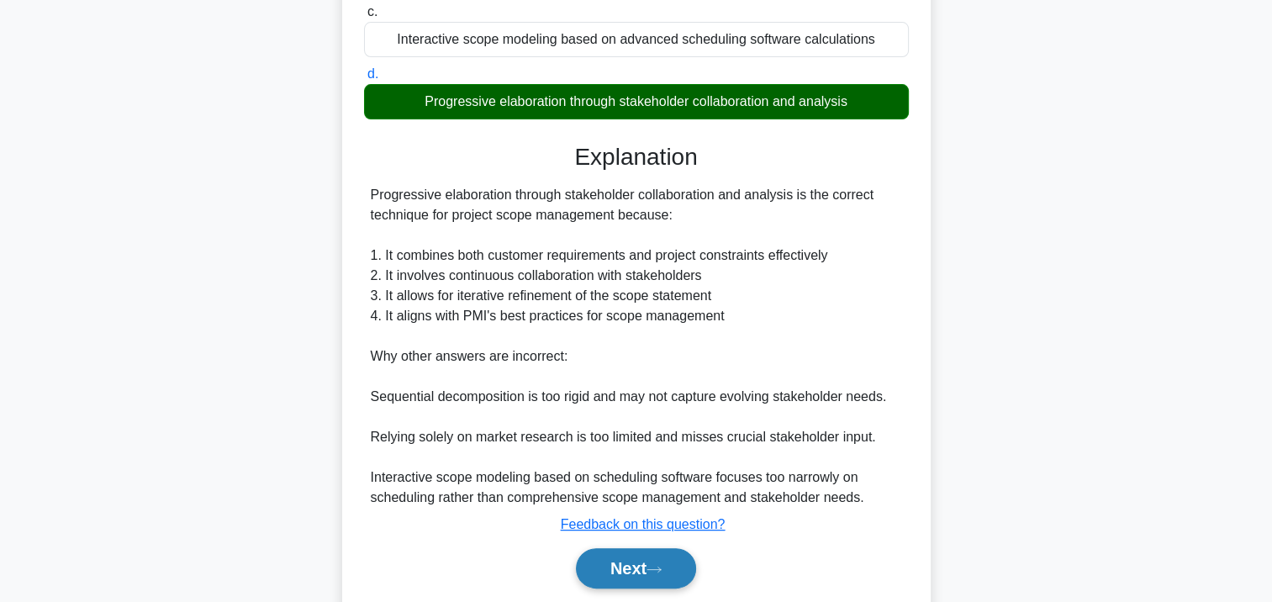
click at [631, 552] on button "Next" at bounding box center [636, 568] width 120 height 40
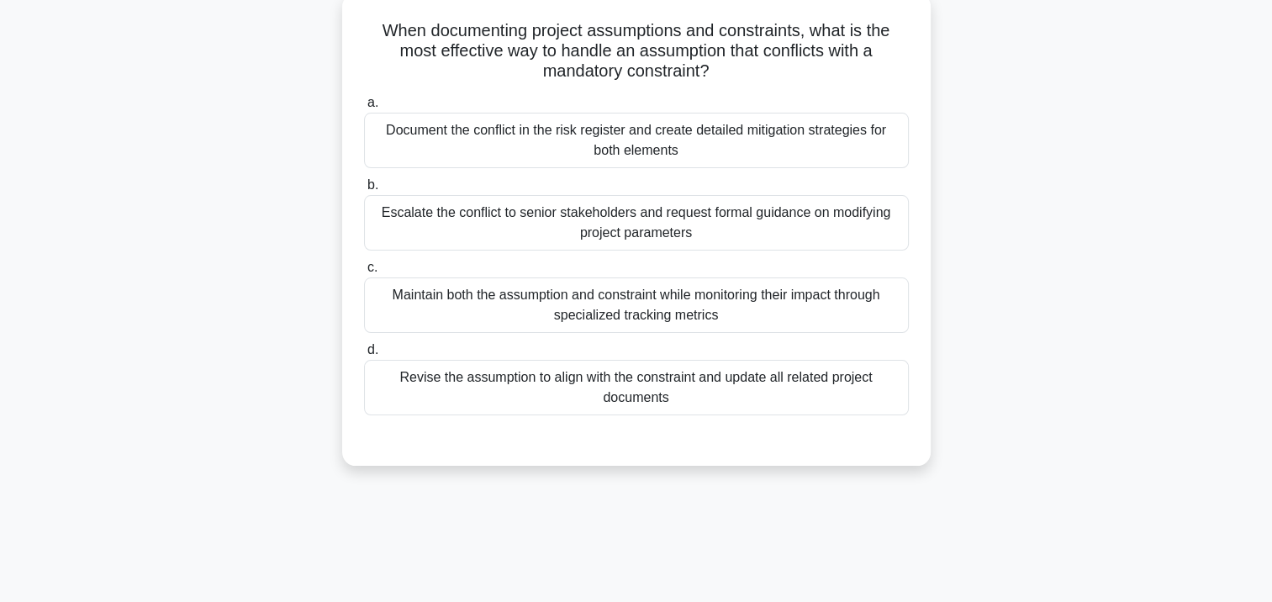
scroll to position [54, 0]
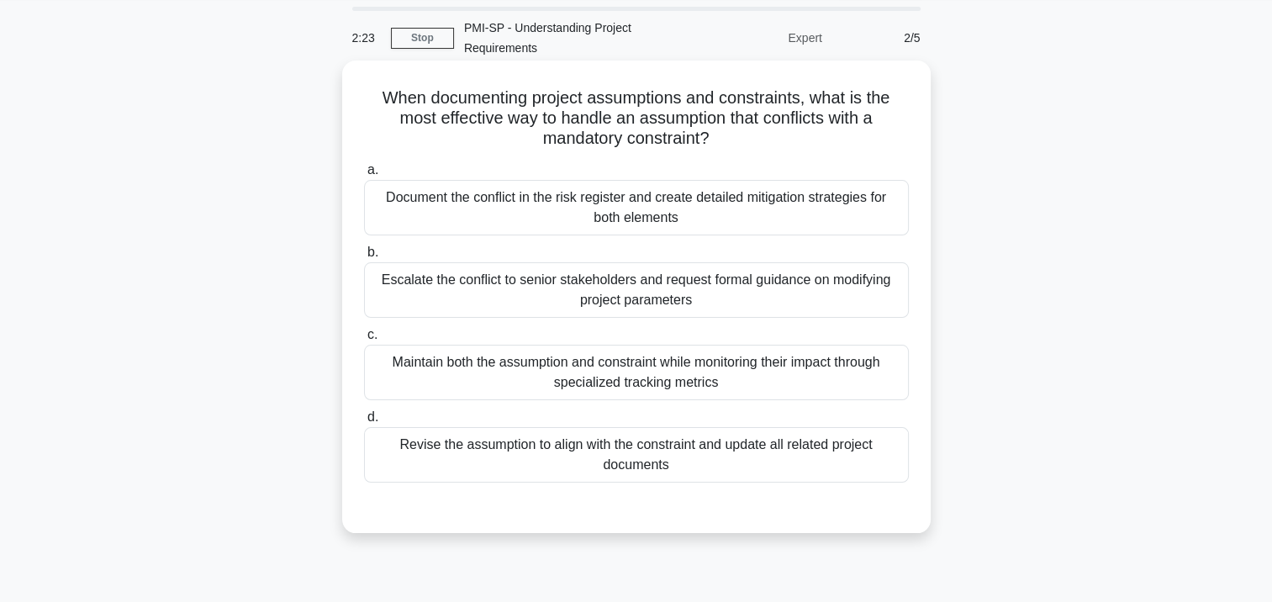
click at [729, 202] on div "Document the conflict in the risk register and create detailed mitigation strat…" at bounding box center [636, 207] width 545 height 55
click at [364, 176] on input "a. Document the conflict in the risk register and create detailed mitigation st…" at bounding box center [364, 170] width 0 height 11
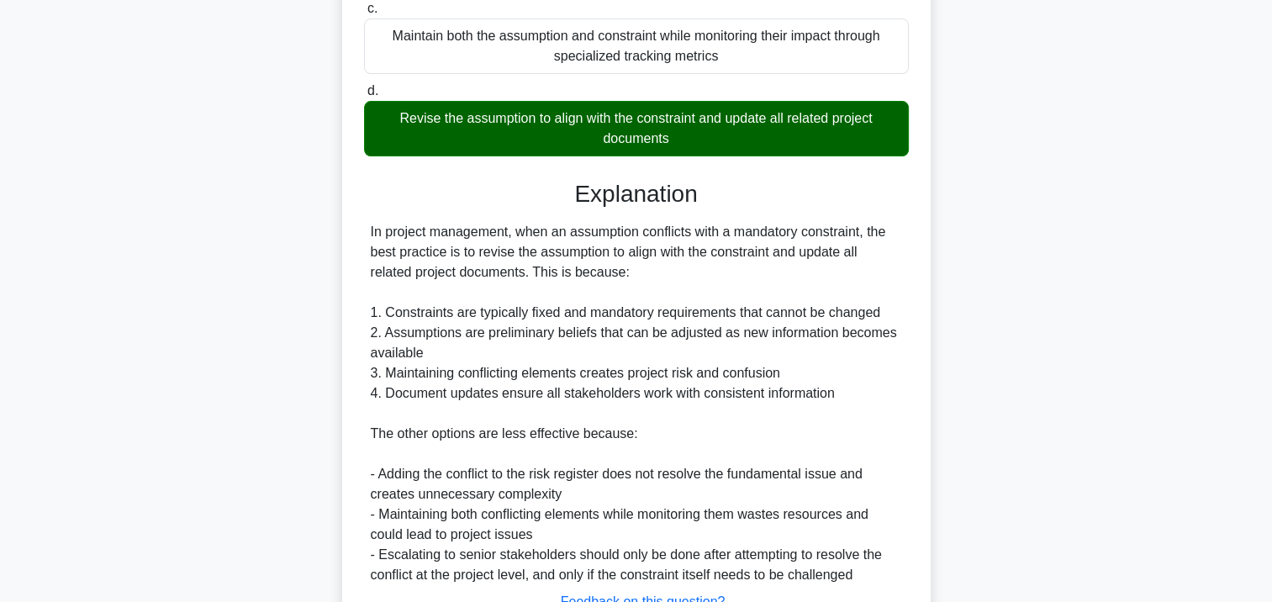
scroll to position [515, 0]
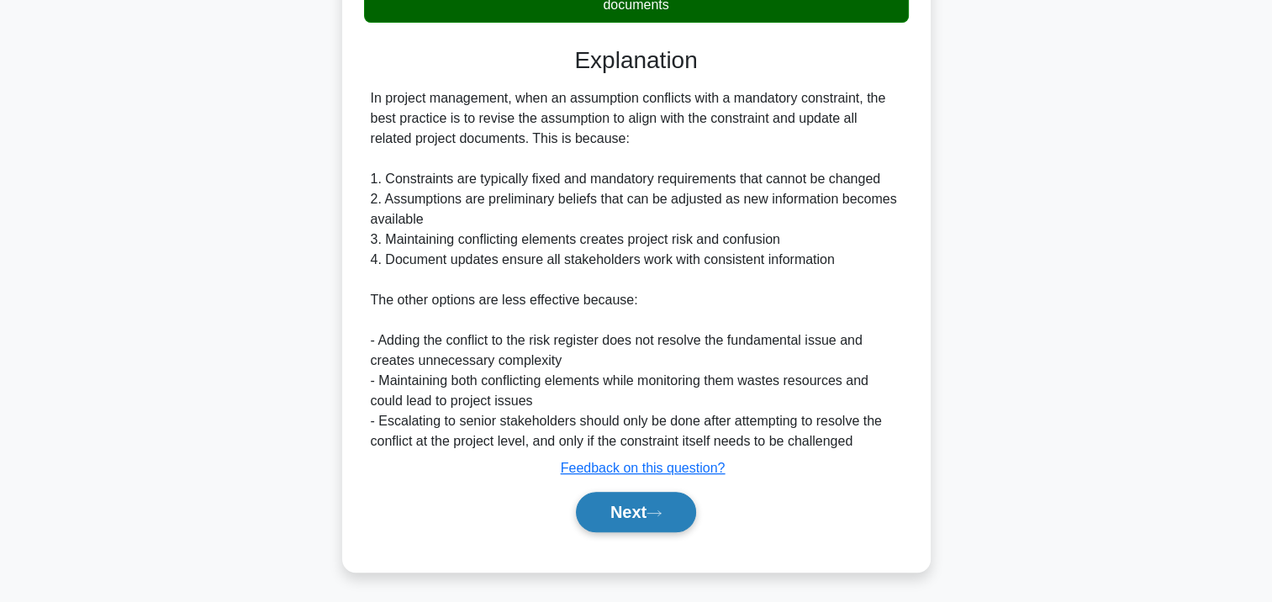
click at [655, 530] on button "Next" at bounding box center [636, 512] width 120 height 40
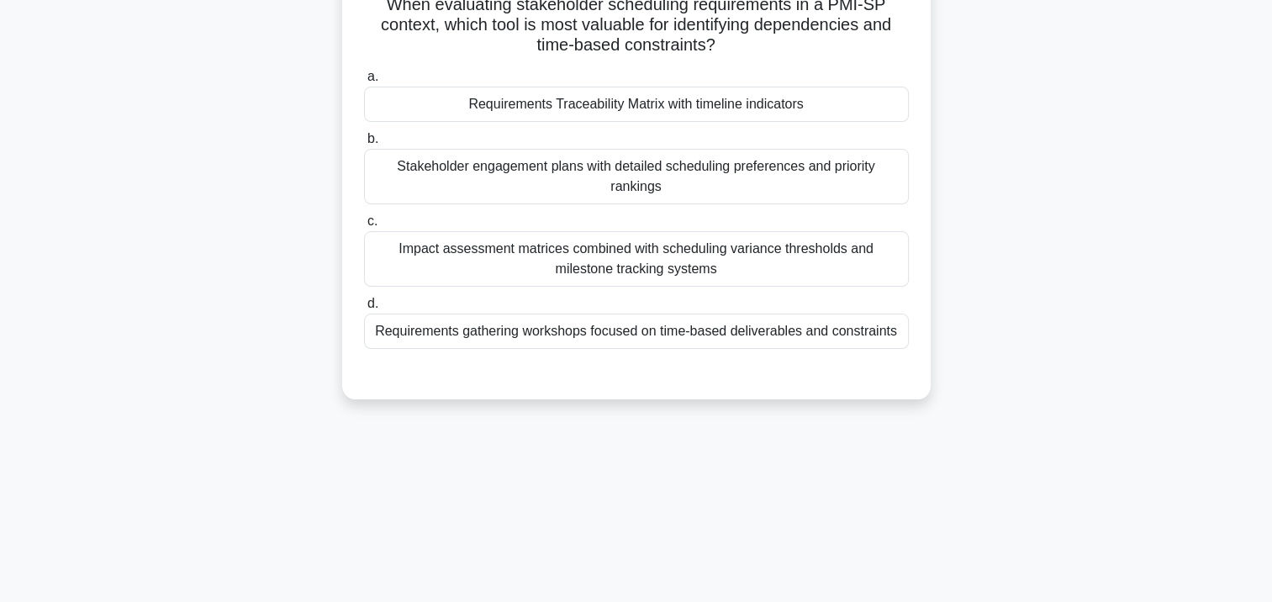
scroll to position [0, 0]
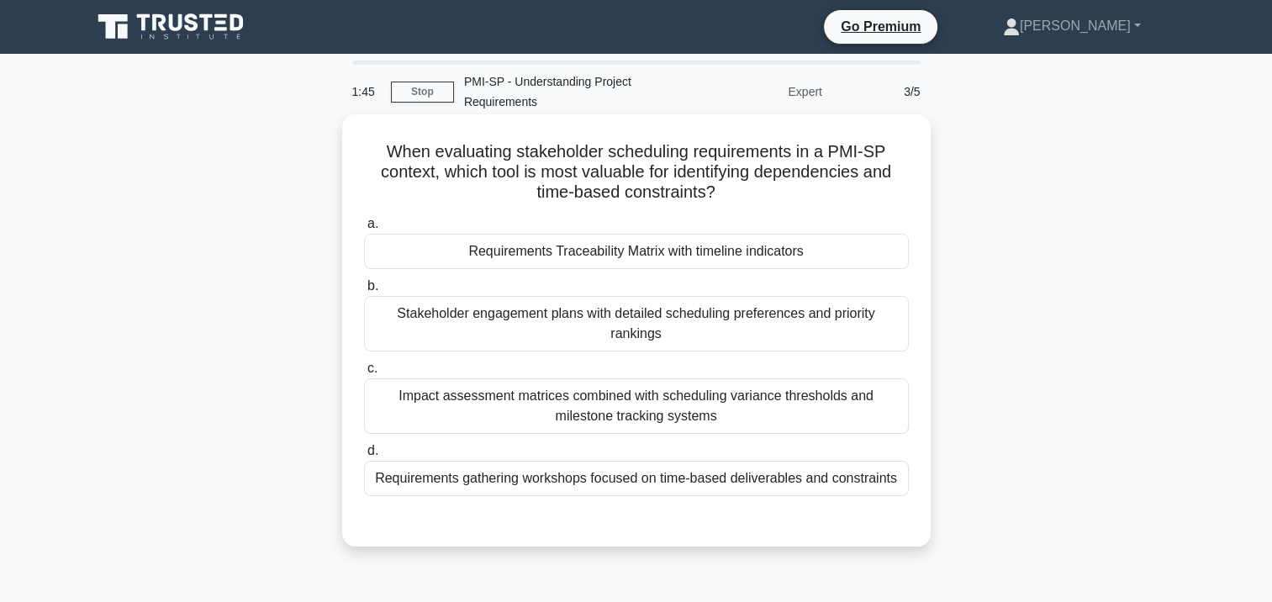
click at [601, 259] on div "Requirements Traceability Matrix with timeline indicators" at bounding box center [636, 251] width 545 height 35
click at [364, 230] on input "a. Requirements Traceability Matrix with timeline indicators" at bounding box center [364, 224] width 0 height 11
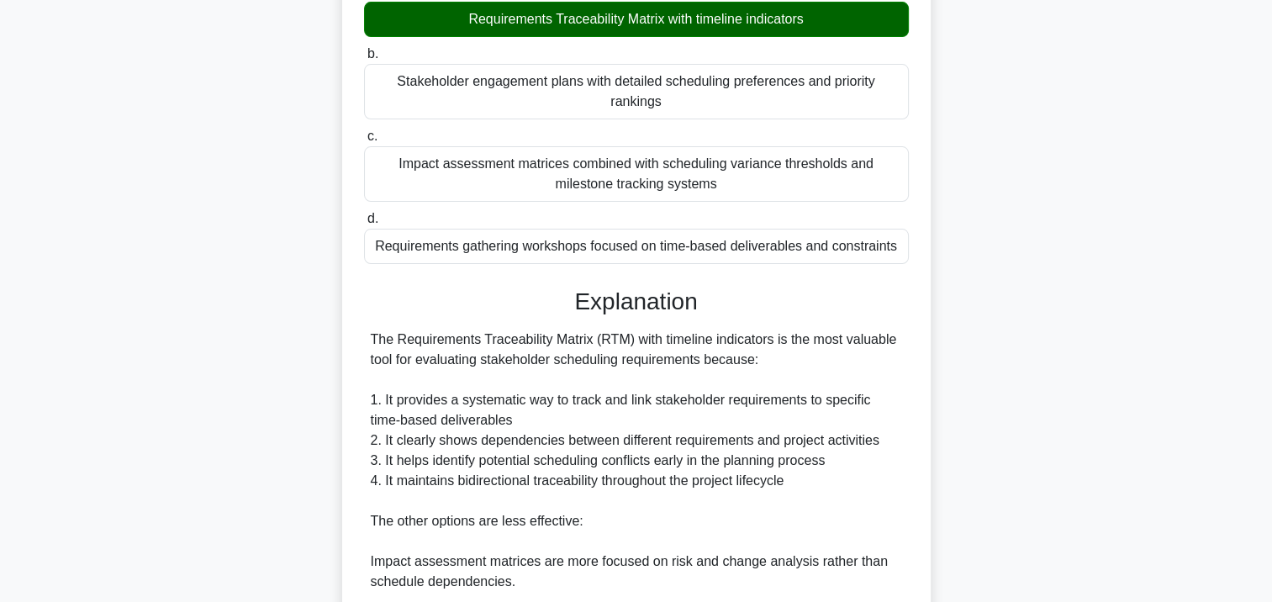
scroll to position [252, 0]
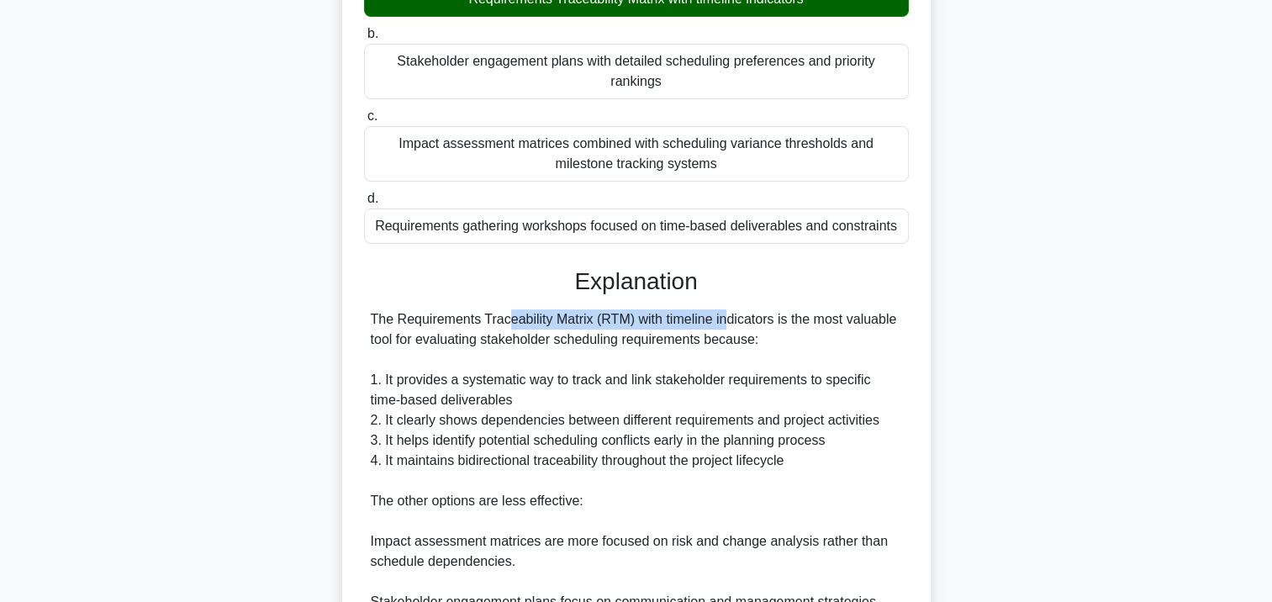
drag, startPoint x: 628, startPoint y: 320, endPoint x: 397, endPoint y: 316, distance: 231.3
click at [397, 316] on div "The Requirements Traceability Matrix (RTM) with timeline indicators is the most…" at bounding box center [636, 500] width 531 height 383
drag, startPoint x: 397, startPoint y: 316, endPoint x: 406, endPoint y: 317, distance: 9.3
copy div "Requirements Traceability Matrix (RTM)"
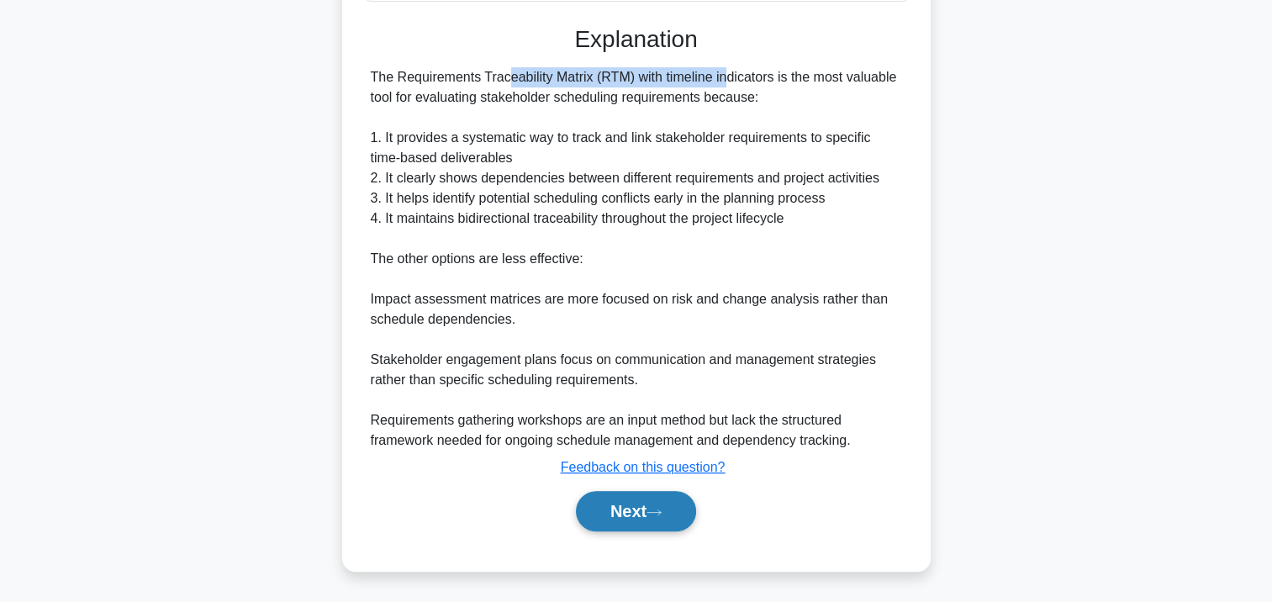
click at [605, 505] on button "Next" at bounding box center [636, 511] width 120 height 40
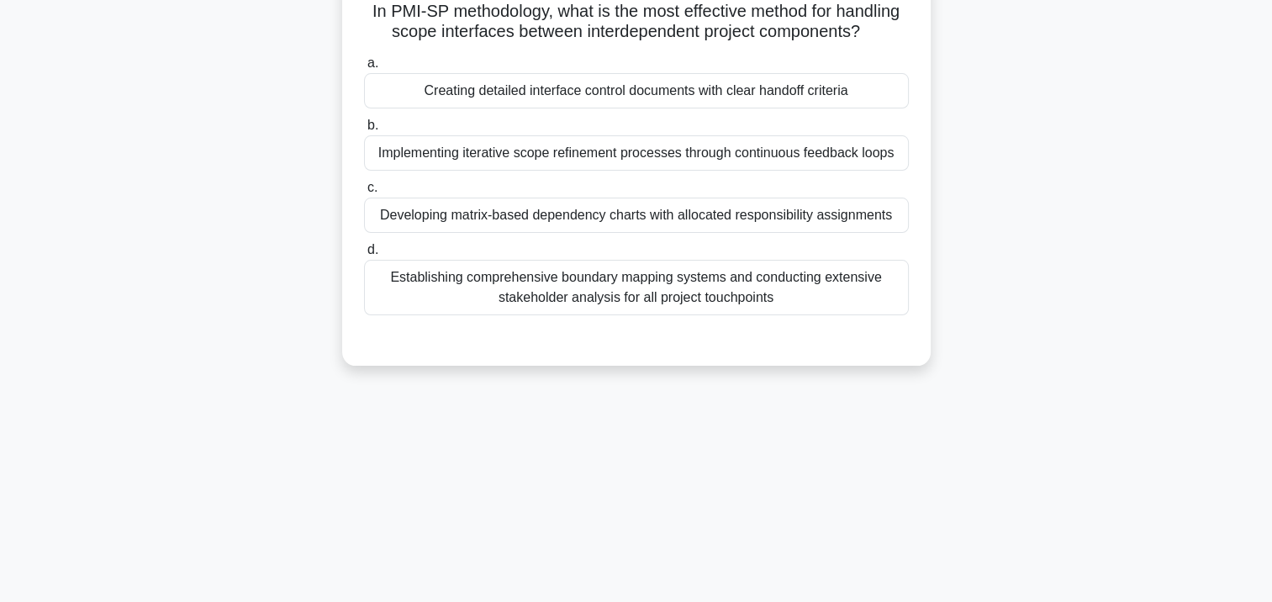
scroll to position [0, 0]
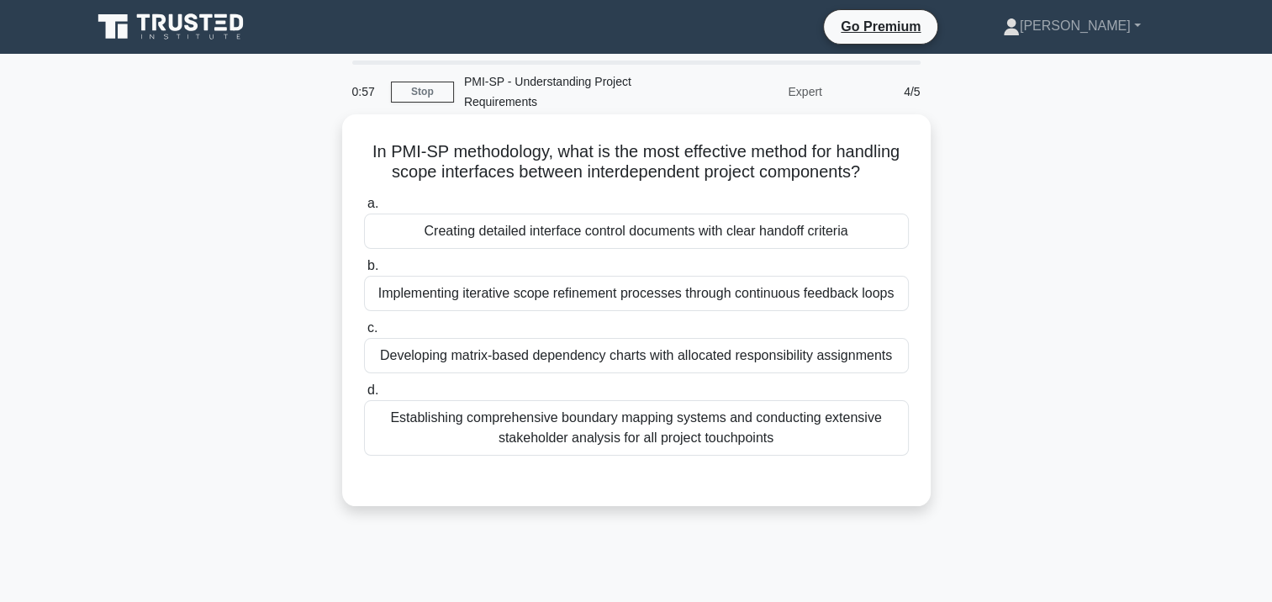
click at [696, 373] on div "Developing matrix-based dependency charts with allocated responsibility assignm…" at bounding box center [636, 355] width 545 height 35
click at [364, 334] on input "c. Developing matrix-based dependency charts with allocated responsibility assi…" at bounding box center [364, 328] width 0 height 11
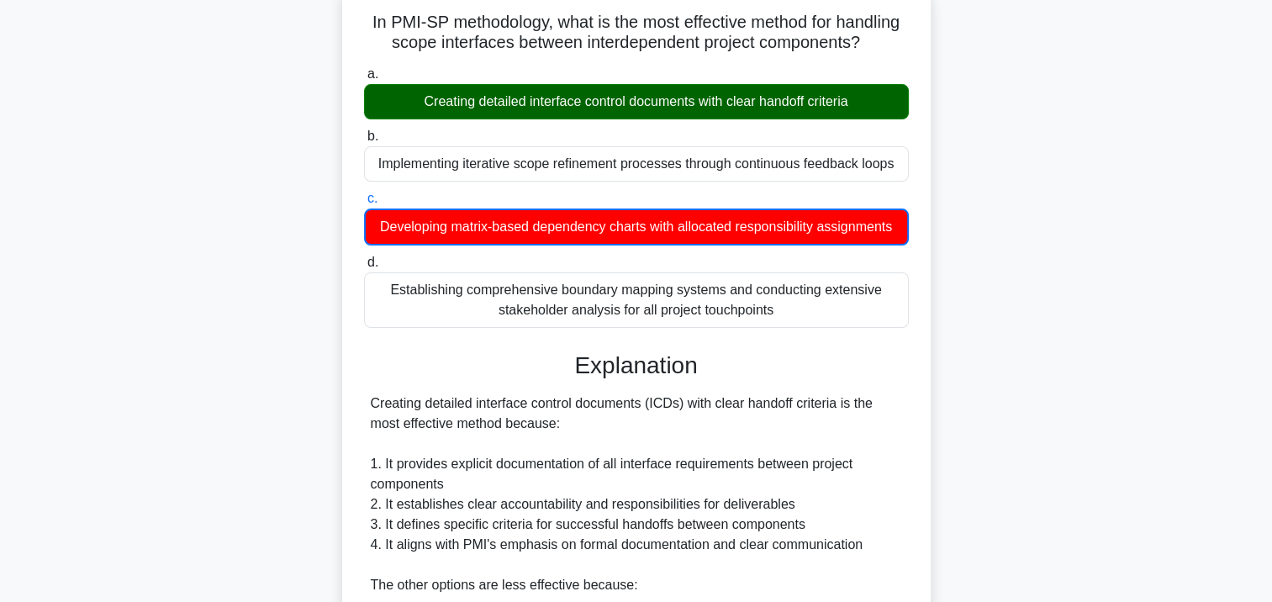
scroll to position [336, 0]
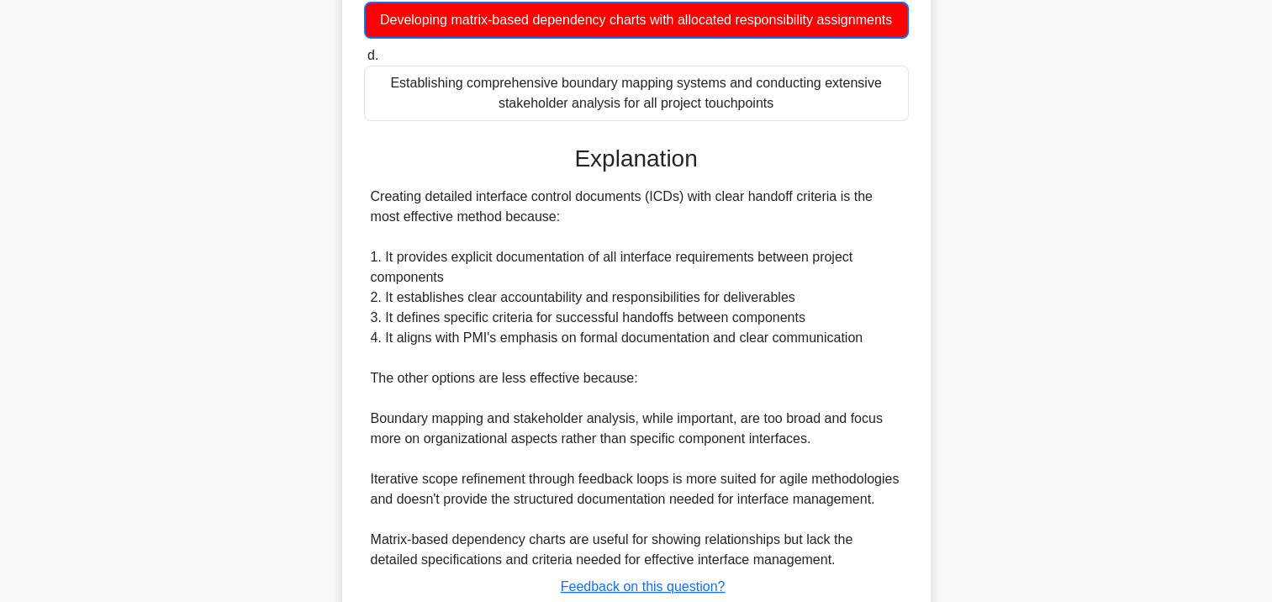
drag, startPoint x: 370, startPoint y: 215, endPoint x: 642, endPoint y: 235, distance: 273.2
click at [642, 235] on div "Creating detailed interface control documents (ICDs) with clear handoff criteri…" at bounding box center [636, 378] width 531 height 383
drag, startPoint x: 642, startPoint y: 235, endPoint x: 471, endPoint y: 229, distance: 171.7
copy div "Creating detailed interface control documents (ICDs) with clear handoff criteri…"
click at [579, 121] on div "Establishing comprehensive boundary mapping systems and conducting extensive st…" at bounding box center [636, 93] width 545 height 55
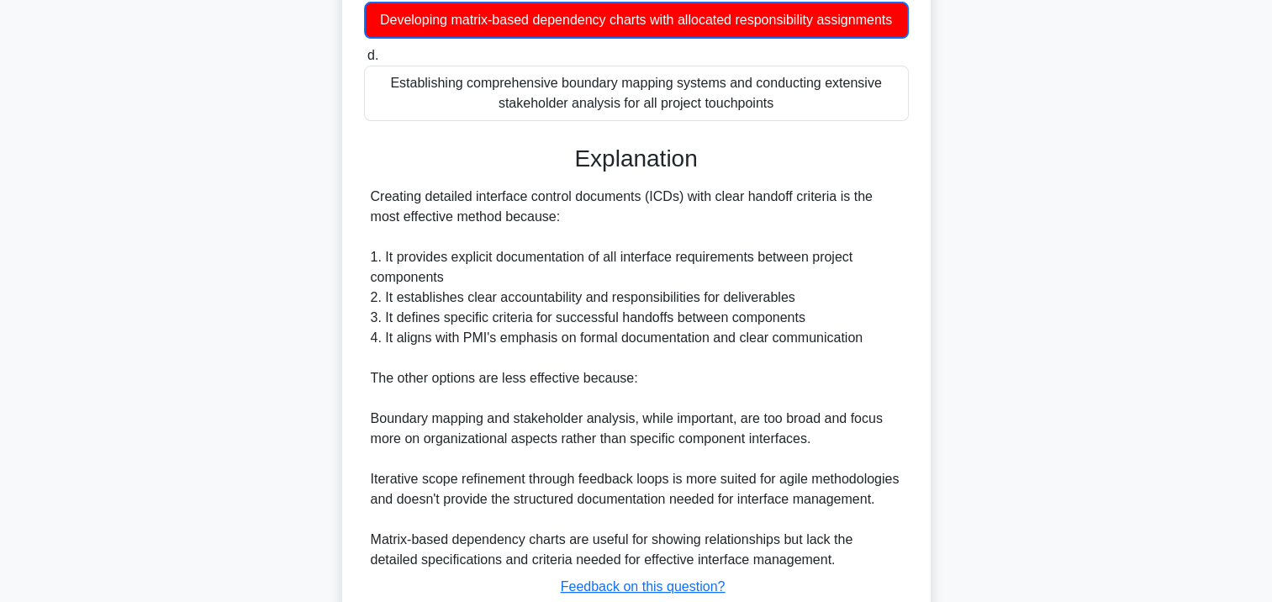
click at [364, 61] on input "d. Establishing comprehensive boundary mapping systems and conducting extensive…" at bounding box center [364, 55] width 0 height 11
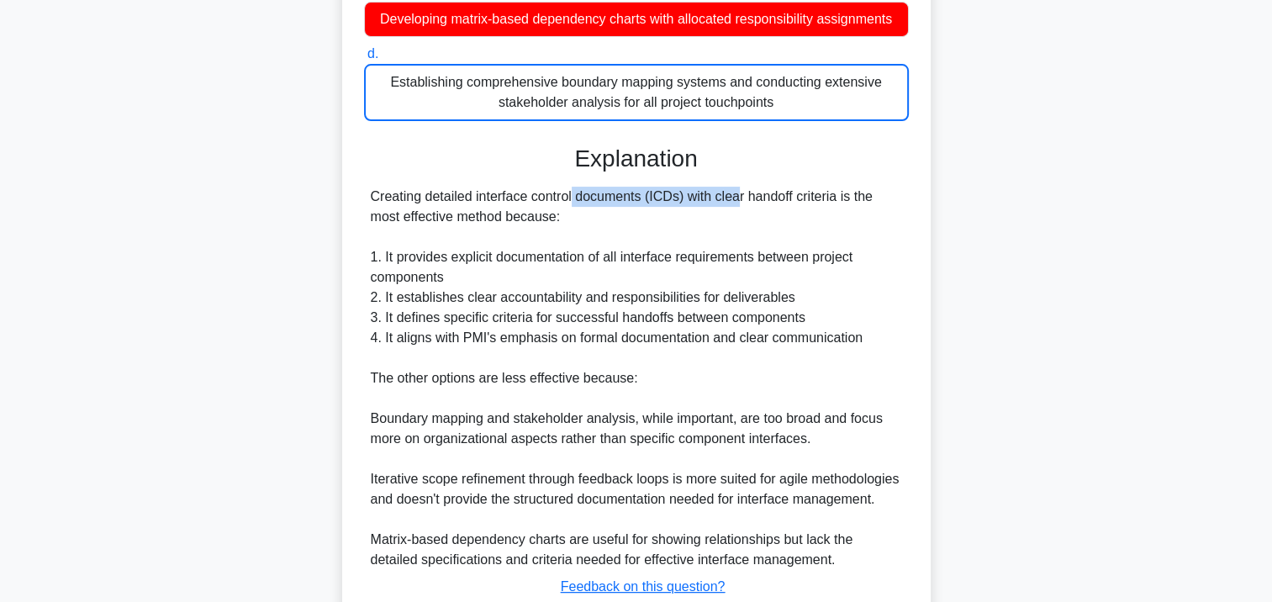
drag, startPoint x: 476, startPoint y: 215, endPoint x: 642, endPoint y: 214, distance: 166.5
click at [642, 214] on div "Creating detailed interface control documents (ICDs) with clear handoff criteri…" at bounding box center [636, 378] width 531 height 383
drag, startPoint x: 642, startPoint y: 214, endPoint x: 609, endPoint y: 220, distance: 34.3
copy div "interface control documents"
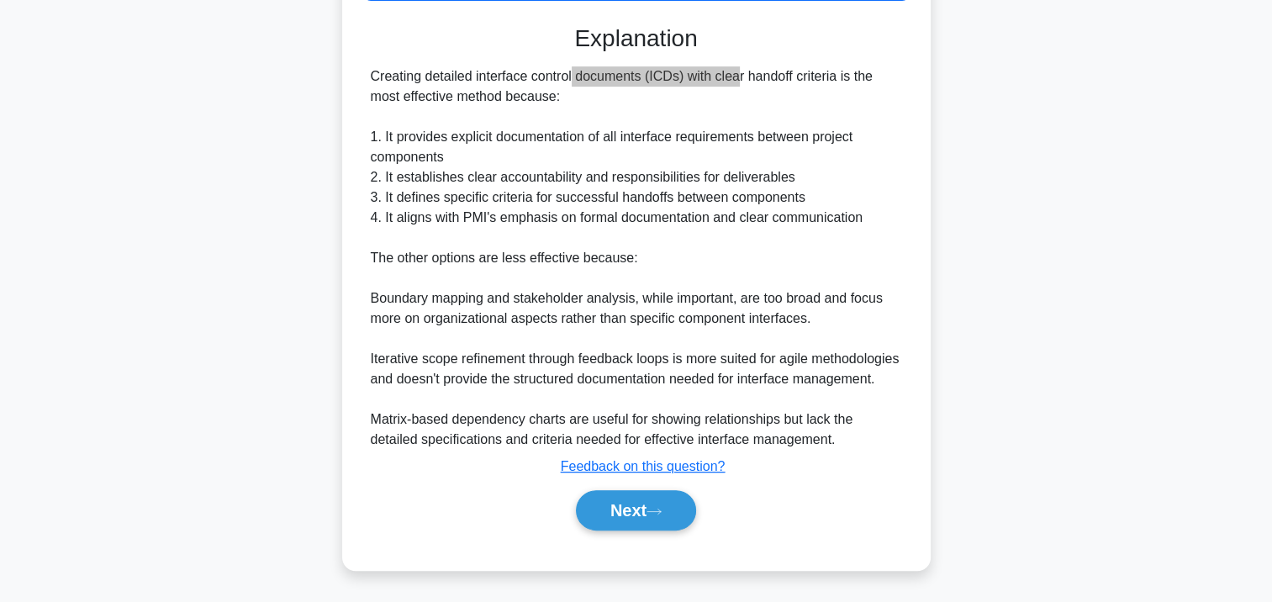
scroll to position [495, 0]
drag, startPoint x: 683, startPoint y: 59, endPoint x: 750, endPoint y: 82, distance: 71.3
click at [750, 82] on div "Creating detailed interface control documents (ICDs) with clear handoff criteri…" at bounding box center [636, 257] width 531 height 383
click at [658, 511] on icon at bounding box center [654, 511] width 15 height 9
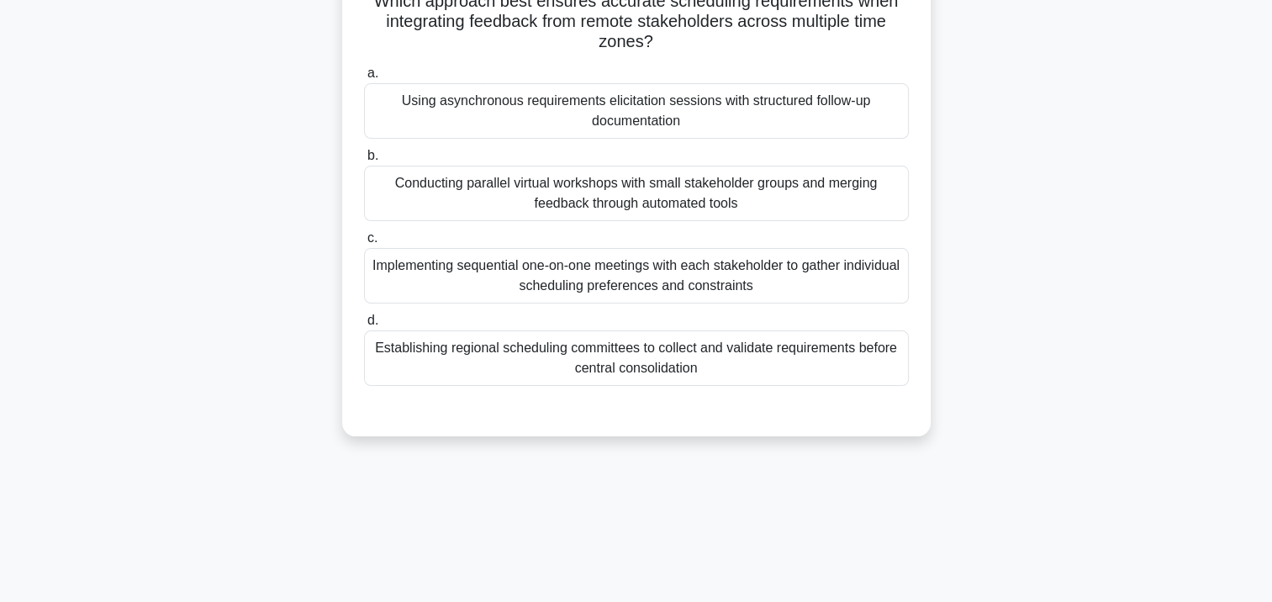
scroll to position [0, 0]
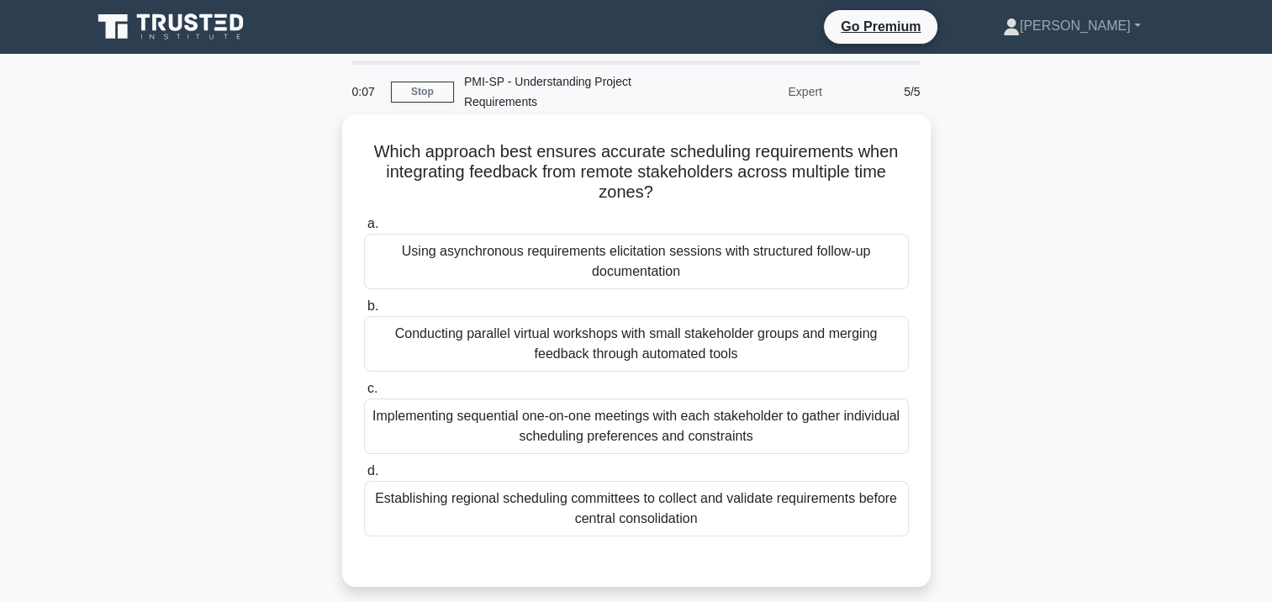
click at [575, 345] on div "Conducting parallel virtual workshops with small stakeholder groups and merging…" at bounding box center [636, 343] width 545 height 55
click at [364, 312] on input "b. Conducting parallel virtual workshops with small stakeholder groups and merg…" at bounding box center [364, 306] width 0 height 11
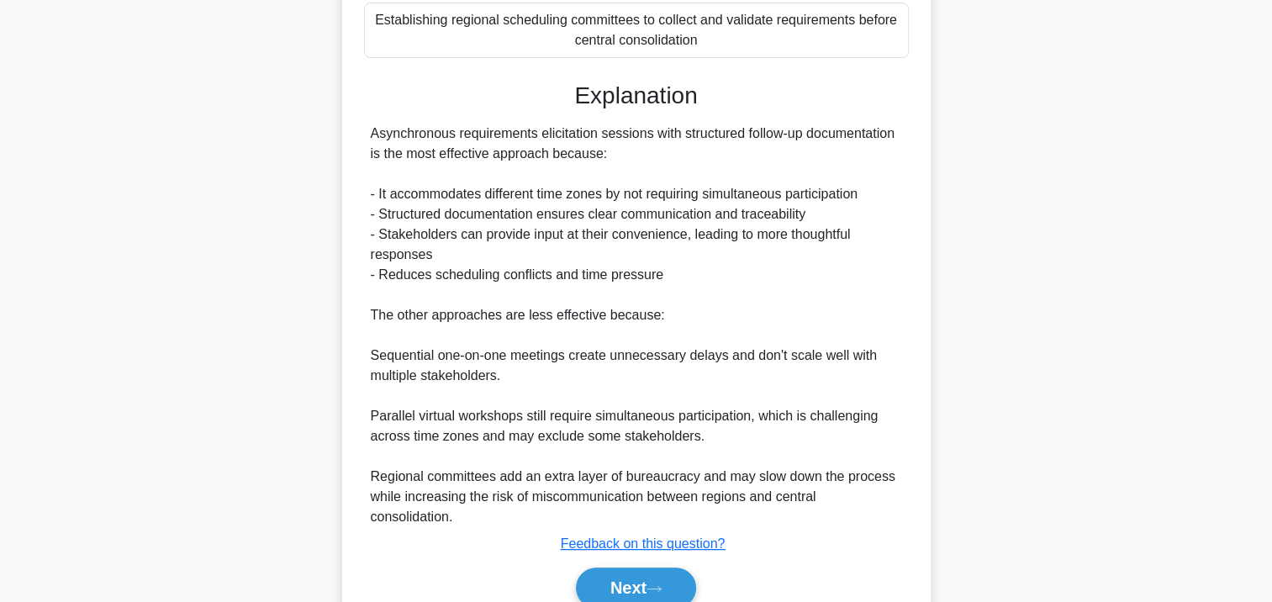
scroll to position [556, 0]
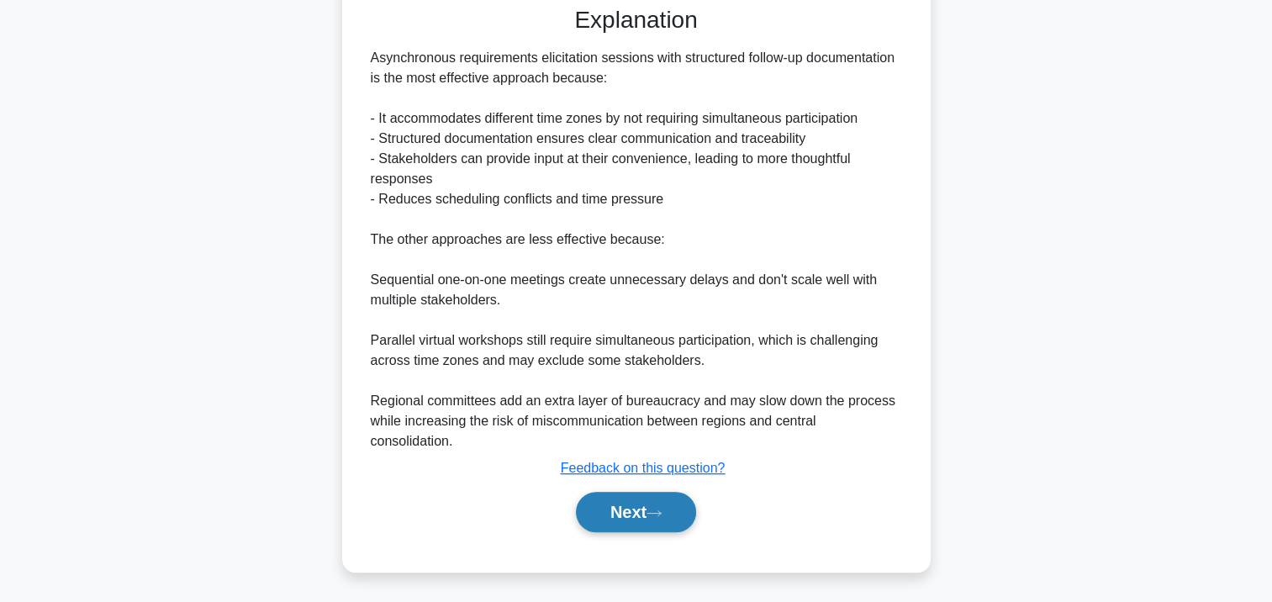
click at [646, 521] on button "Next" at bounding box center [636, 512] width 120 height 40
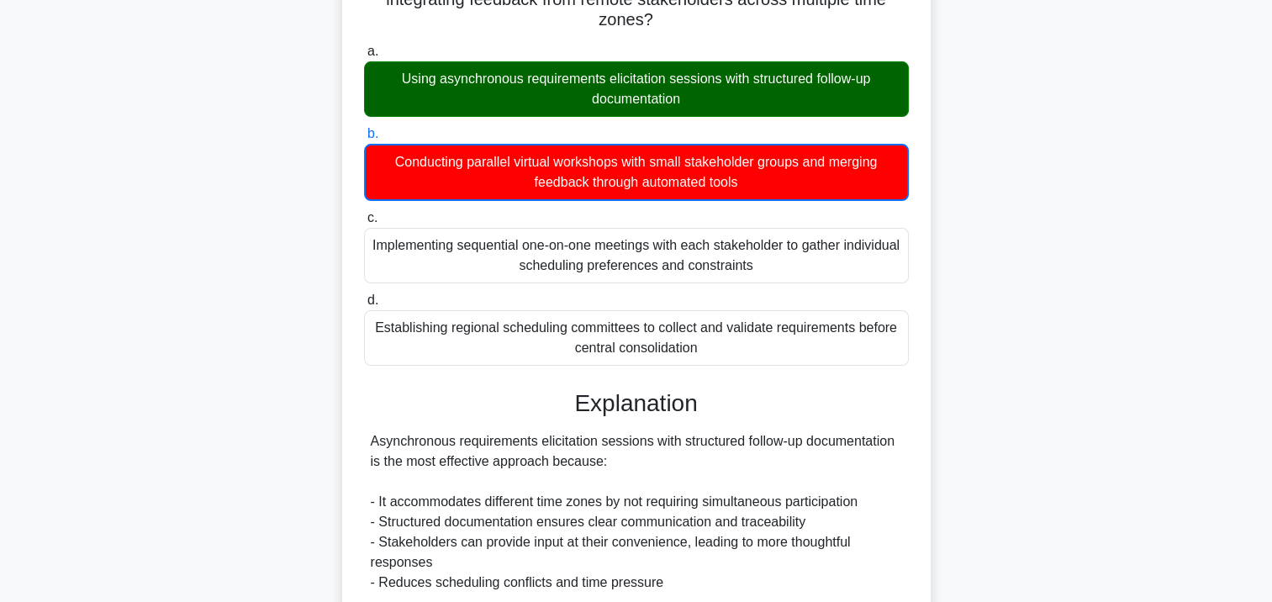
scroll to position [0, 0]
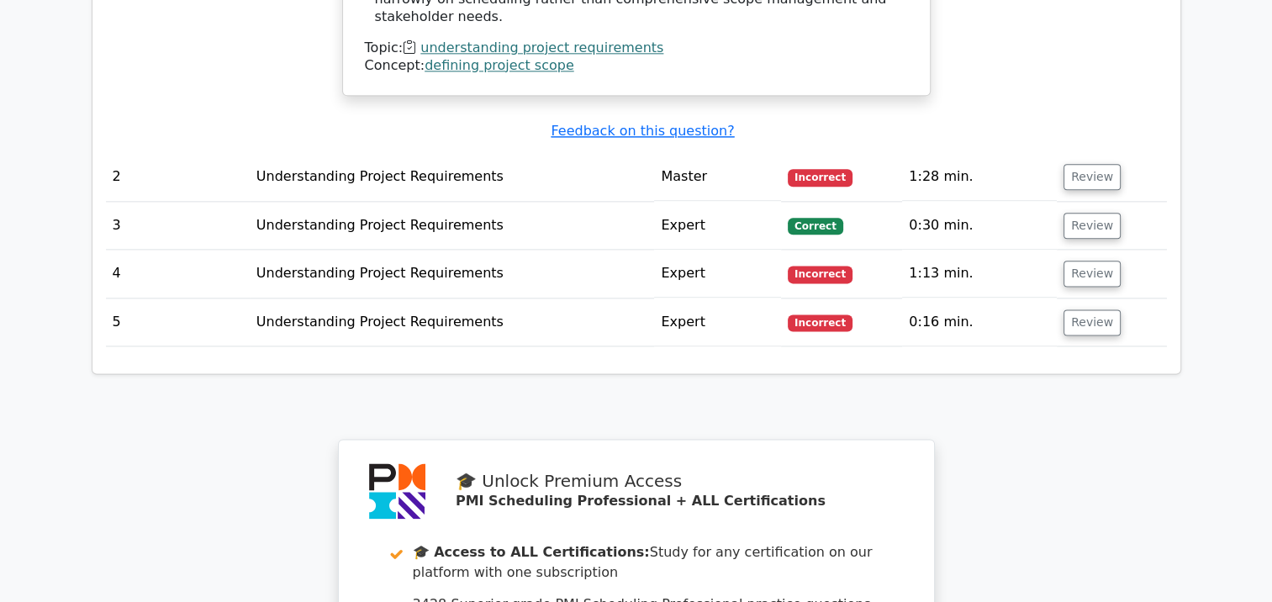
scroll to position [1934, 0]
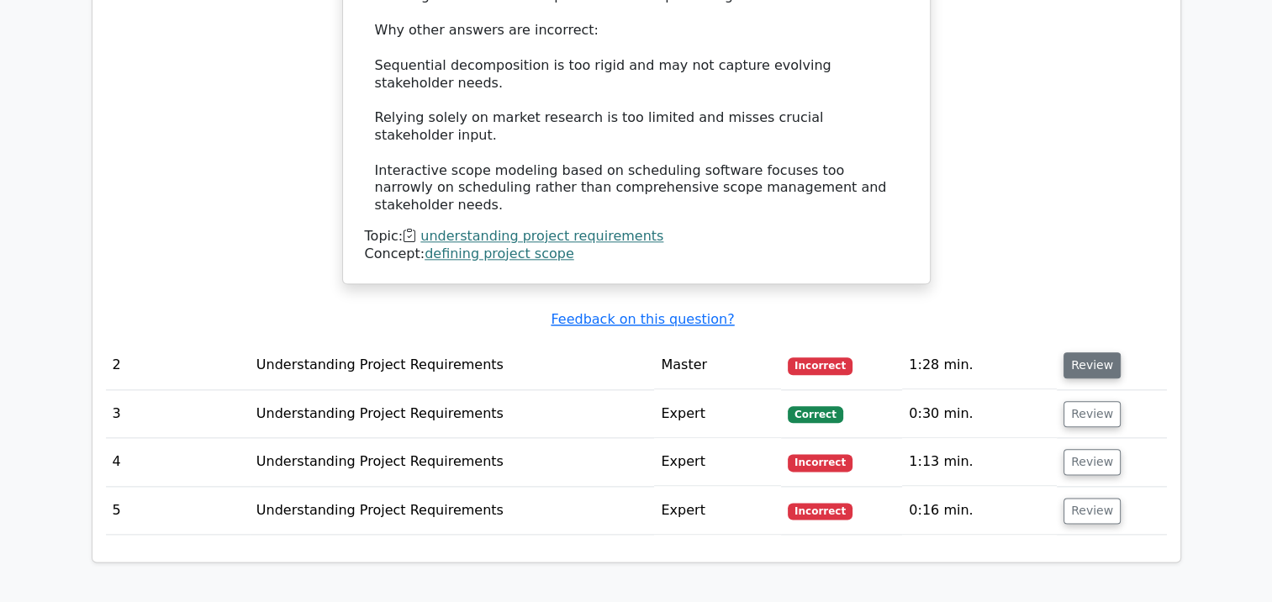
click at [1085, 352] on button "Review" at bounding box center [1092, 365] width 57 height 26
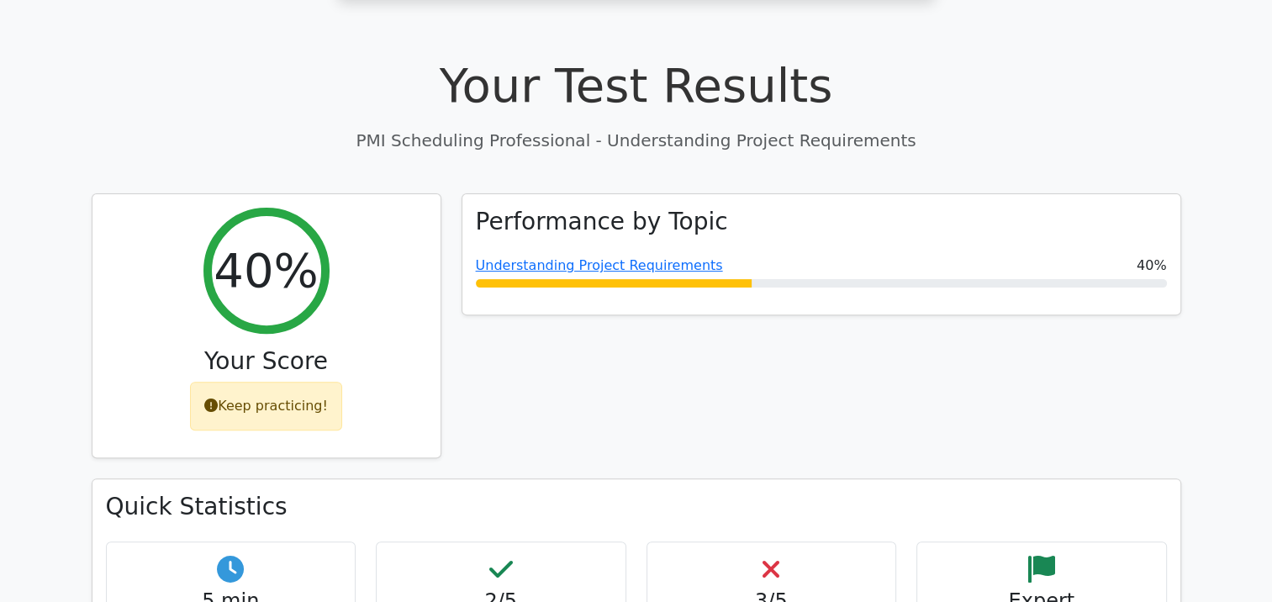
scroll to position [0, 0]
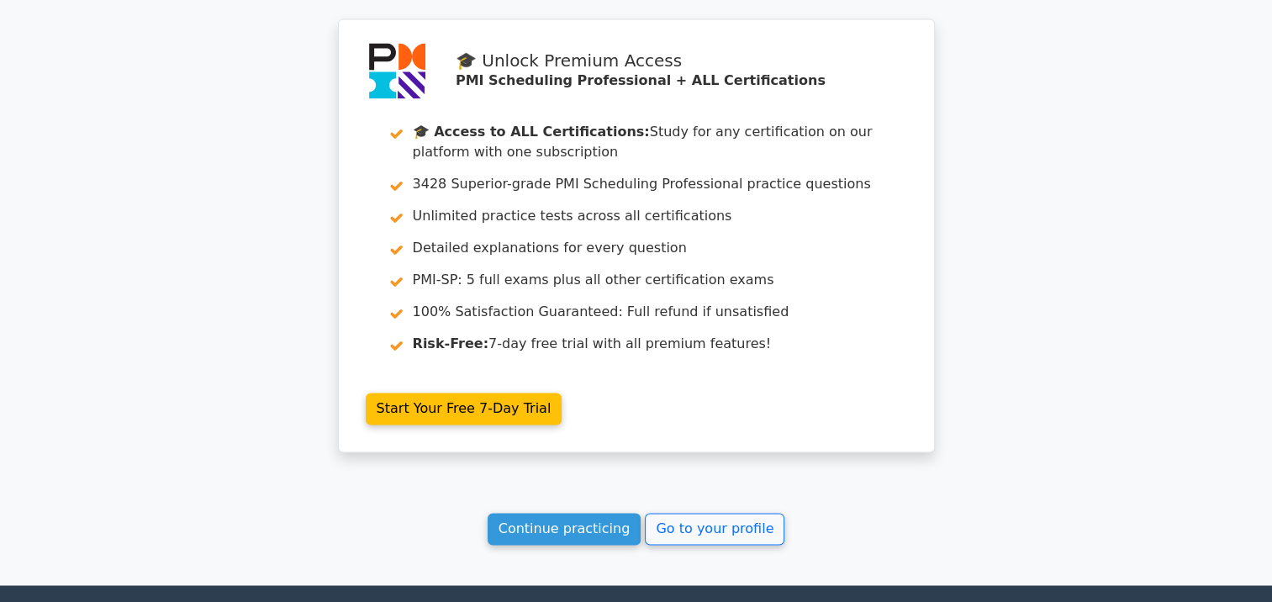
scroll to position [2609, 0]
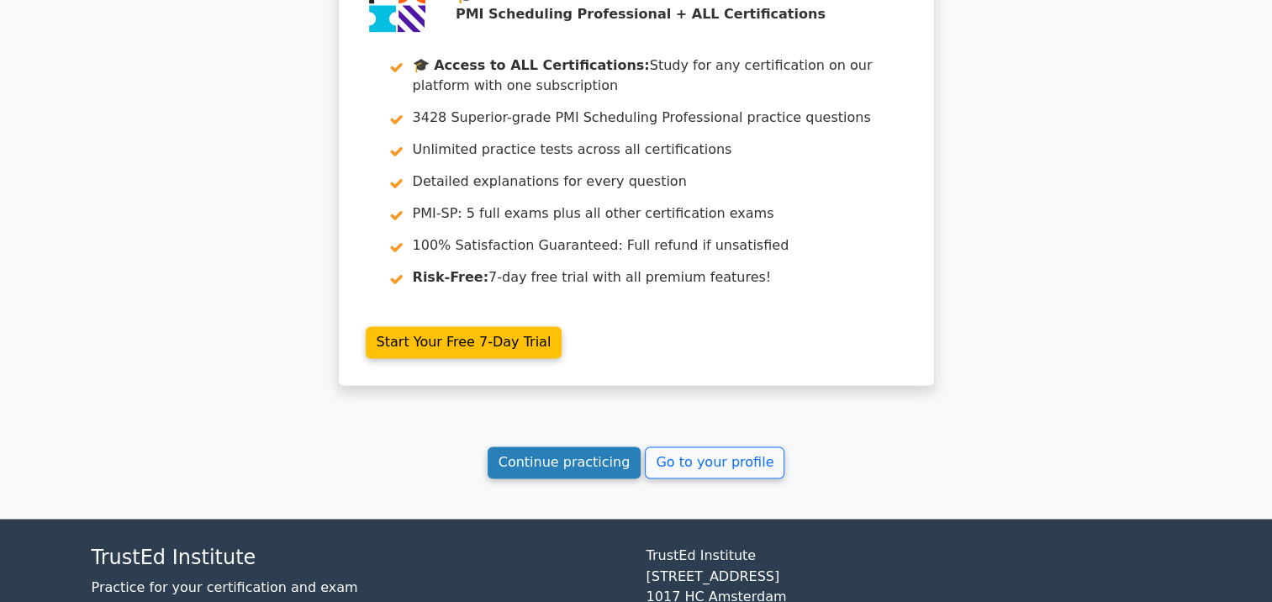
click at [533, 447] on link "Continue practicing" at bounding box center [565, 463] width 154 height 32
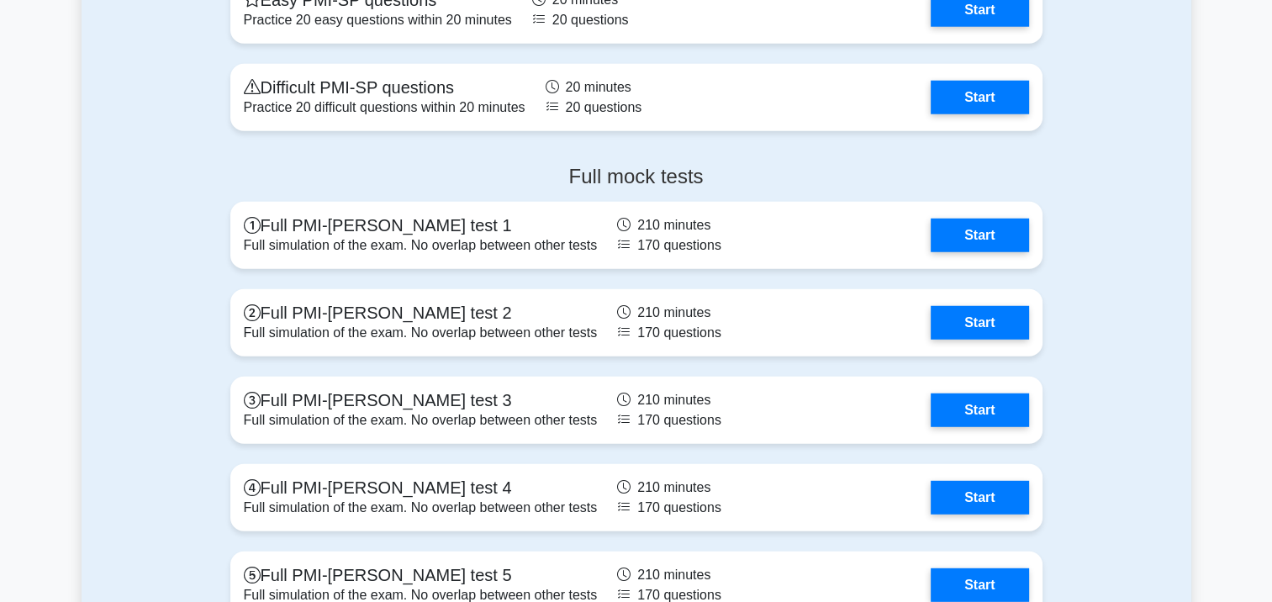
scroll to position [4204, 0]
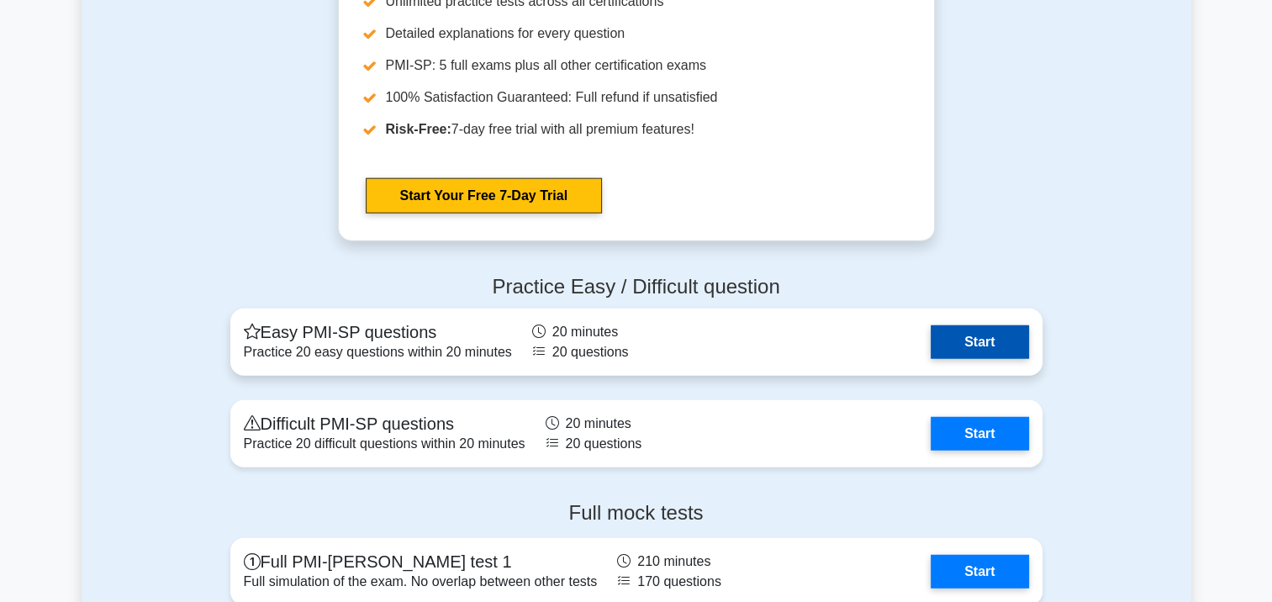
click at [959, 334] on link "Start" at bounding box center [980, 342] width 98 height 34
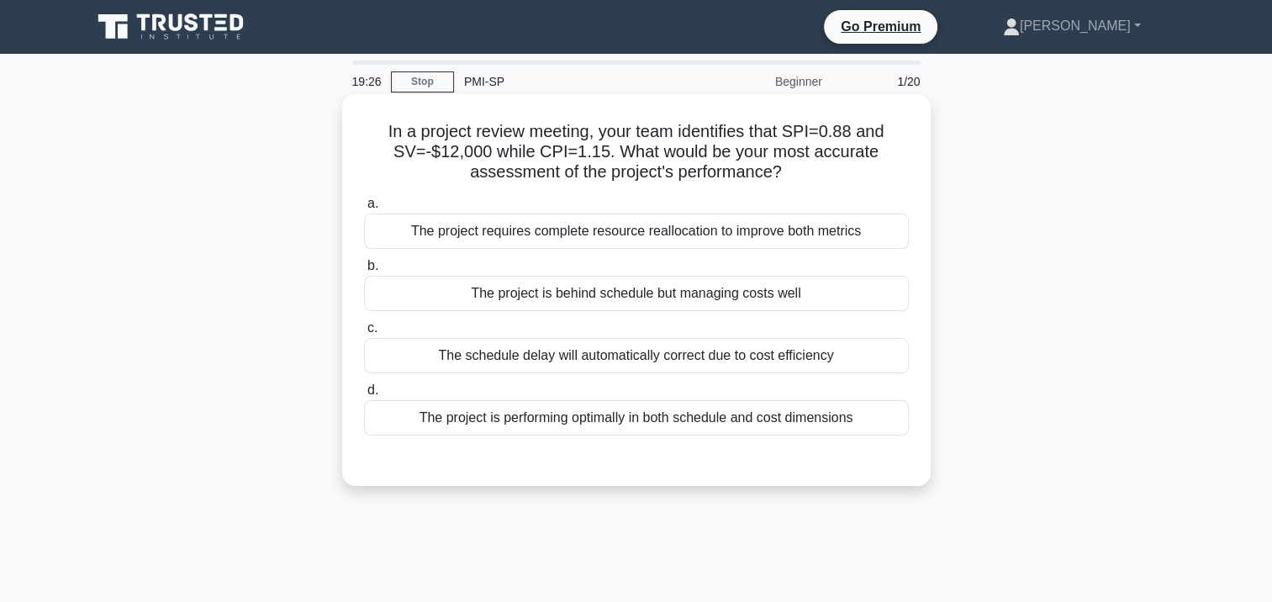
click at [578, 357] on div "The schedule delay will automatically correct due to cost efficiency" at bounding box center [636, 355] width 545 height 35
click at [364, 334] on input "c. The schedule delay will automatically correct due to cost efficiency" at bounding box center [364, 328] width 0 height 11
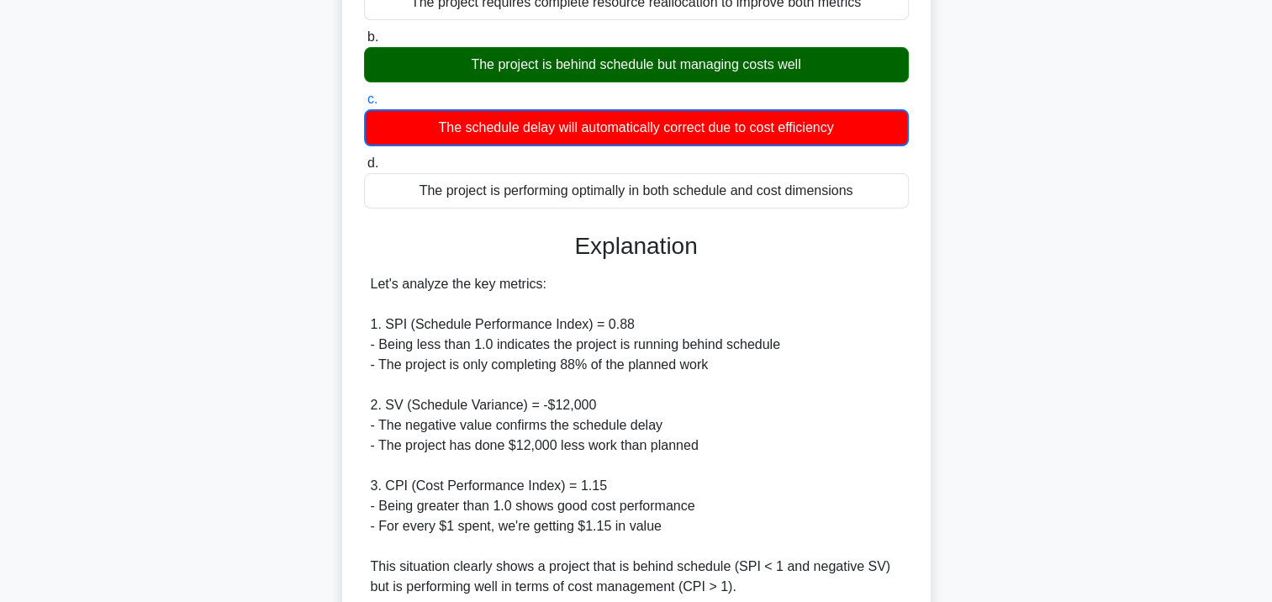
scroll to position [252, 0]
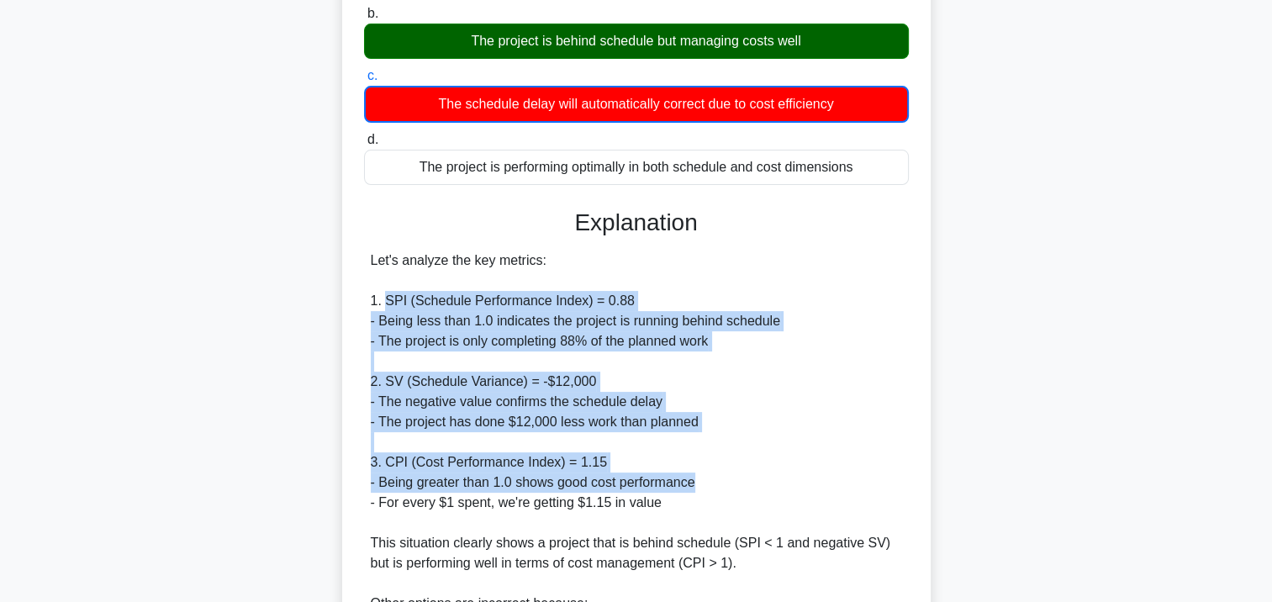
drag, startPoint x: 386, startPoint y: 298, endPoint x: 777, endPoint y: 489, distance: 435.5
click at [777, 489] on div "Let's analyze the key metrics: 1. SPI (Schedule Performance Index) = 0.88 - Bei…" at bounding box center [636, 473] width 531 height 444
drag, startPoint x: 777, startPoint y: 489, endPoint x: 616, endPoint y: 496, distance: 161.6
click at [616, 496] on div "Let's analyze the key metrics: 1. SPI (Schedule Performance Index) = 0.88 - Bei…" at bounding box center [636, 473] width 531 height 444
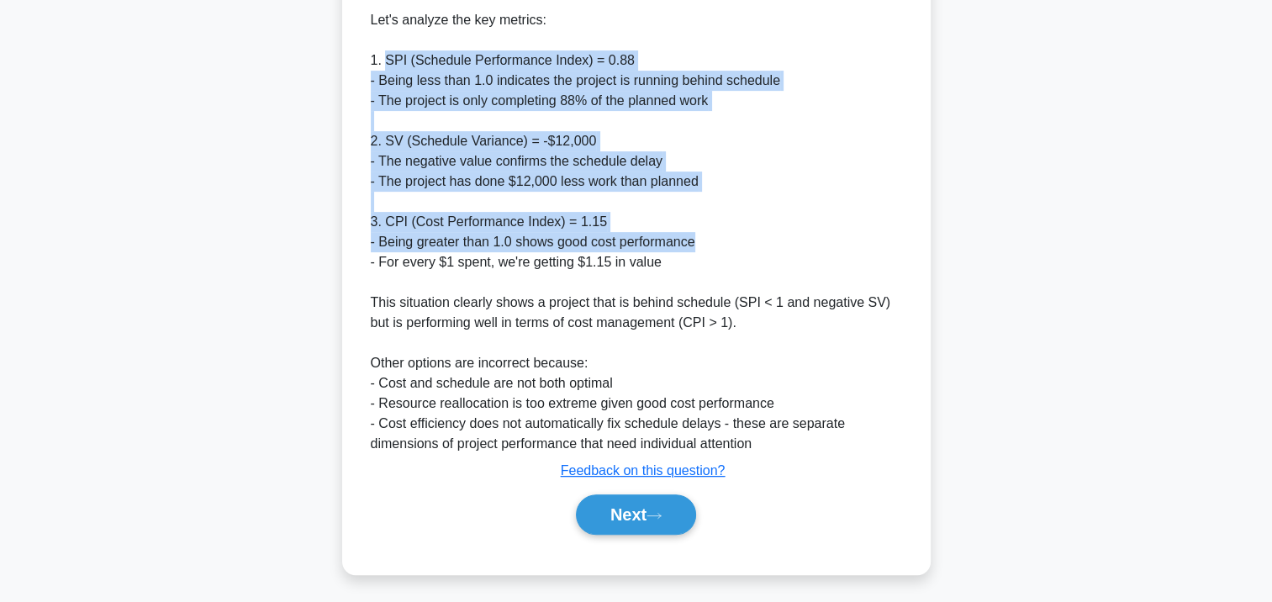
scroll to position [495, 0]
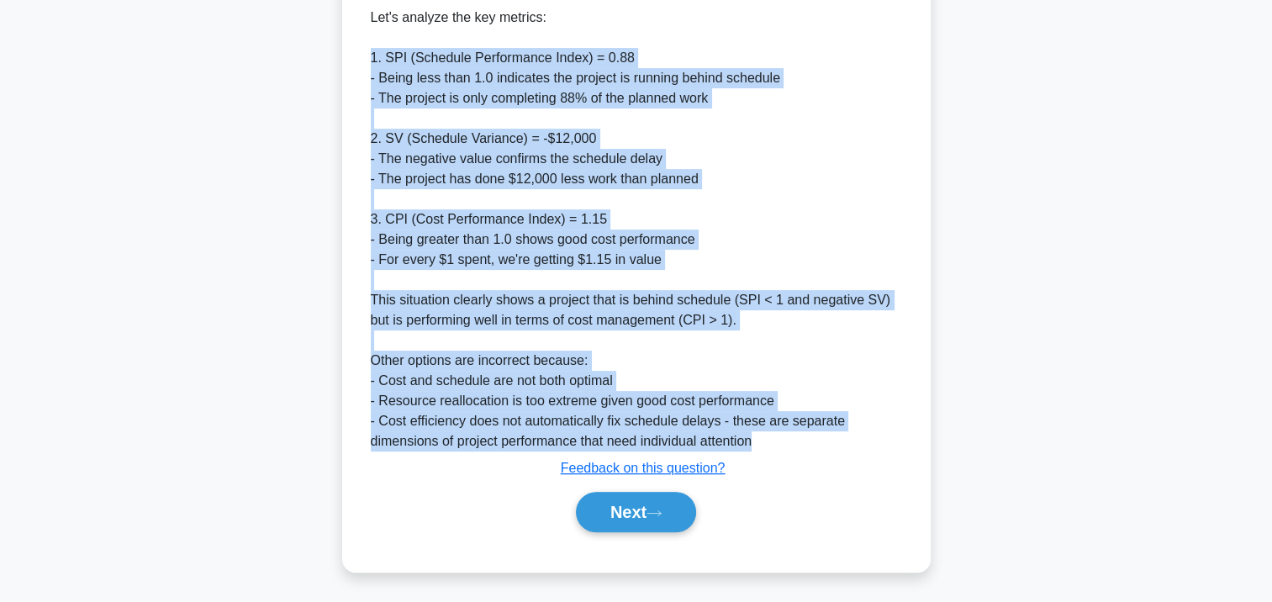
drag, startPoint x: 783, startPoint y: 440, endPoint x: 359, endPoint y: 50, distance: 576.1
click at [359, 50] on div "In a project review meeting, your team identifies that SPI=0.88 and SV=-$12,000…" at bounding box center [636, 85] width 575 height 959
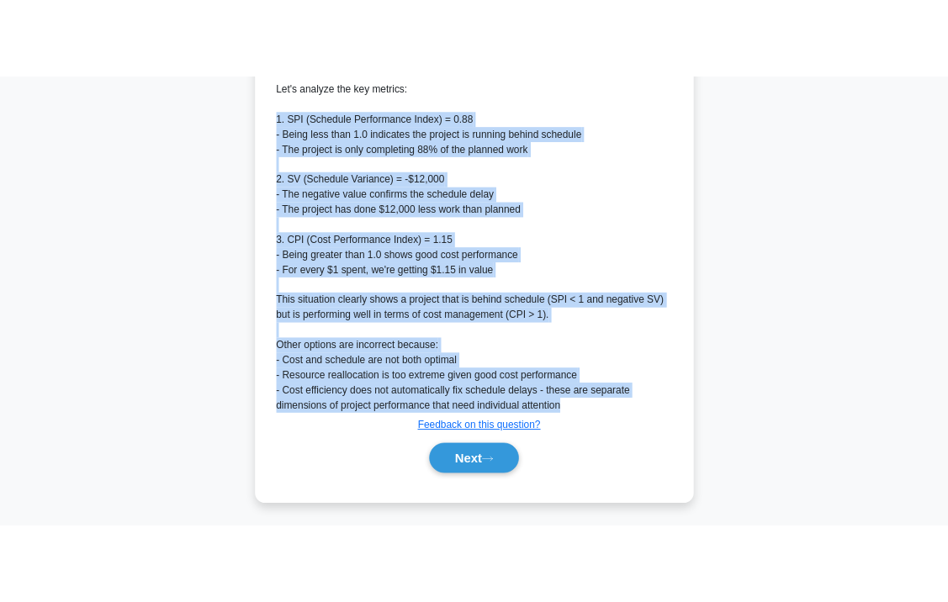
scroll to position [486, 0]
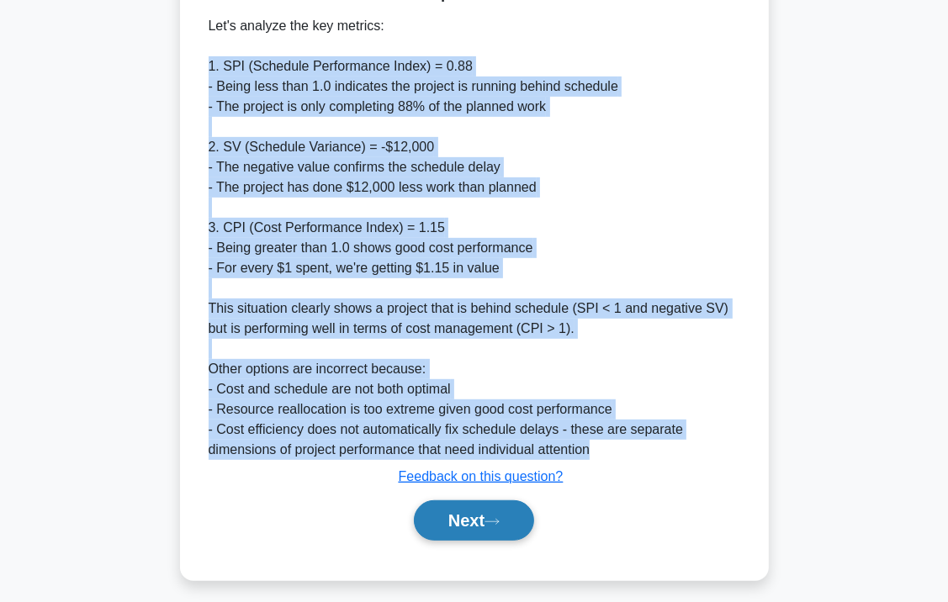
click at [502, 513] on button "Next" at bounding box center [474, 520] width 120 height 40
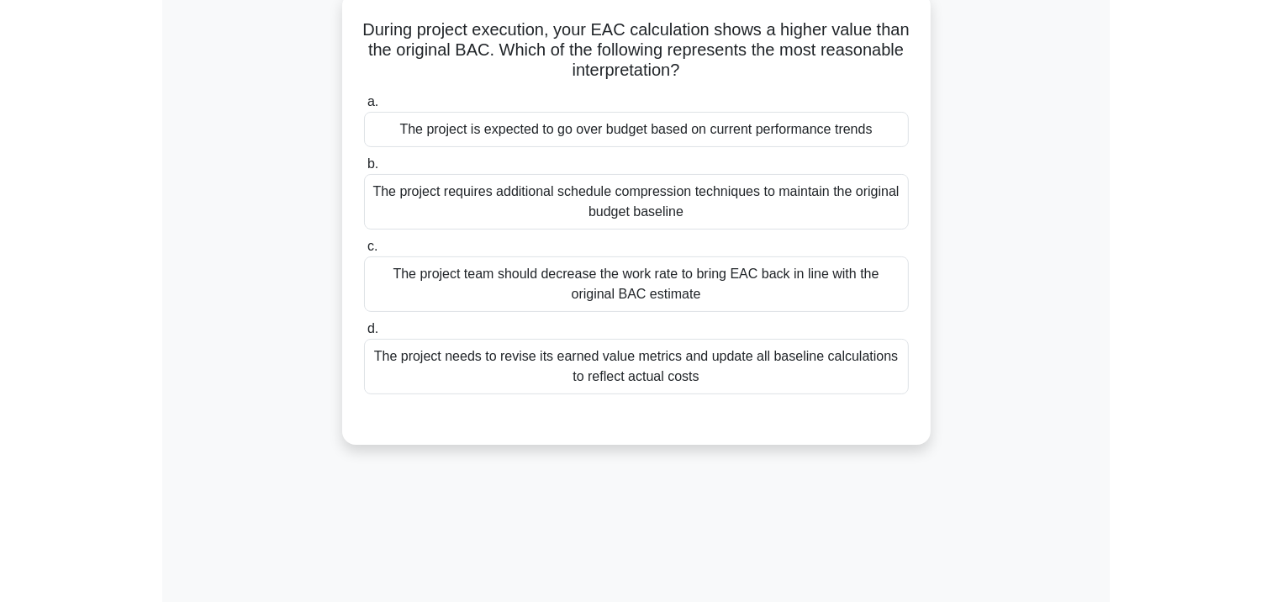
scroll to position [0, 0]
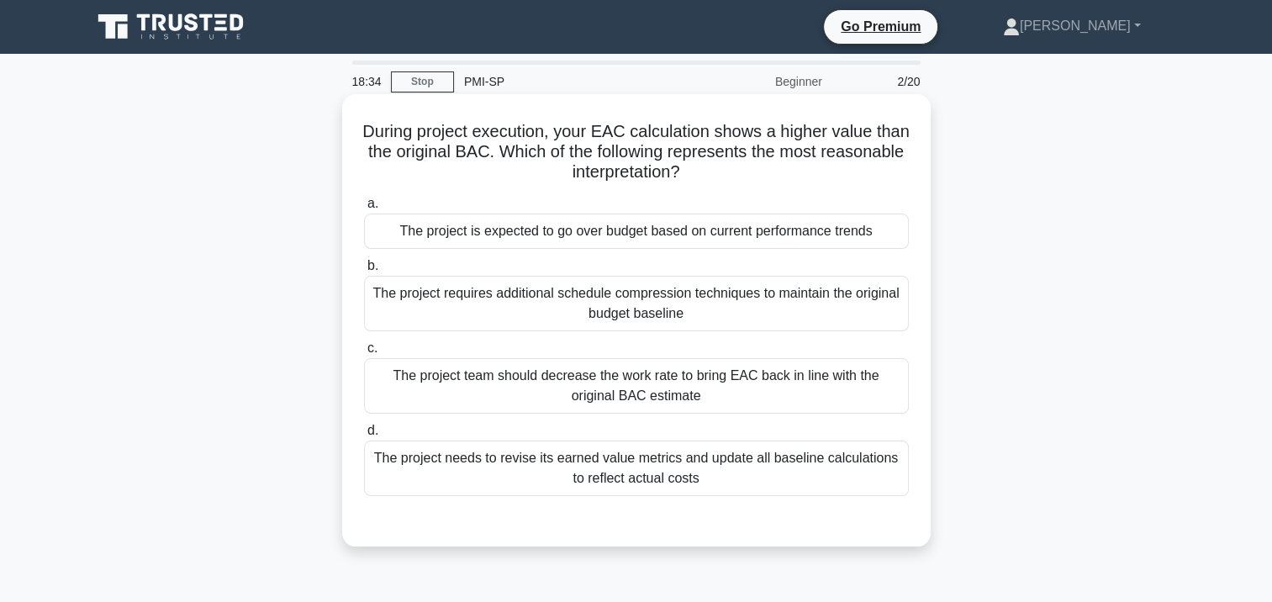
click at [636, 133] on h5 "During project execution, your EAC calculation shows a higher value than the or…" at bounding box center [636, 152] width 548 height 62
click at [918, 160] on div "During project execution, your EAC calculation shows a higher value than the or…" at bounding box center [636, 320] width 575 height 439
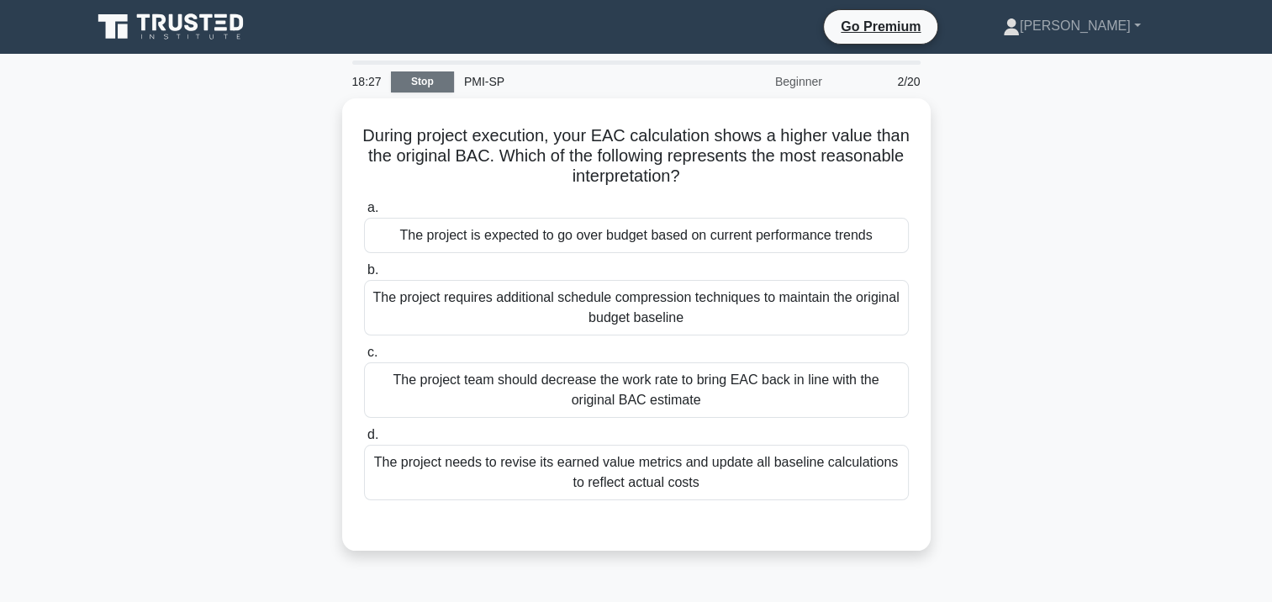
click at [433, 85] on link "Stop" at bounding box center [422, 81] width 63 height 21
